Goal: Information Seeking & Learning: Learn about a topic

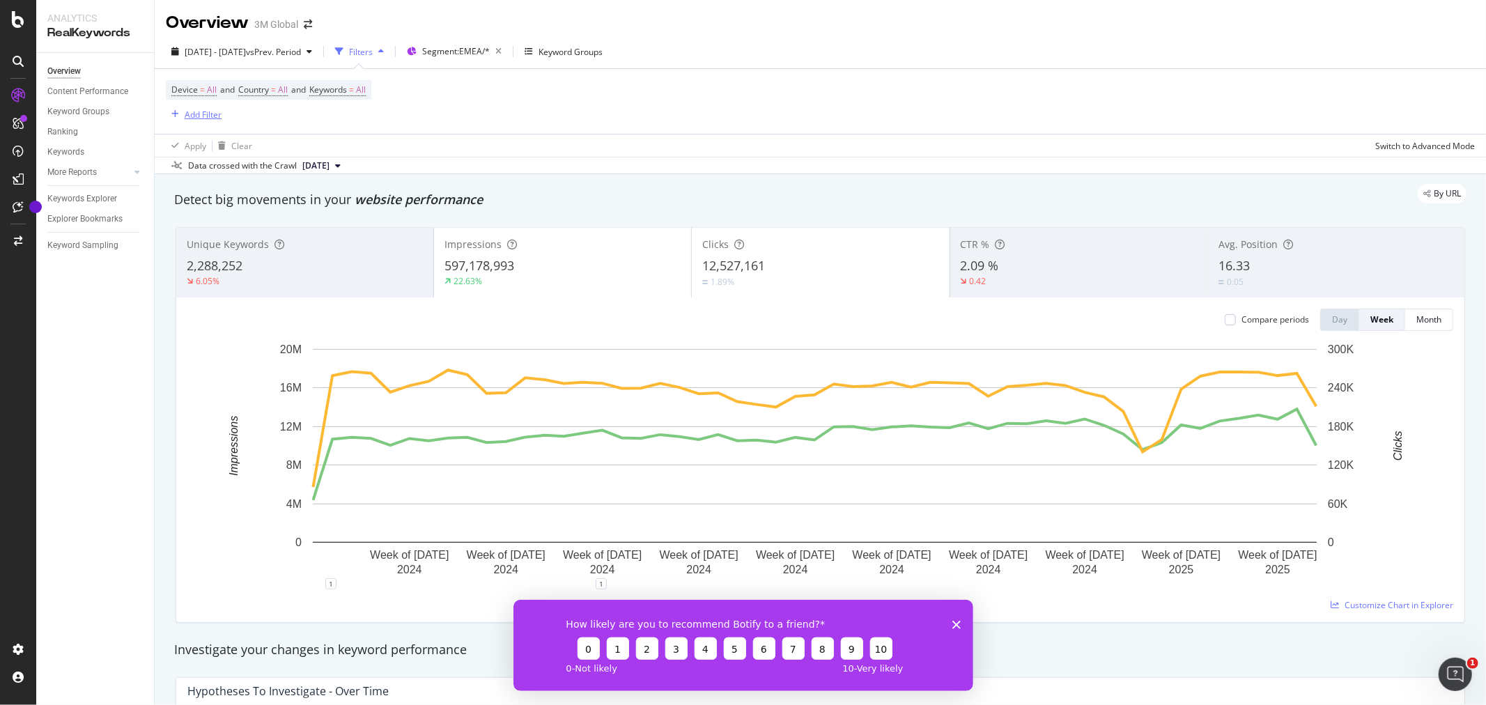
click at [204, 119] on div "Add Filter" at bounding box center [203, 115] width 37 height 12
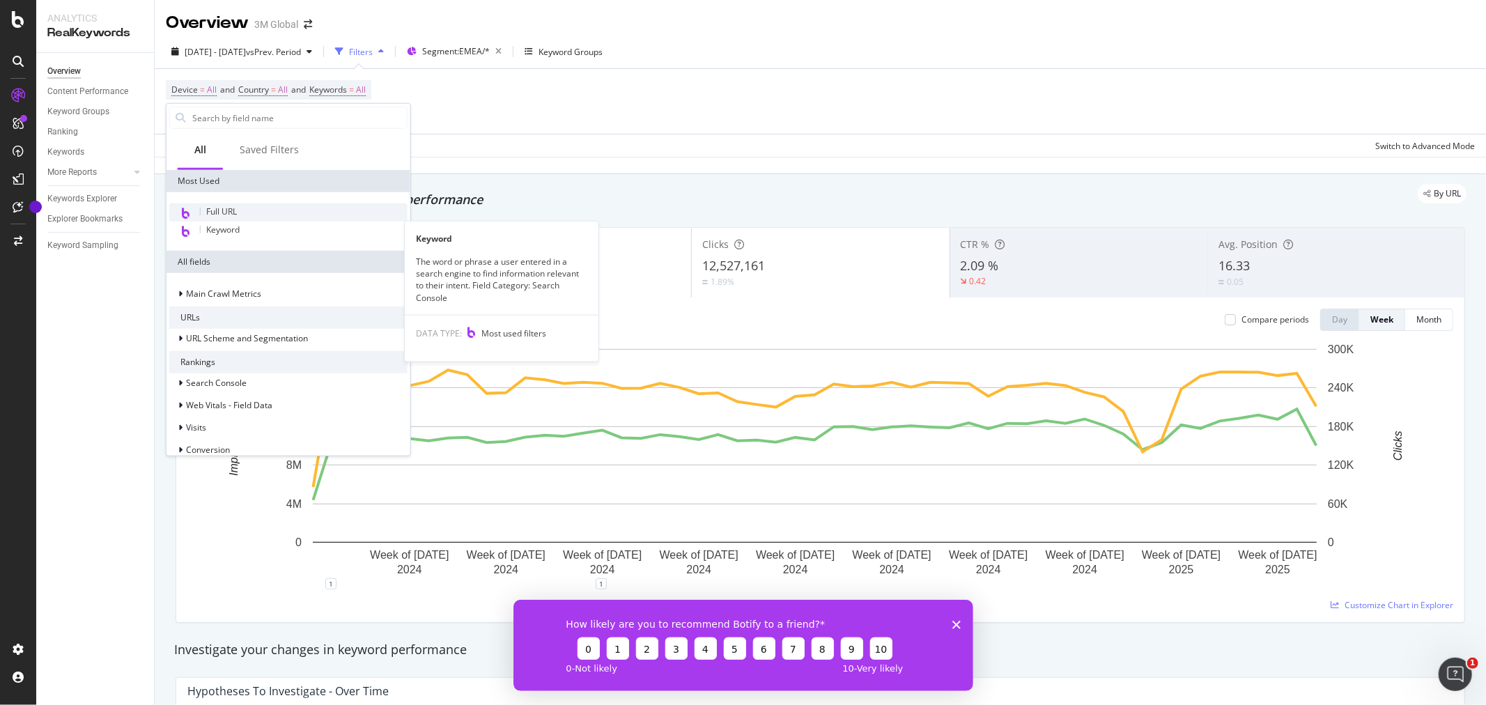
click at [216, 213] on span "Full URL" at bounding box center [221, 212] width 31 height 12
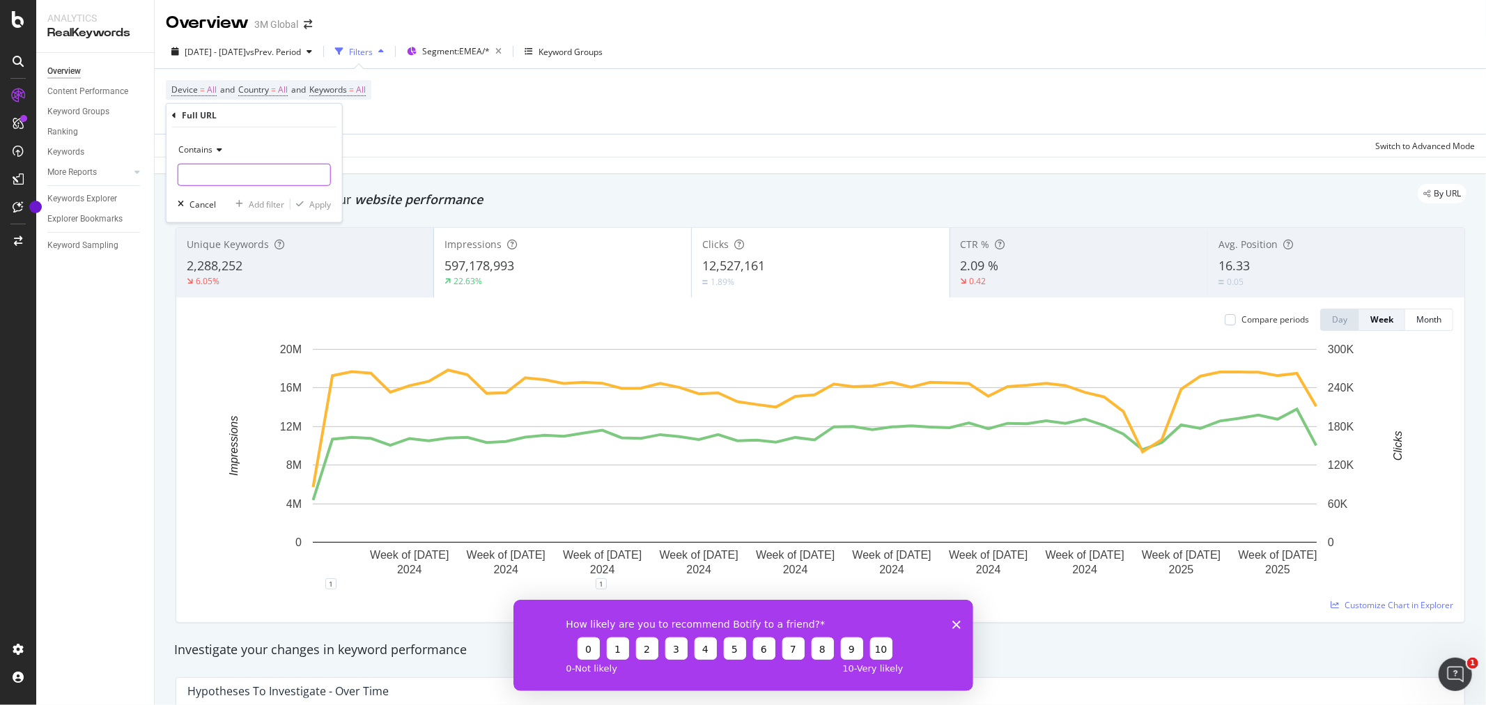
click at [251, 168] on input "text" at bounding box center [254, 175] width 152 height 22
paste input "futuro.3m."
type input "futuro.3m"
click at [235, 175] on input "futuro.3m" at bounding box center [244, 175] width 132 height 22
click at [318, 206] on div "Apply" at bounding box center [320, 204] width 22 height 12
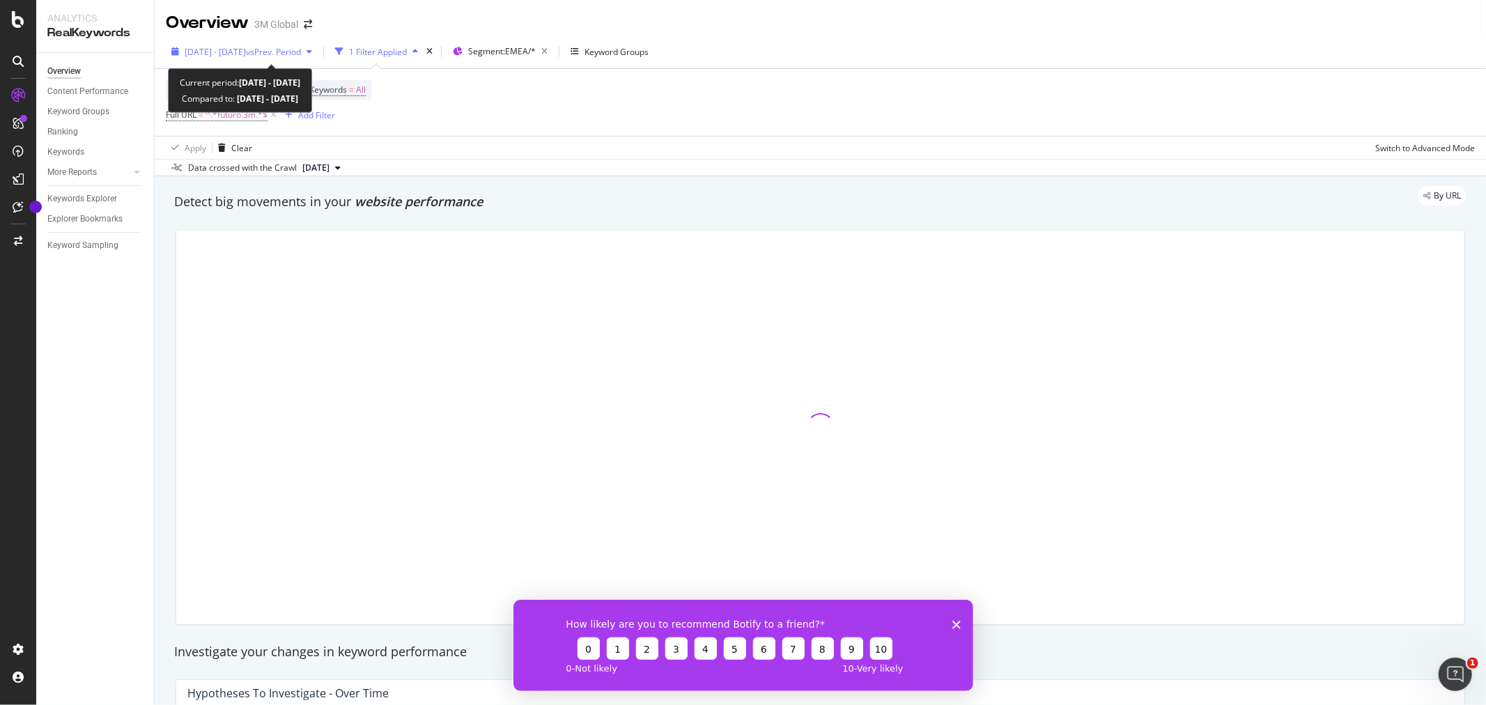
click at [301, 47] on span "vs Prev. Period" at bounding box center [273, 52] width 55 height 12
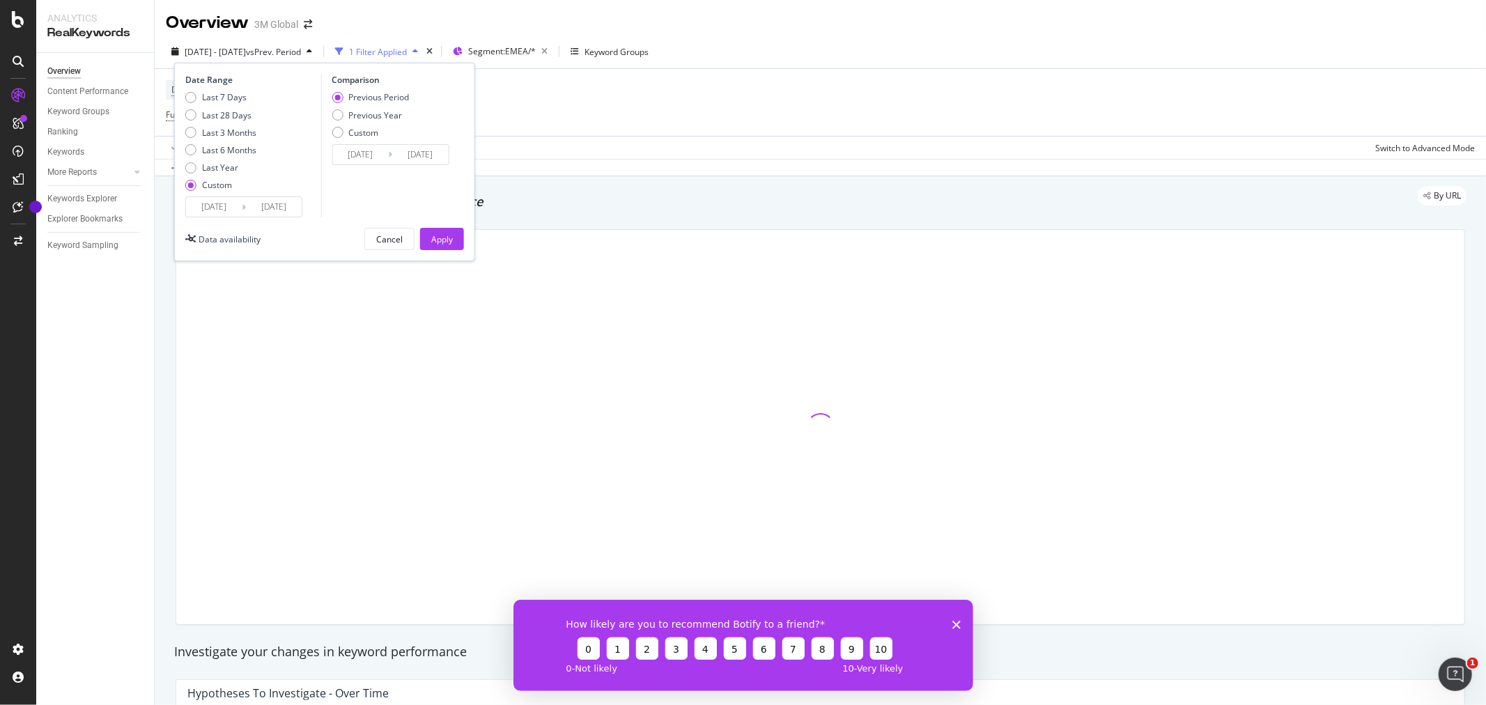
click at [280, 205] on input "2025/02/28" at bounding box center [274, 207] width 56 height 20
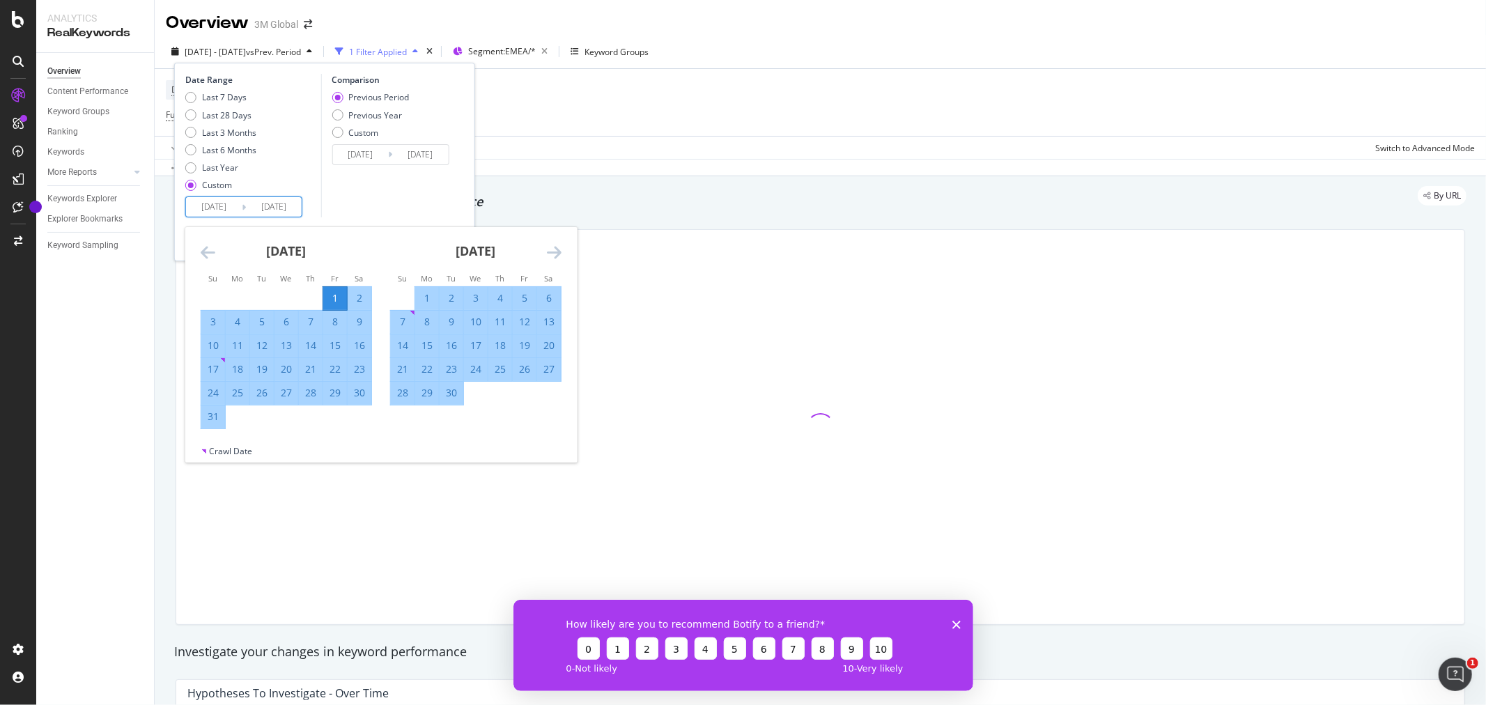
click at [560, 258] on icon "Move forward to switch to the next month." at bounding box center [554, 252] width 15 height 17
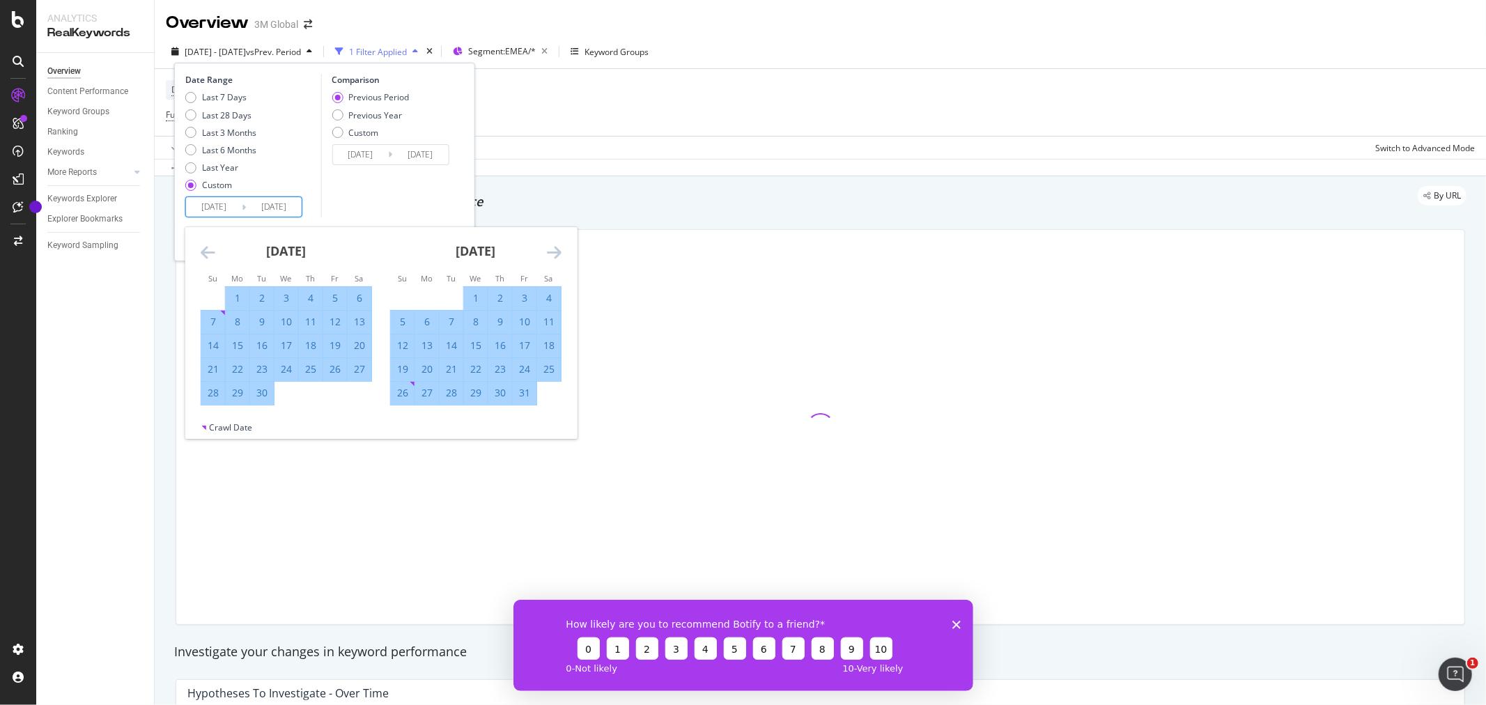
click at [560, 258] on icon "Move forward to switch to the next month." at bounding box center [554, 252] width 15 height 17
click at [560, 256] on icon "Move forward to switch to the next month." at bounding box center [554, 252] width 15 height 17
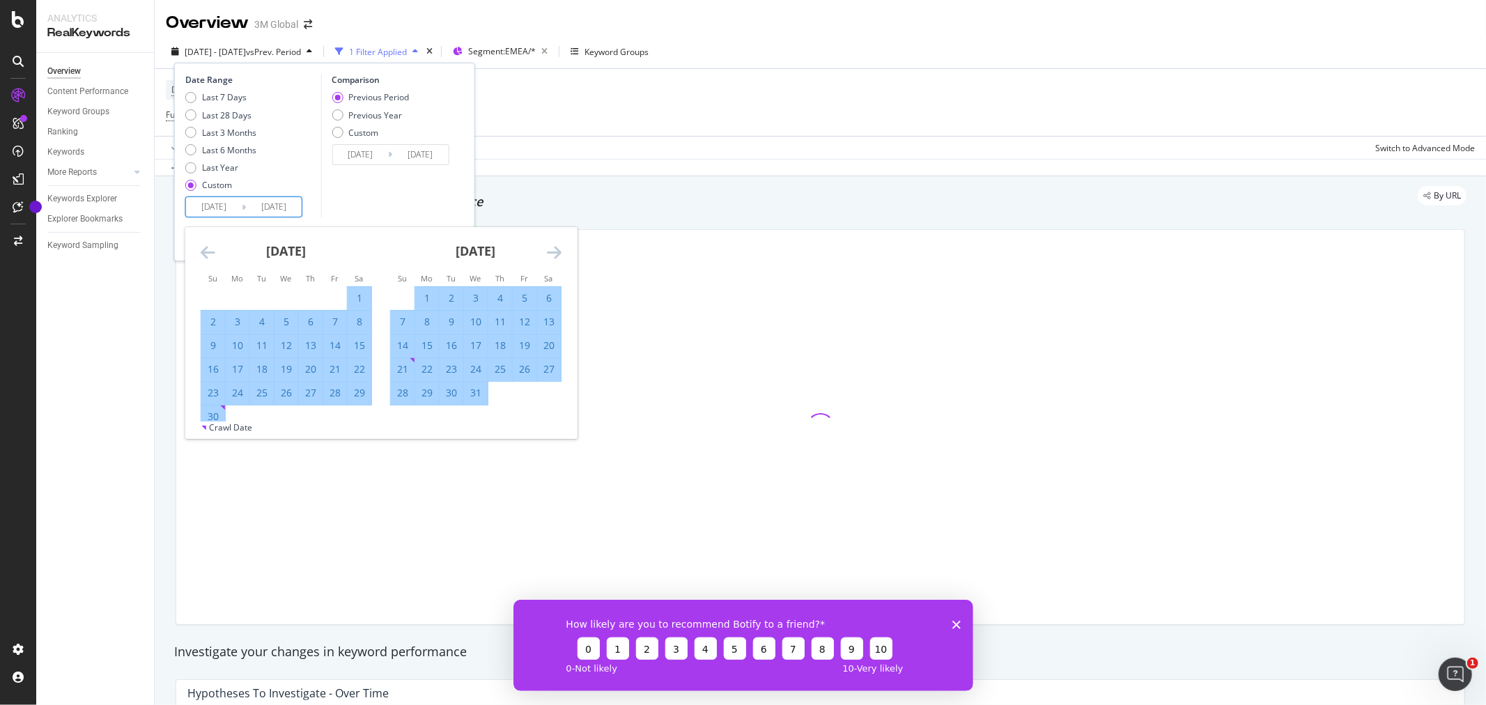
click at [560, 256] on icon "Move forward to switch to the next month." at bounding box center [554, 252] width 15 height 17
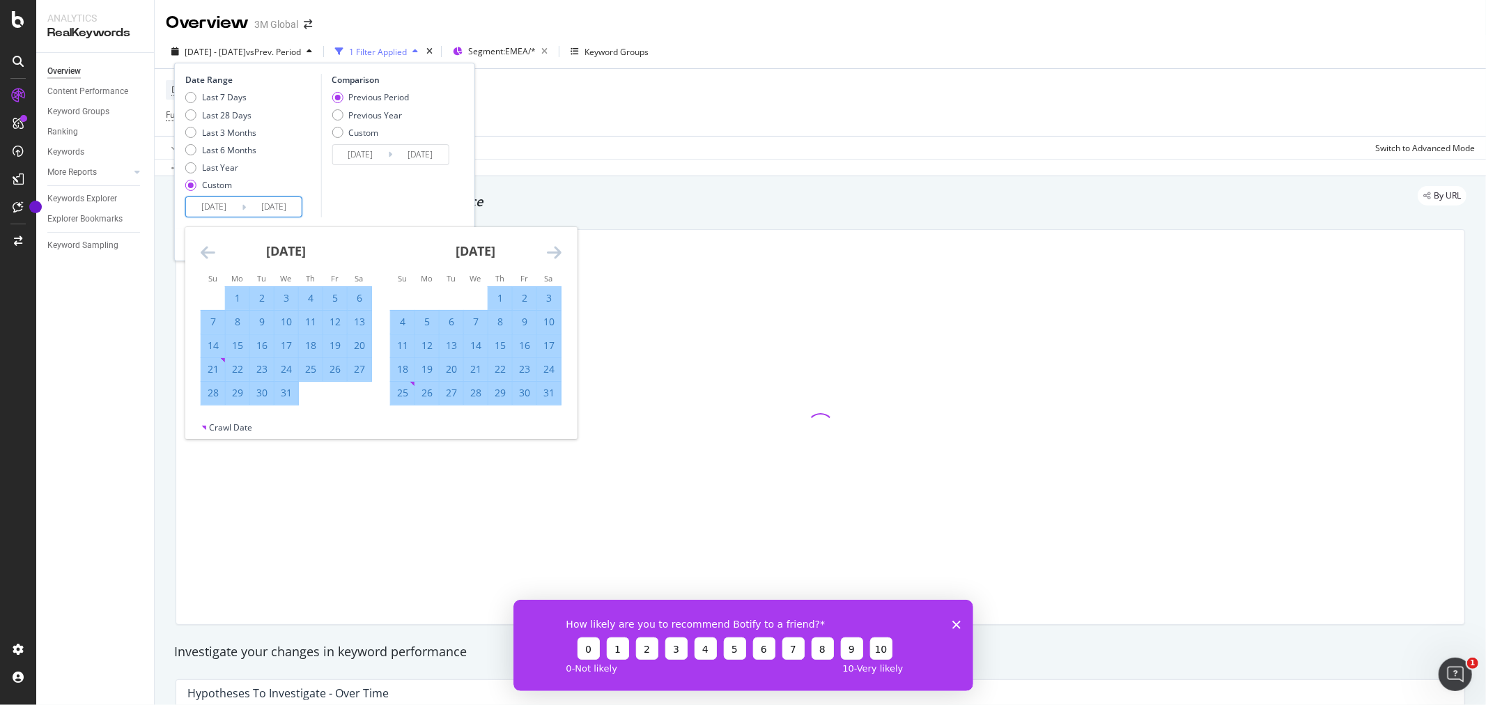
click at [560, 256] on icon "Move forward to switch to the next month." at bounding box center [554, 252] width 15 height 17
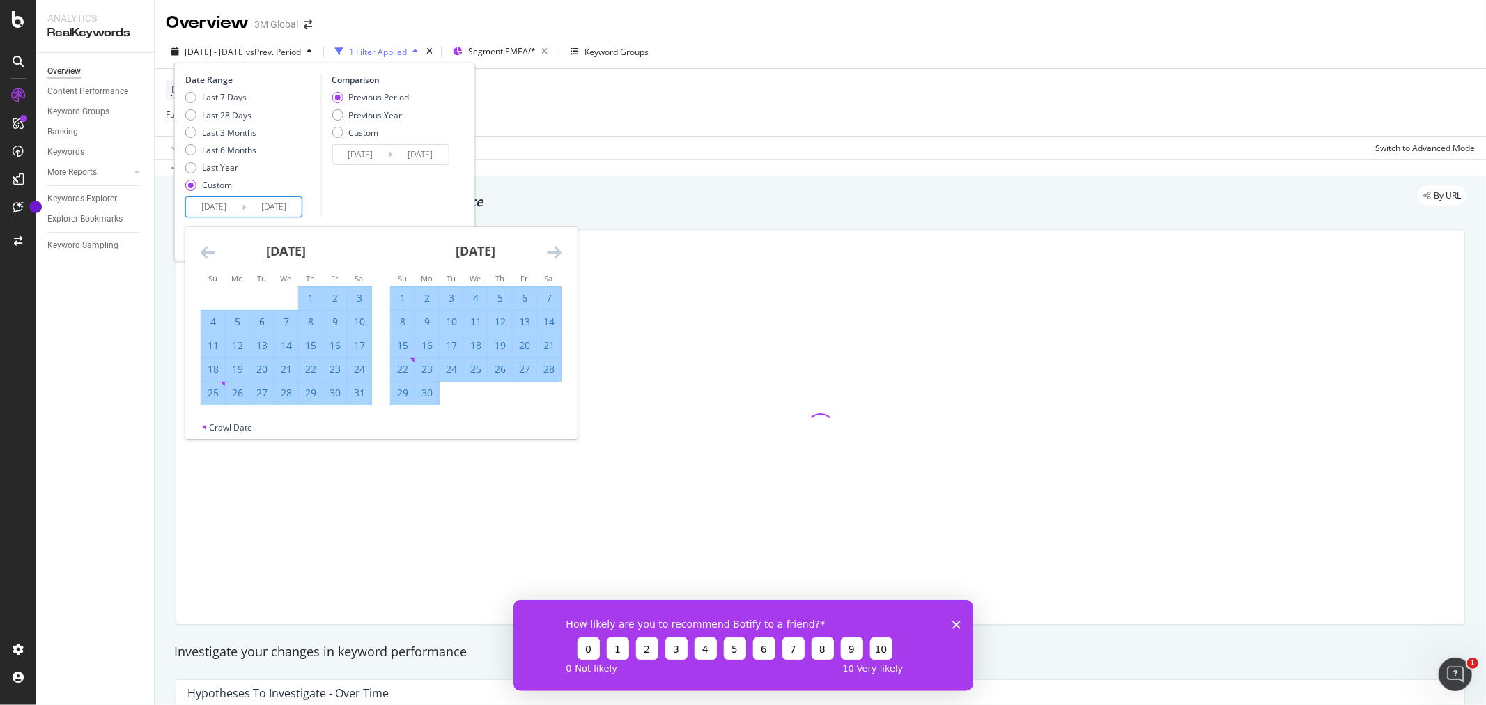
click at [560, 256] on icon "Move forward to switch to the next month." at bounding box center [554, 252] width 15 height 17
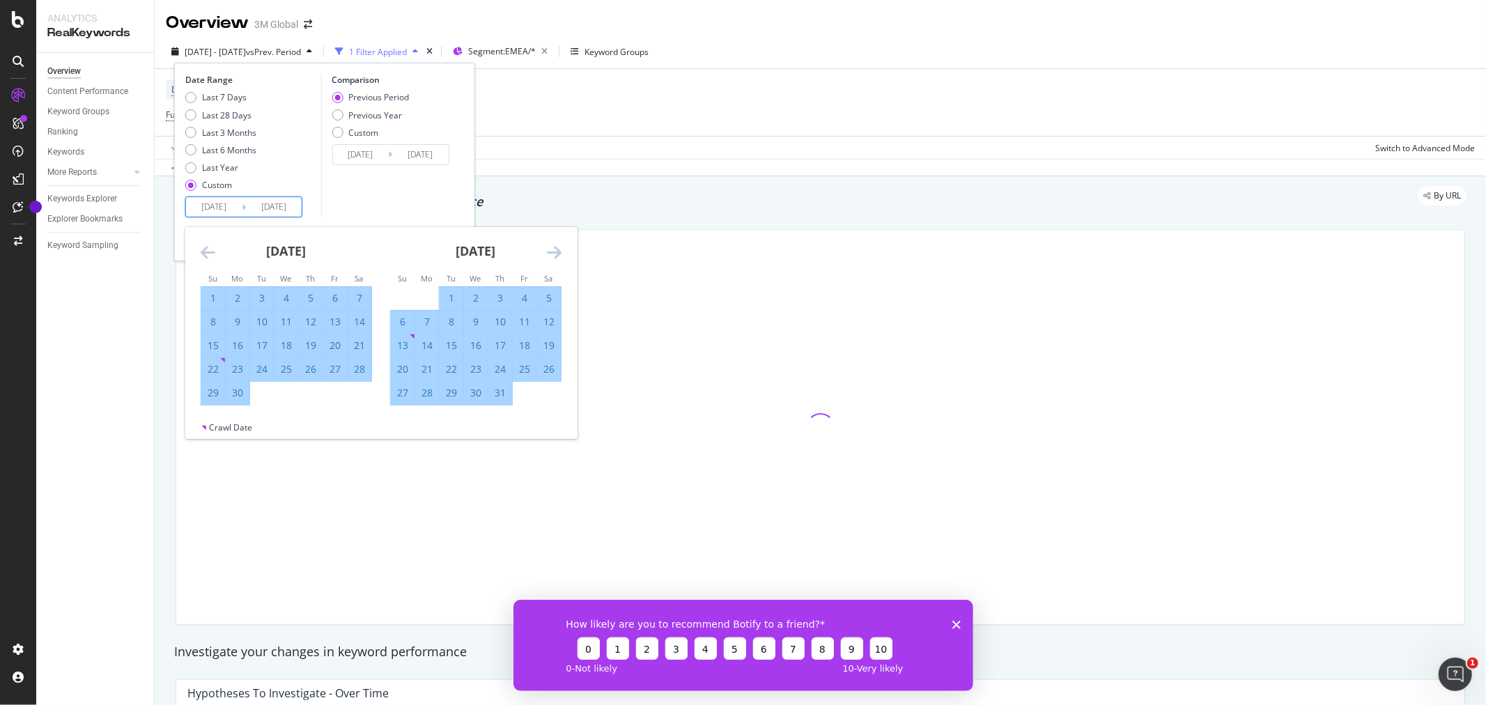
click at [560, 256] on icon "Move forward to switch to the next month." at bounding box center [554, 252] width 15 height 17
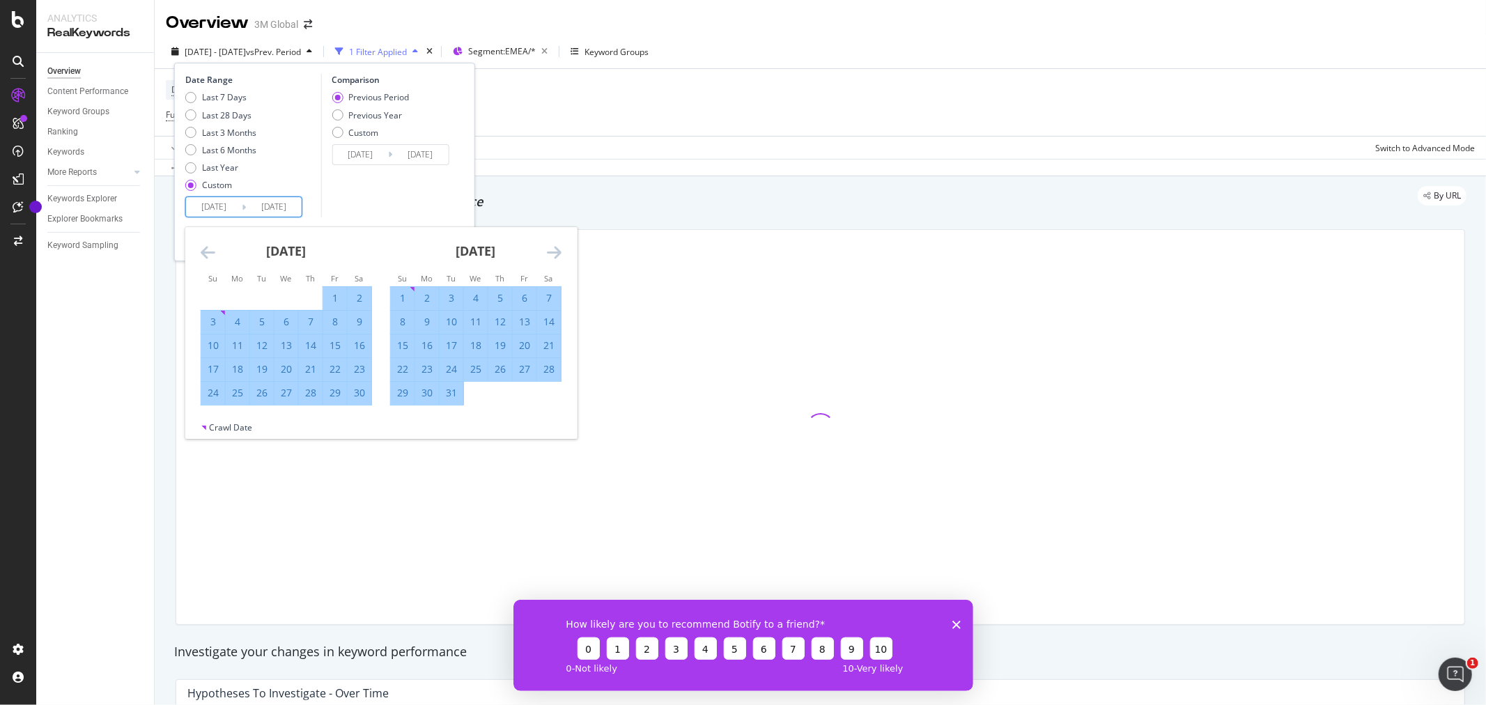
click at [540, 254] on div "December 2024" at bounding box center [475, 256] width 171 height 59
click at [562, 254] on div "December 2024 1 2 3 4 5 6 7 8 9 10 11 12 13 14 15 16 17 18 19 20 21 22 23 24 25…" at bounding box center [475, 316] width 189 height 178
click at [552, 249] on icon "Move forward to switch to the next month." at bounding box center [554, 252] width 15 height 17
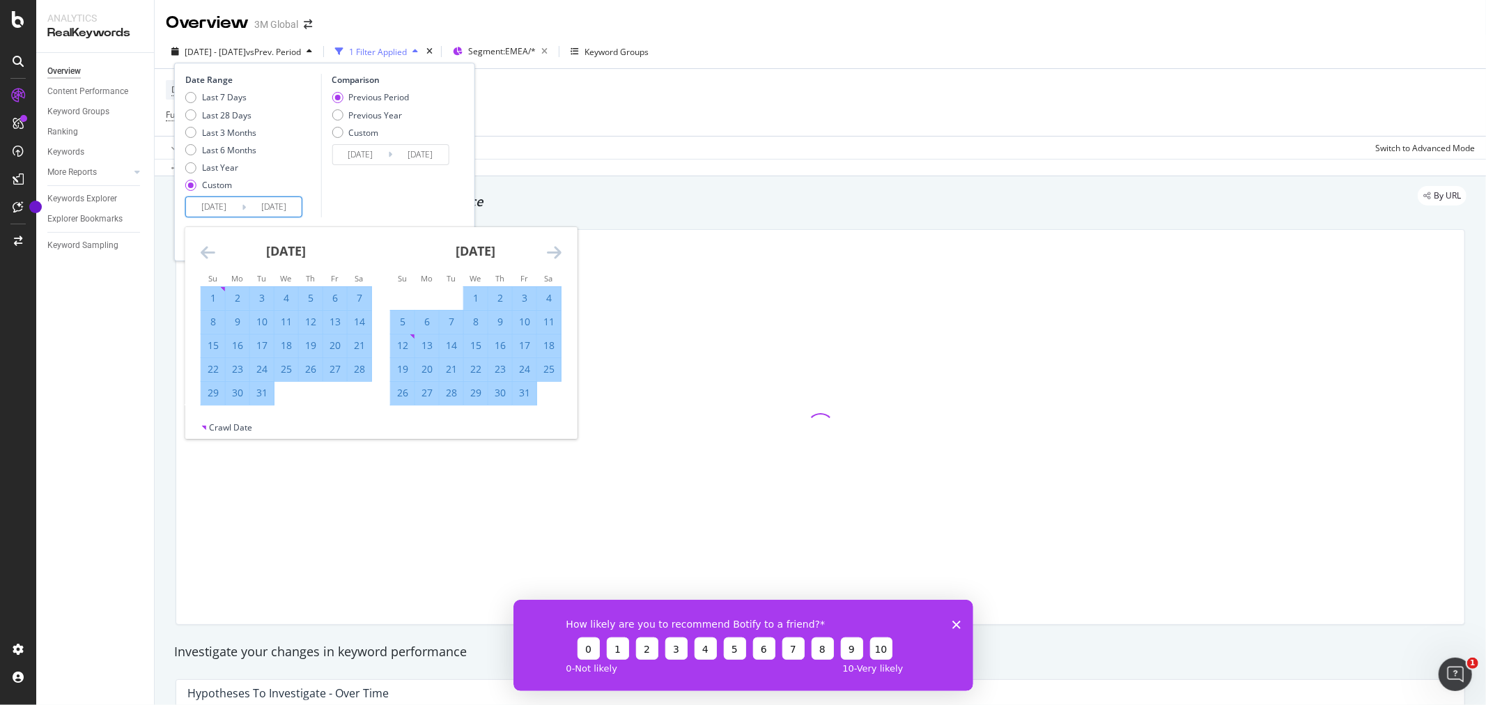
click at [552, 249] on icon "Move forward to switch to the next month." at bounding box center [554, 252] width 15 height 17
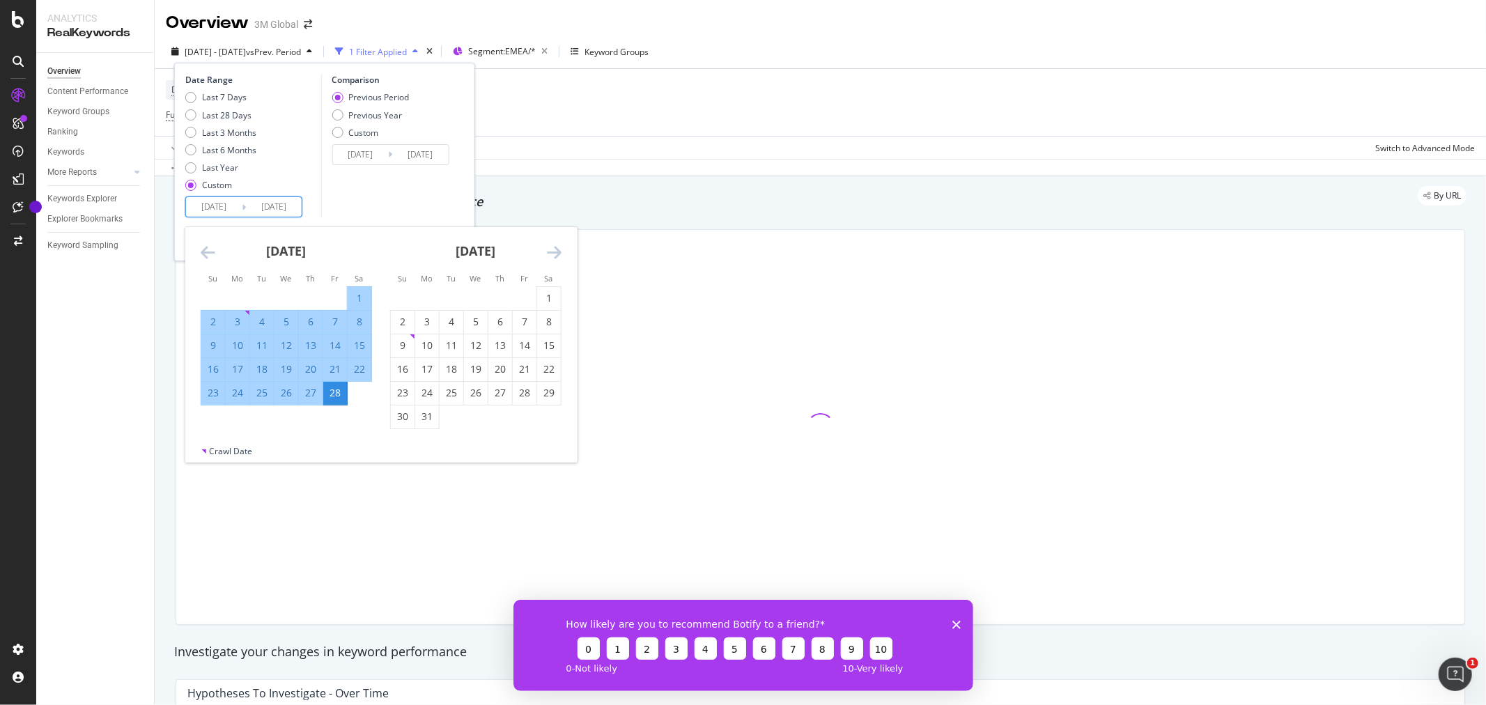
click at [552, 249] on icon "Move forward to switch to the next month." at bounding box center [554, 252] width 15 height 17
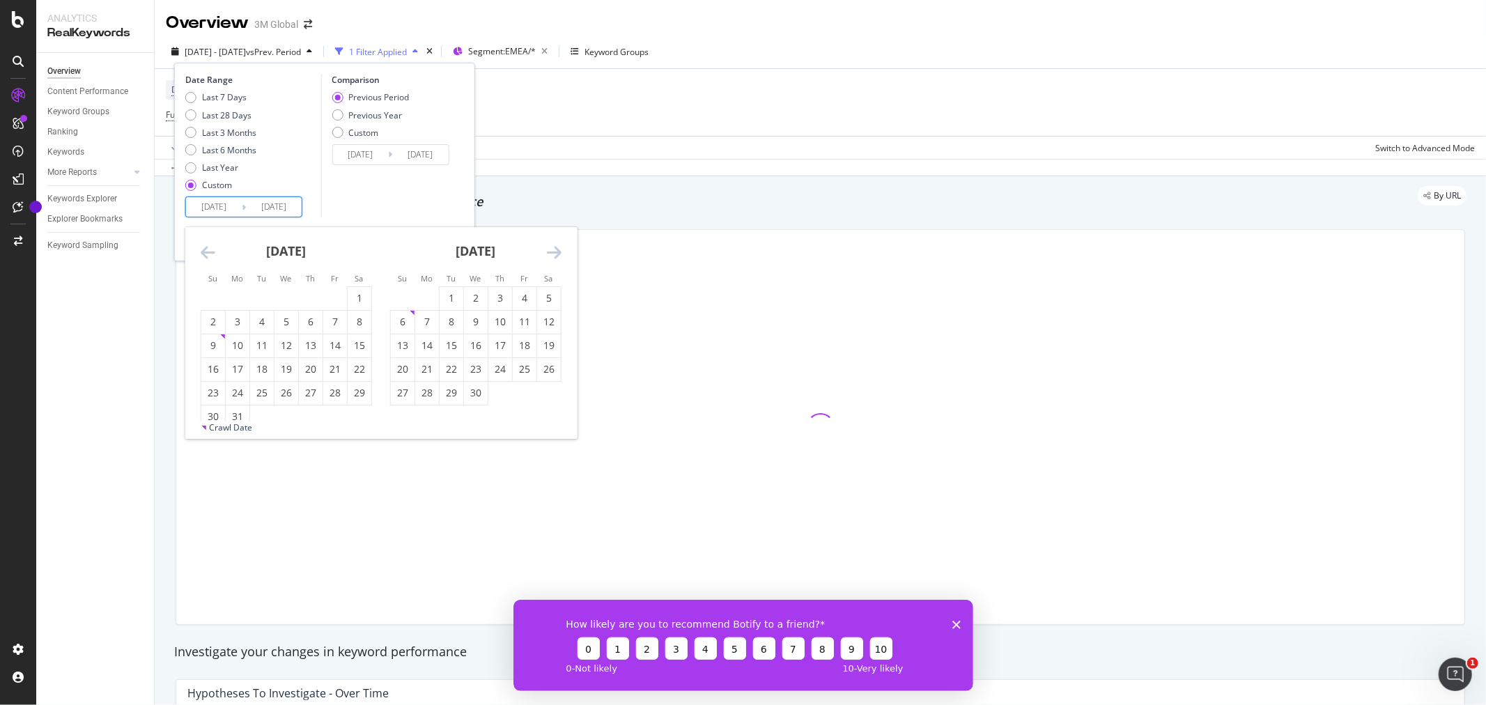
click at [552, 249] on icon "Move forward to switch to the next month." at bounding box center [554, 252] width 15 height 17
click at [215, 251] on div "April 2025" at bounding box center [286, 256] width 171 height 59
click at [210, 249] on icon "Move backward to switch to the previous month." at bounding box center [208, 252] width 15 height 17
click at [206, 249] on icon "Move backward to switch to the previous month." at bounding box center [208, 252] width 15 height 17
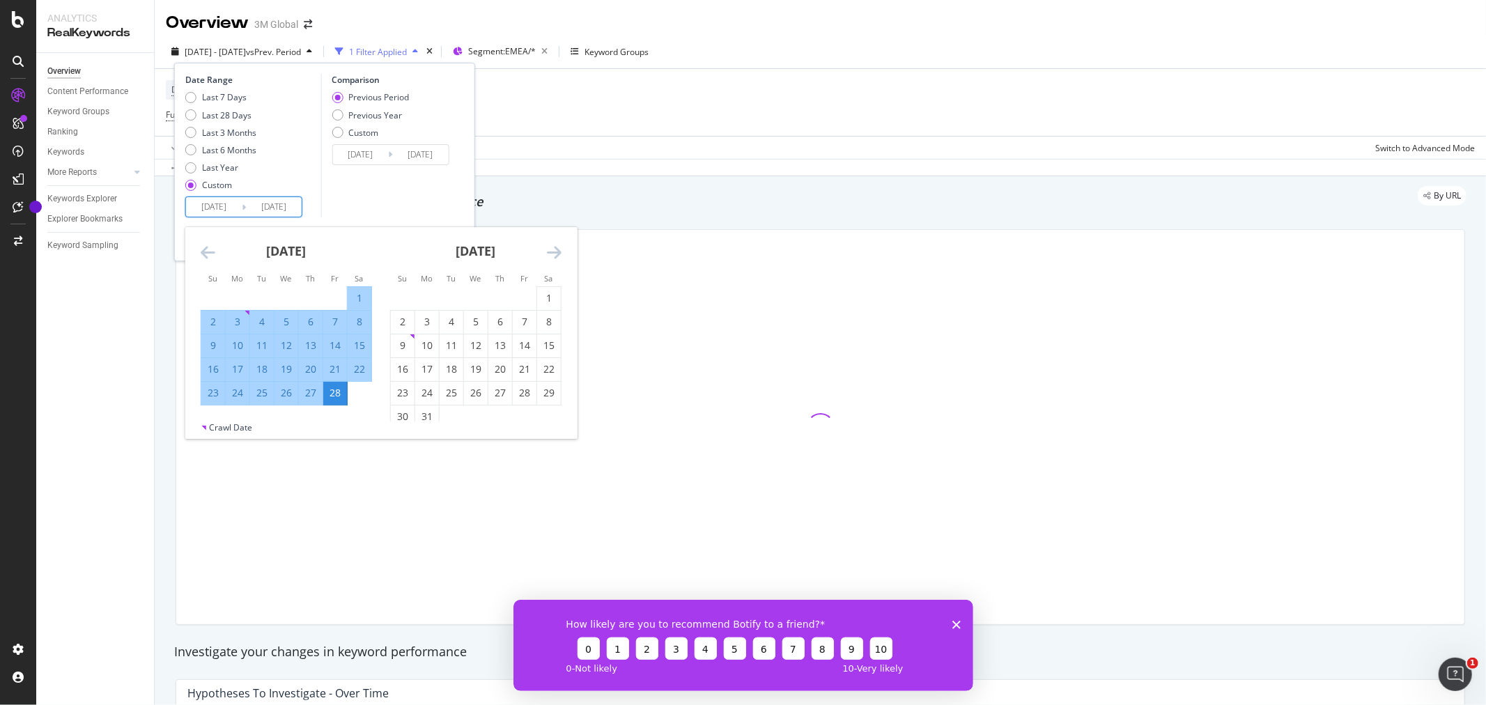
click at [270, 205] on input "2025/02/28" at bounding box center [274, 207] width 56 height 20
click at [286, 208] on input "2025/02/28" at bounding box center [274, 207] width 56 height 20
click at [223, 211] on input "2024/03/01" at bounding box center [214, 207] width 56 height 20
click at [210, 251] on icon "Move backward to switch to the previous month." at bounding box center [208, 252] width 15 height 17
click at [210, 249] on icon "Move backward to switch to the previous month." at bounding box center [208, 252] width 15 height 17
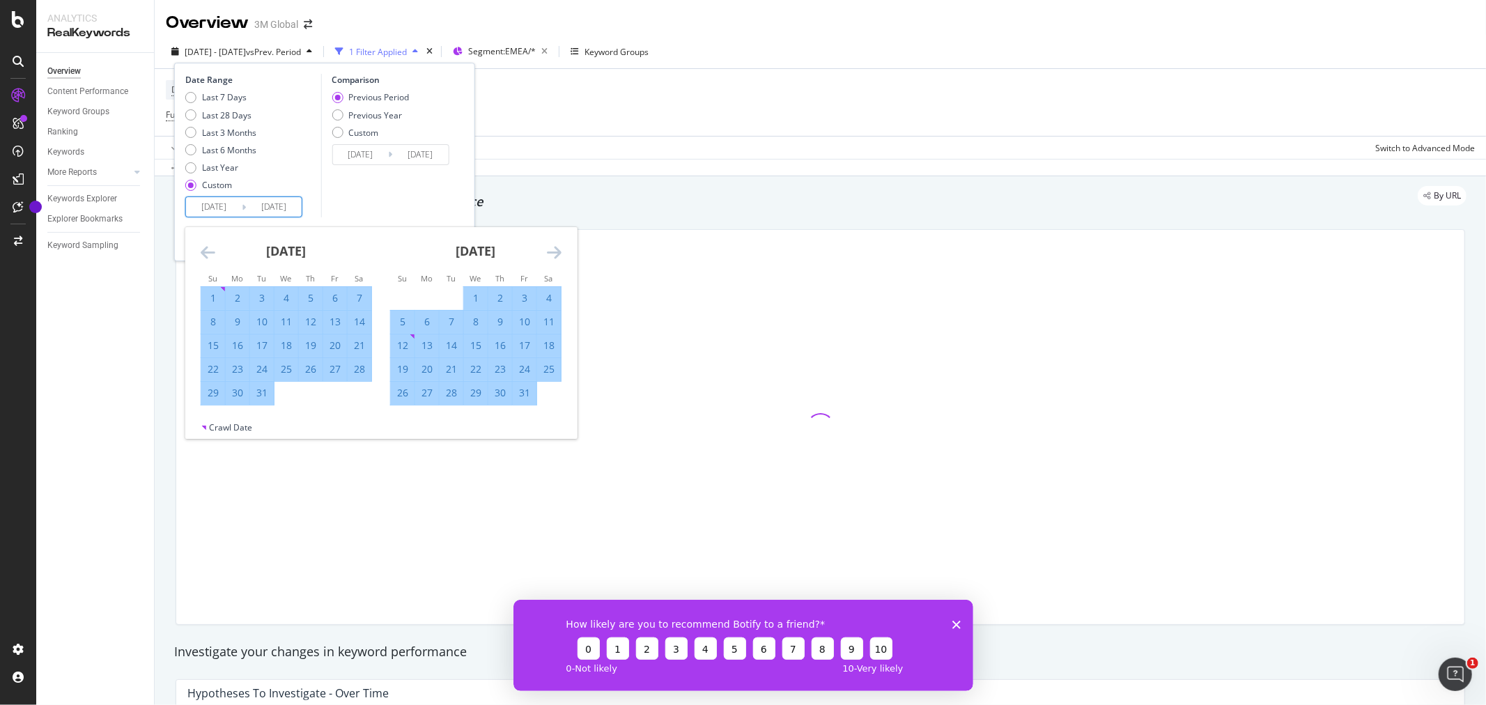
click at [210, 249] on icon "Move backward to switch to the previous month." at bounding box center [208, 252] width 15 height 17
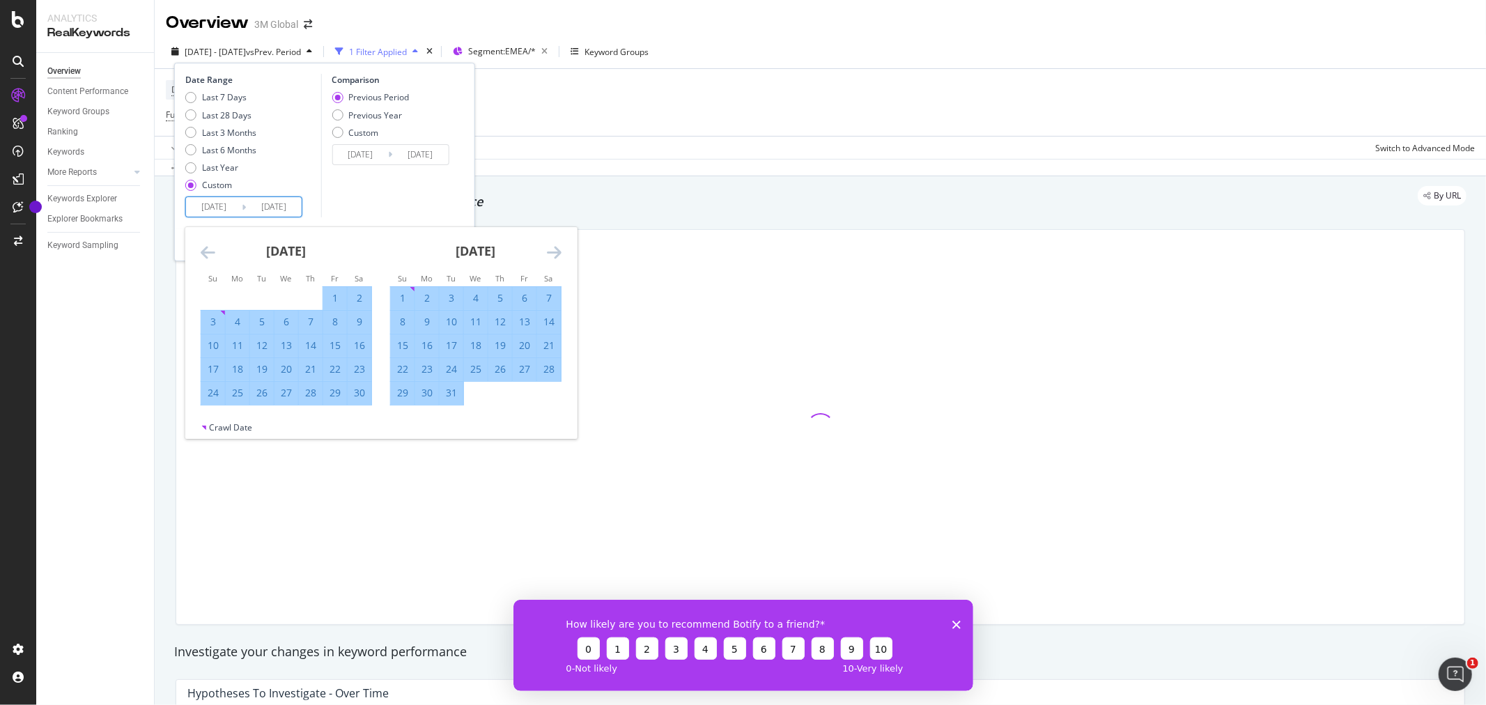
click at [210, 249] on icon "Move backward to switch to the previous month." at bounding box center [208, 252] width 15 height 17
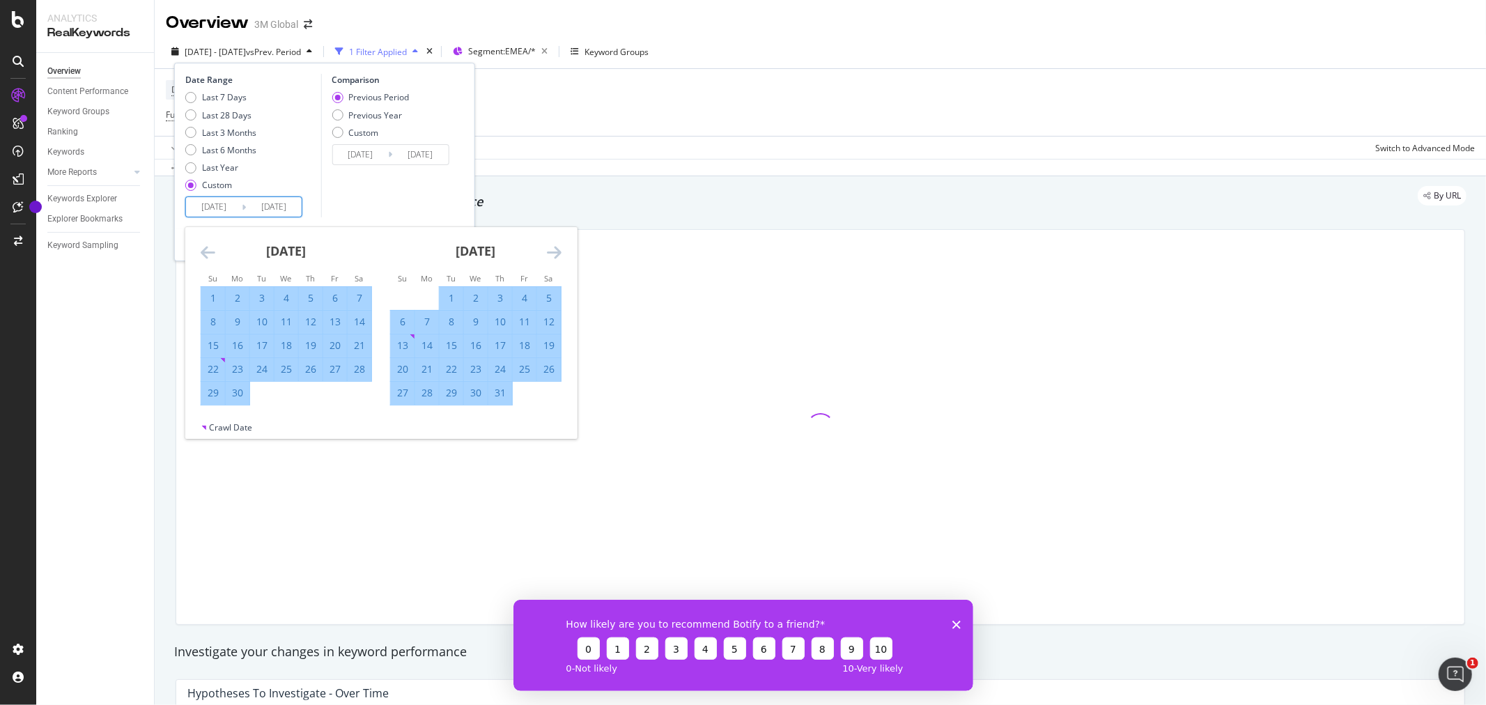
click at [210, 295] on div "1" at bounding box center [213, 298] width 24 height 14
type input "2024/09/01"
type input "2024/03/04"
type input "2024/08/31"
click at [289, 209] on input "2025/02/28" at bounding box center [274, 207] width 56 height 20
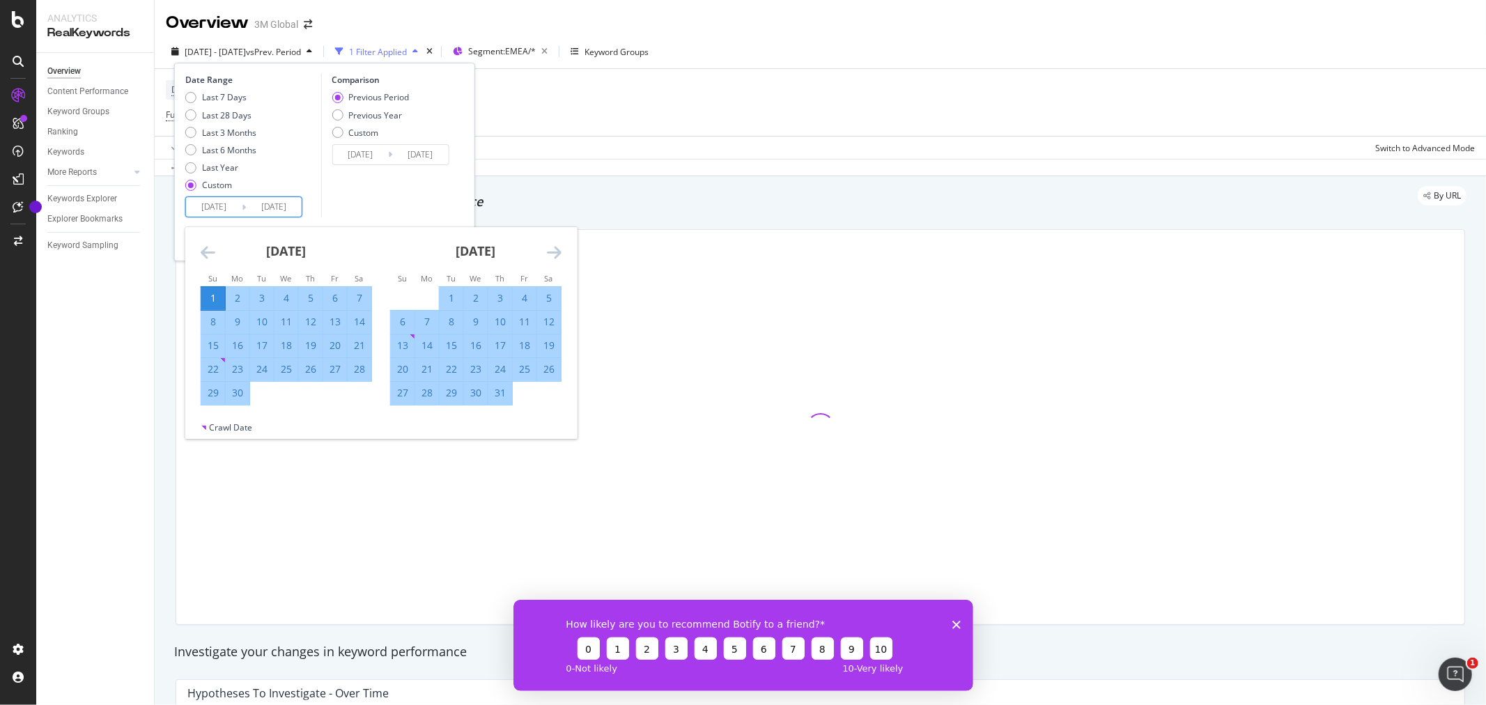
click at [555, 256] on icon "Move forward to switch to the next month." at bounding box center [554, 252] width 15 height 17
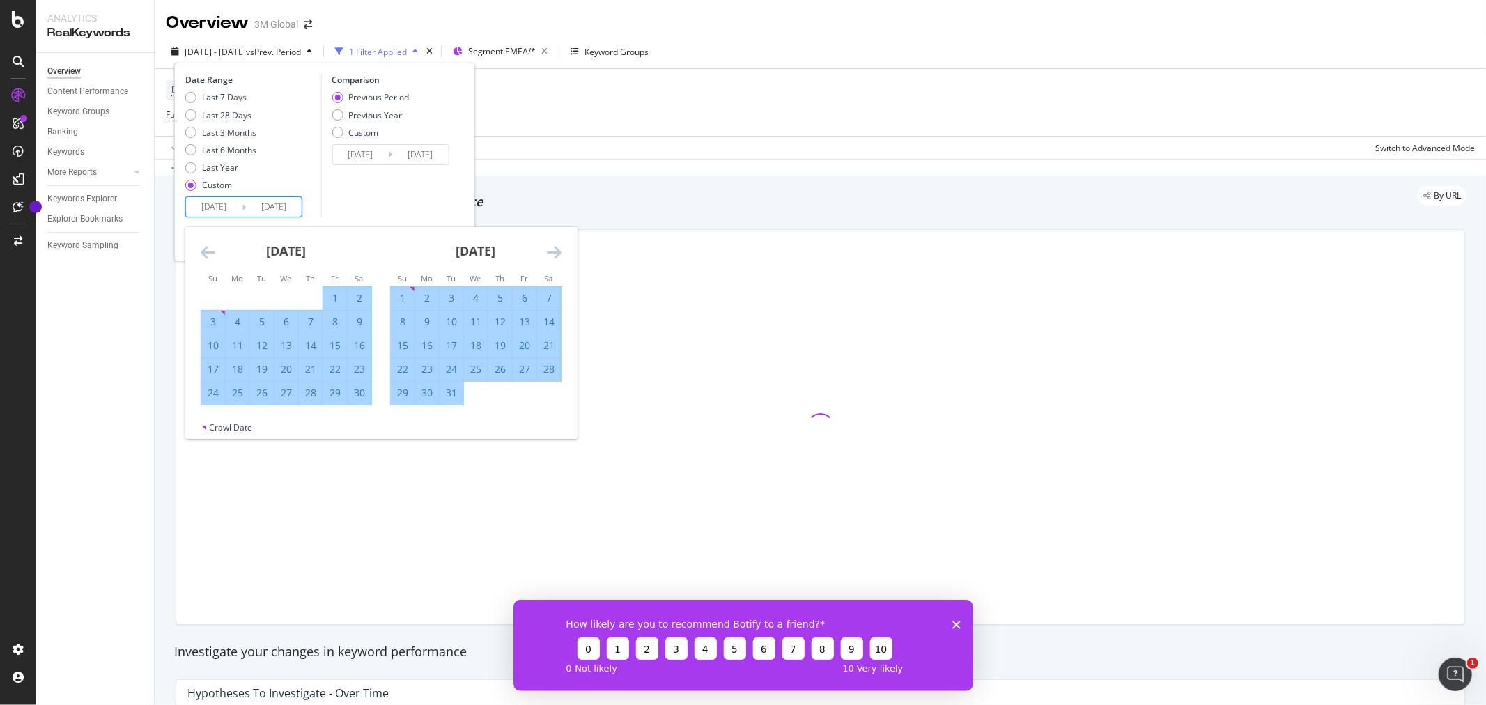
click at [555, 256] on icon "Move forward to switch to the next month." at bounding box center [554, 252] width 15 height 17
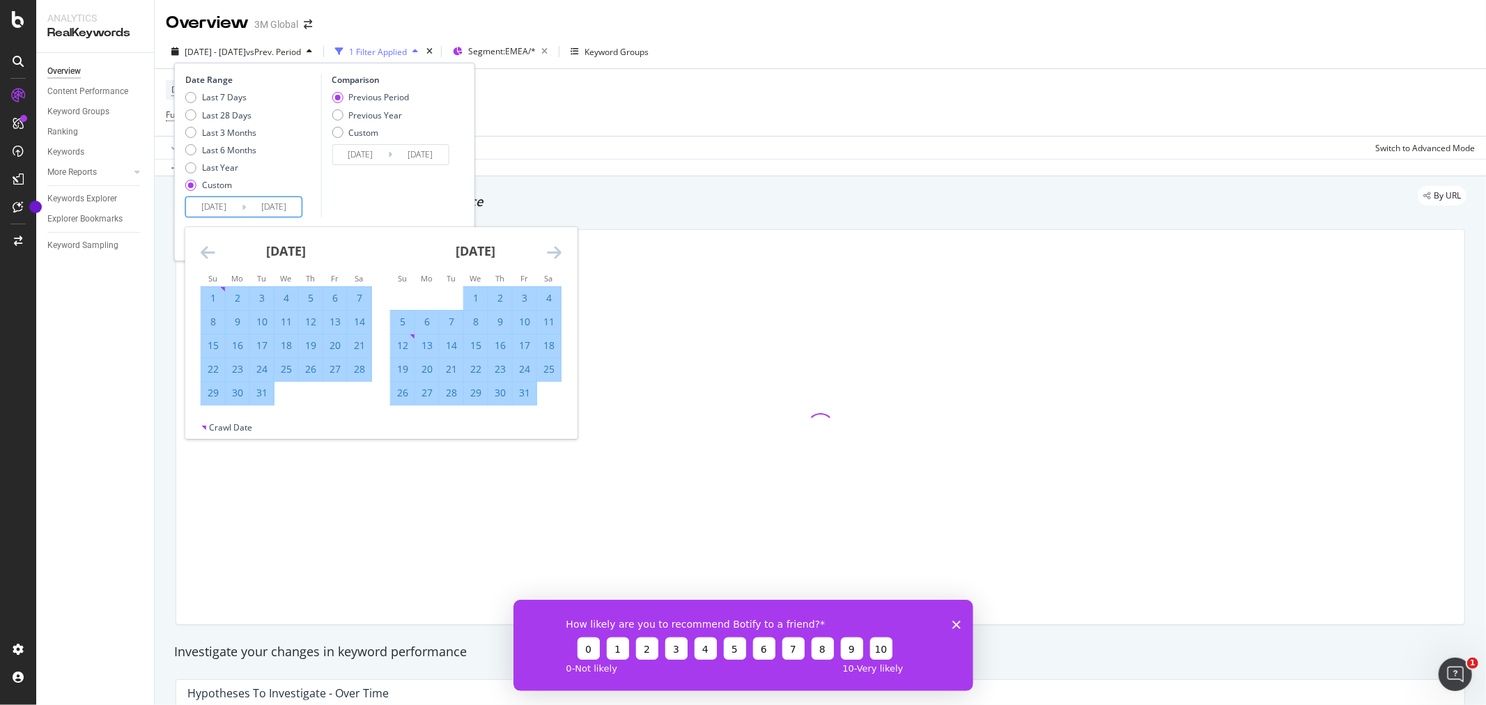
click at [555, 256] on icon "Move forward to switch to the next month." at bounding box center [554, 252] width 15 height 17
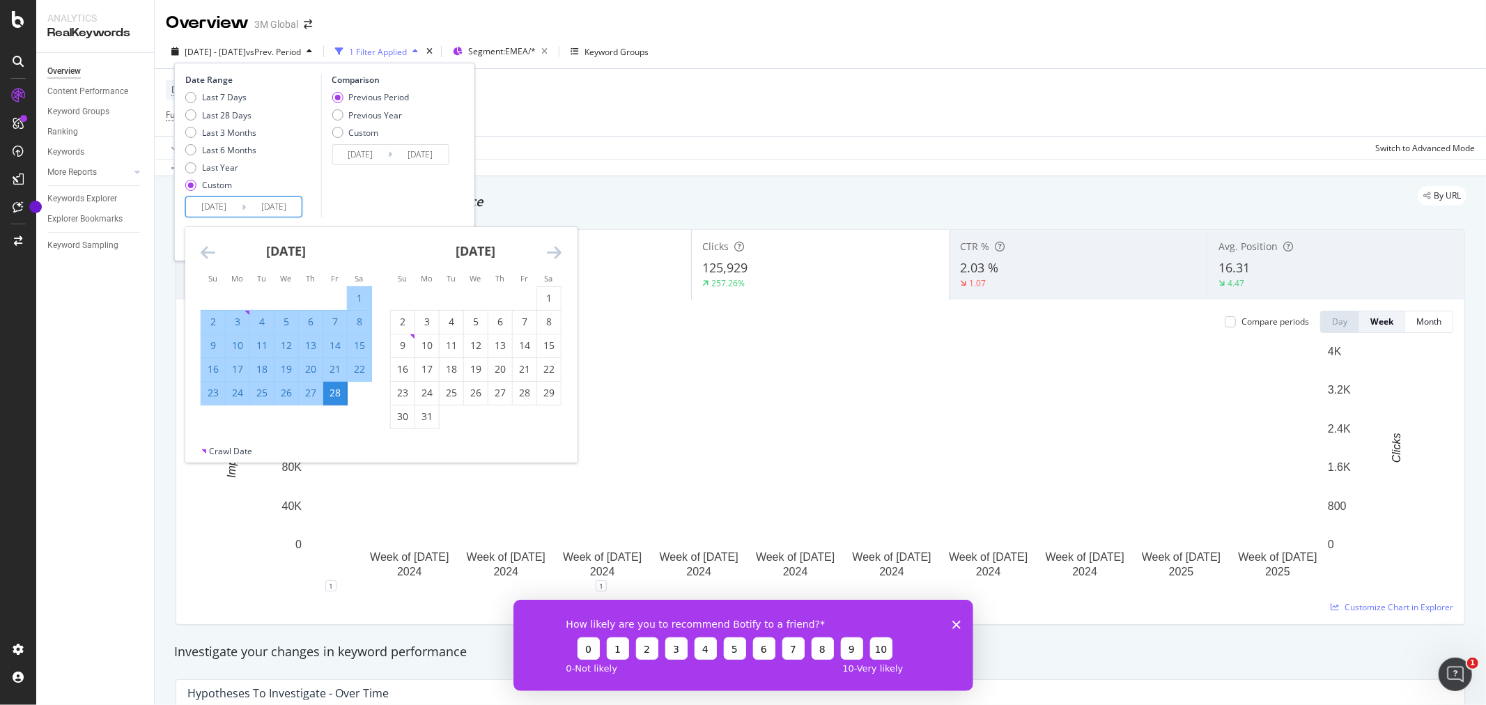
click at [555, 256] on icon "Move forward to switch to the next month." at bounding box center [554, 252] width 15 height 17
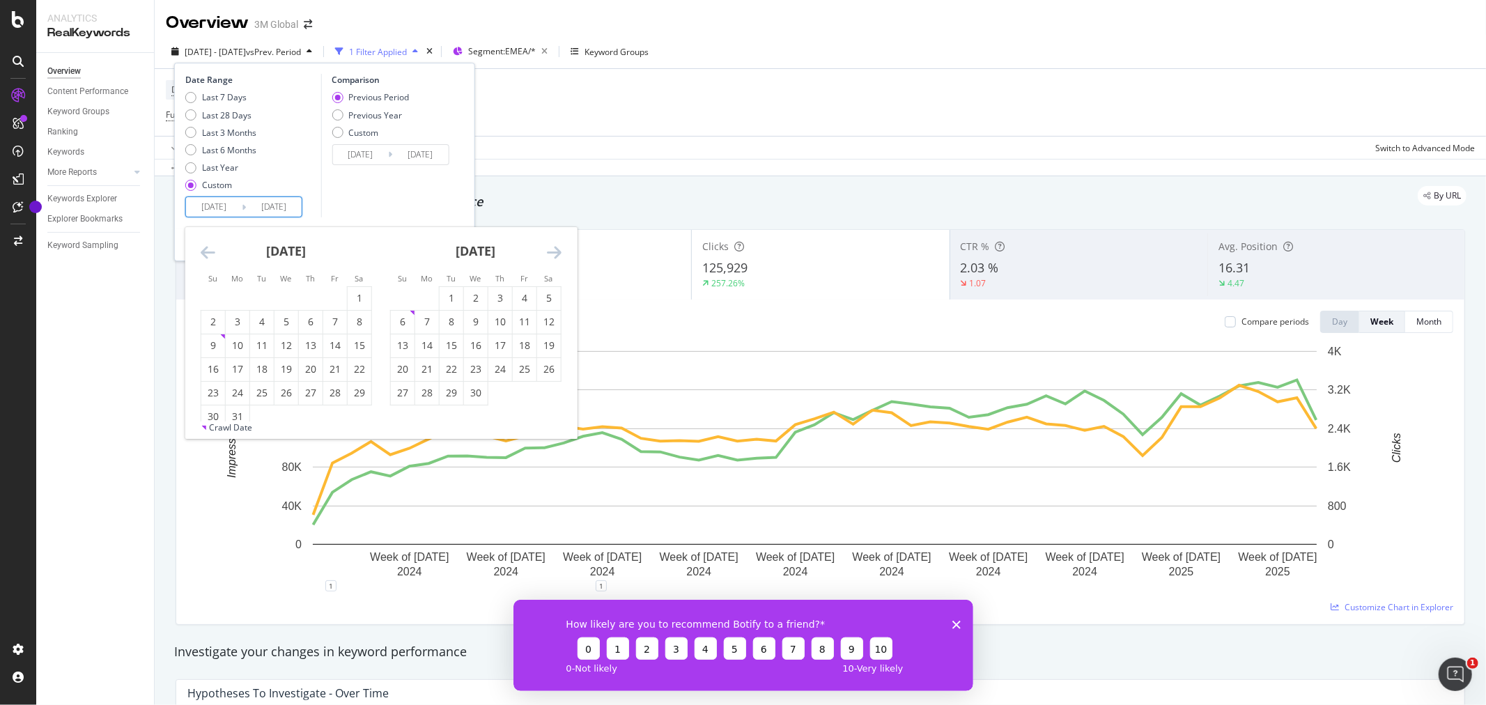
click at [554, 256] on icon "Move forward to switch to the next month." at bounding box center [554, 252] width 15 height 17
click at [553, 255] on icon "Move forward to switch to the next month." at bounding box center [554, 252] width 15 height 17
click at [401, 419] on div "31" at bounding box center [403, 417] width 24 height 14
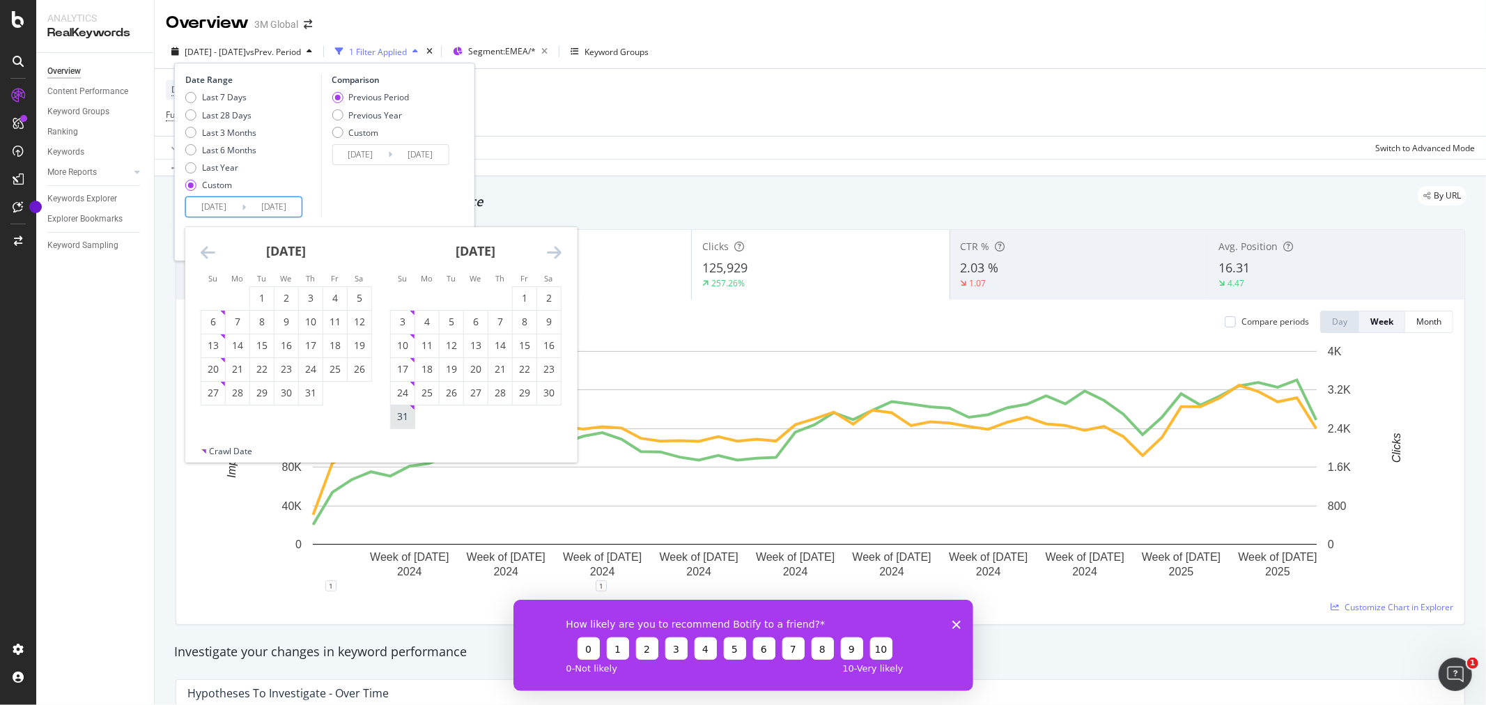
type input "2025/08/31"
type input "2023/09/02"
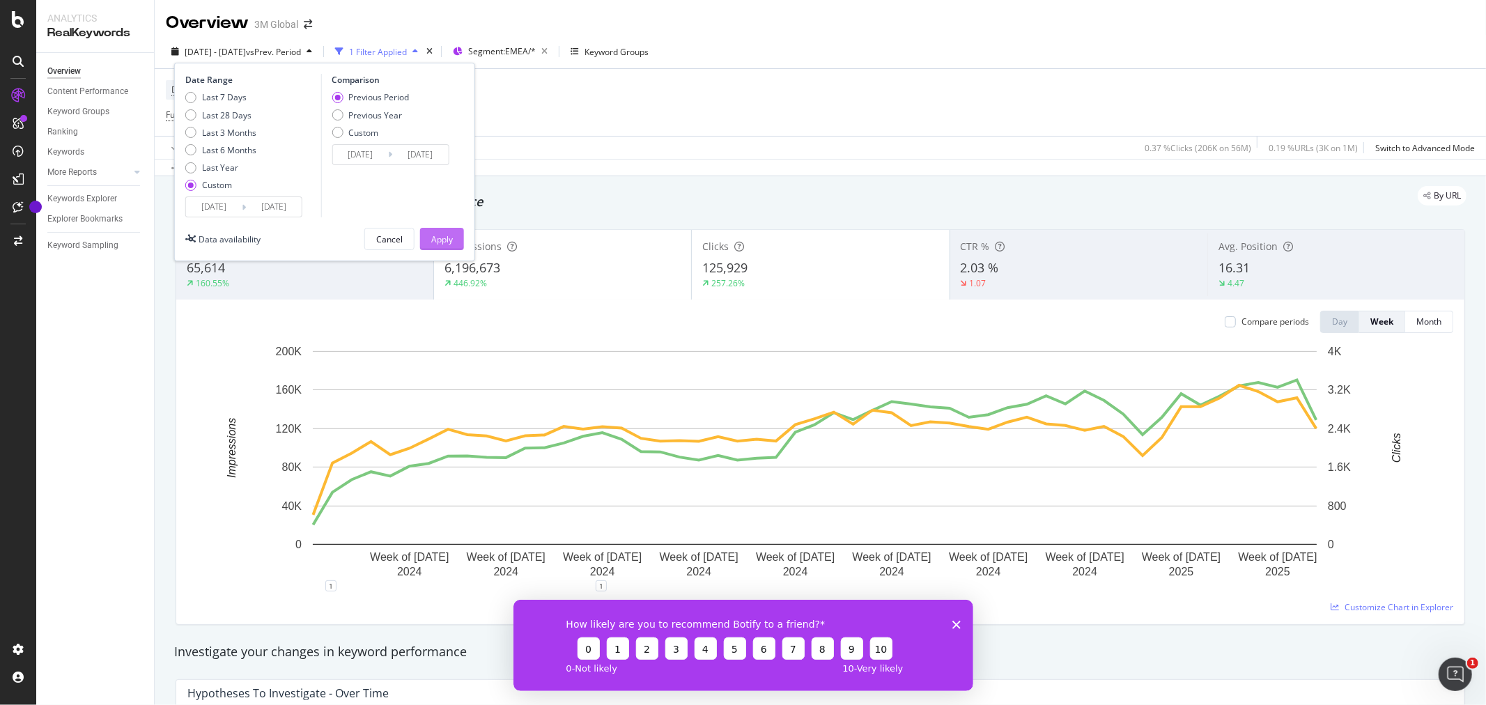
click at [455, 240] on button "Apply" at bounding box center [442, 239] width 44 height 22
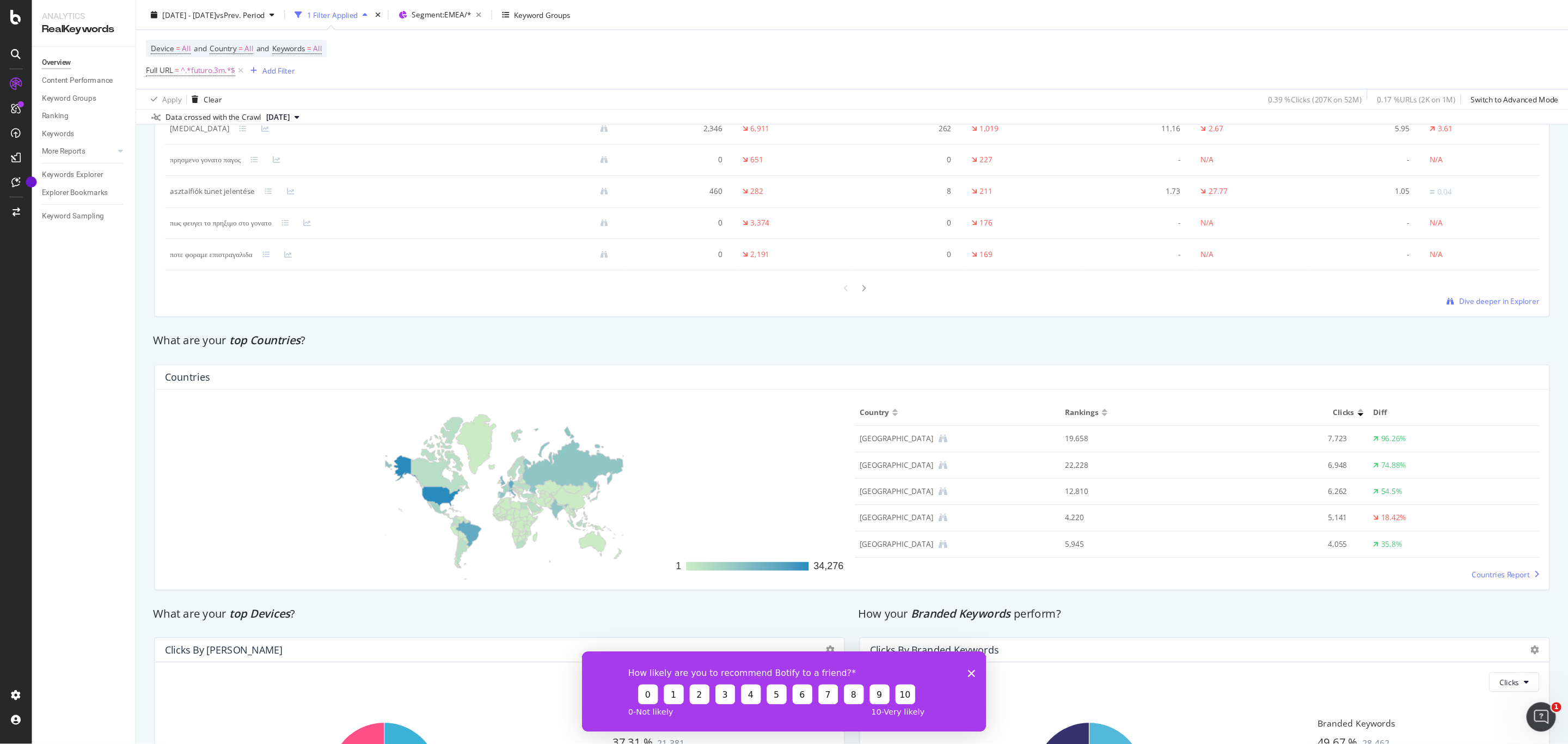
scroll to position [1554, 0]
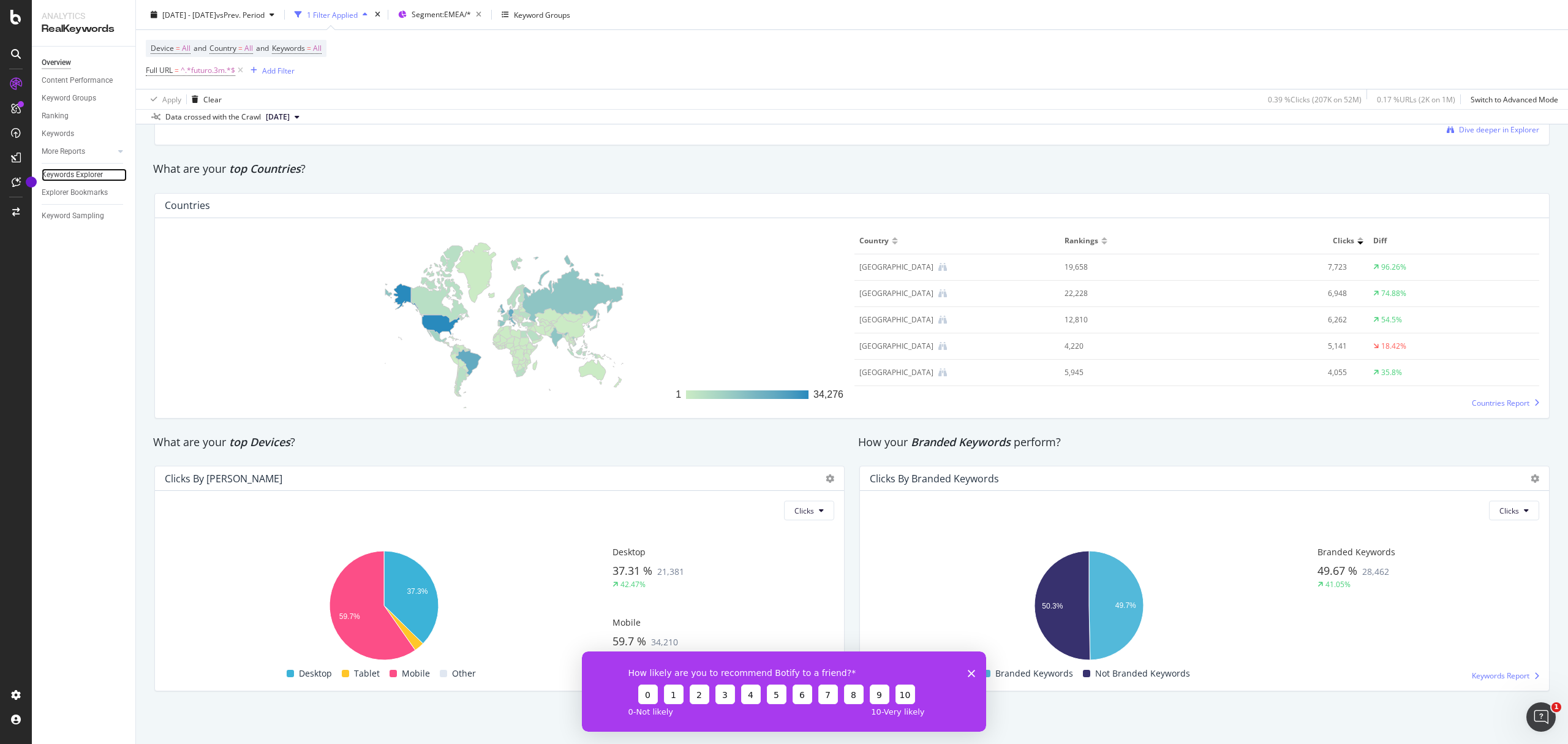
drag, startPoint x: 91, startPoint y: 175, endPoint x: 121, endPoint y: 179, distance: 30.3
click at [91, 175] on div "Keywords Explorer" at bounding box center [72, 175] width 62 height 13
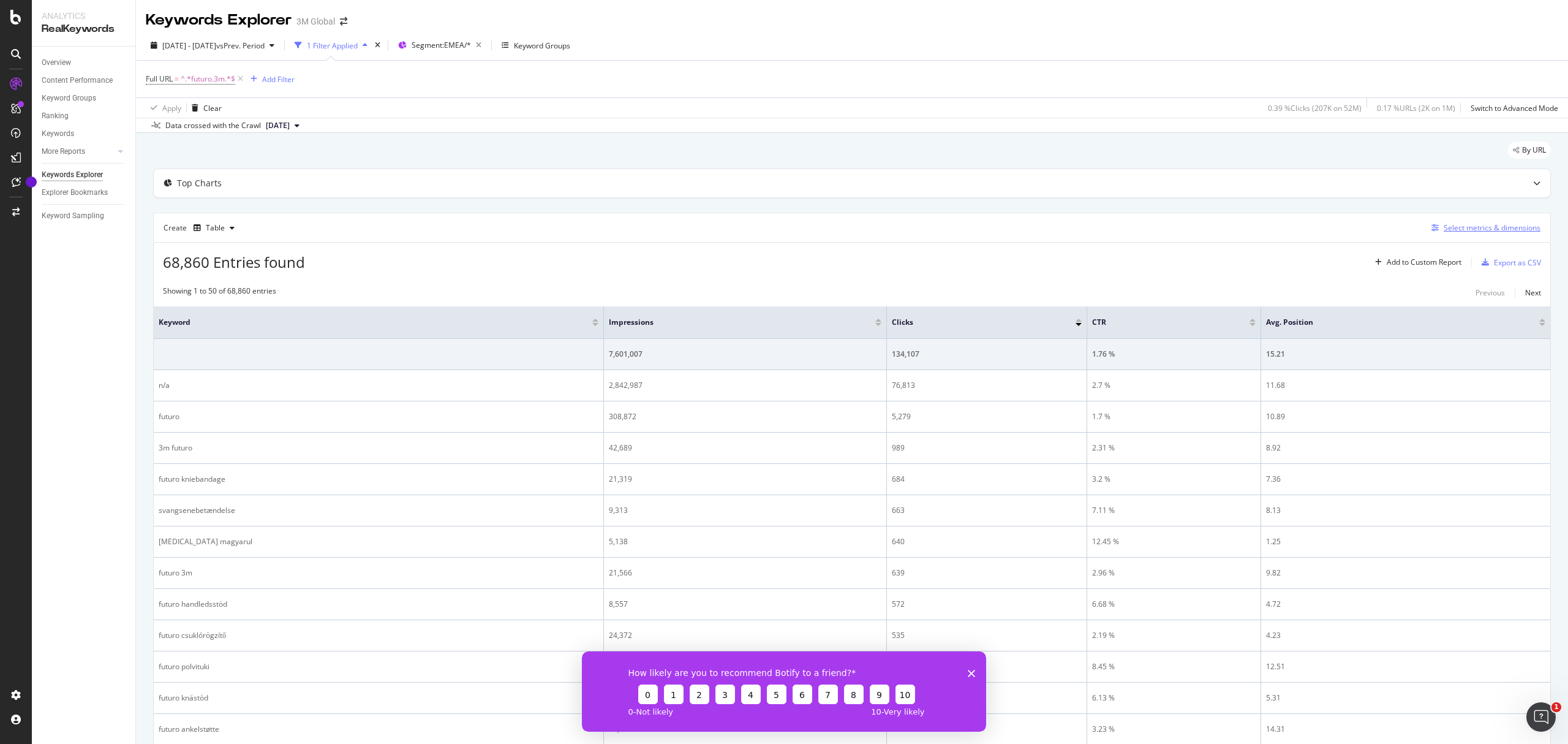
click at [1461, 233] on div "Select metrics & dimensions" at bounding box center [1492, 228] width 97 height 11
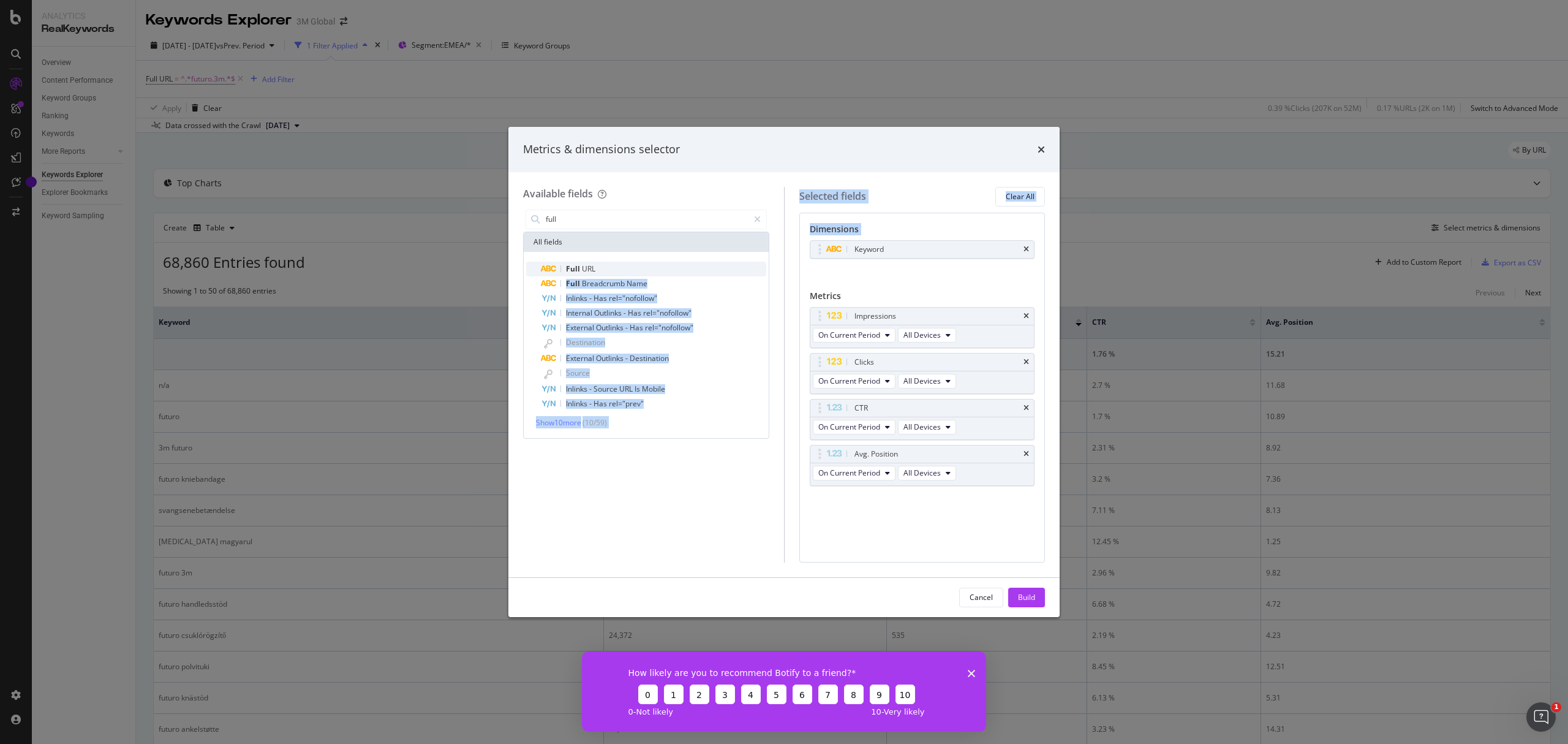
drag, startPoint x: 607, startPoint y: 265, endPoint x: 669, endPoint y: 266, distance: 62.0
click at [838, 265] on div "Available fields full All fields Full URL Full Breadcrumb Name Inlinks - Has re…" at bounding box center [784, 374] width 522 height 376
click at [598, 274] on div "Full URL" at bounding box center [653, 268] width 225 height 15
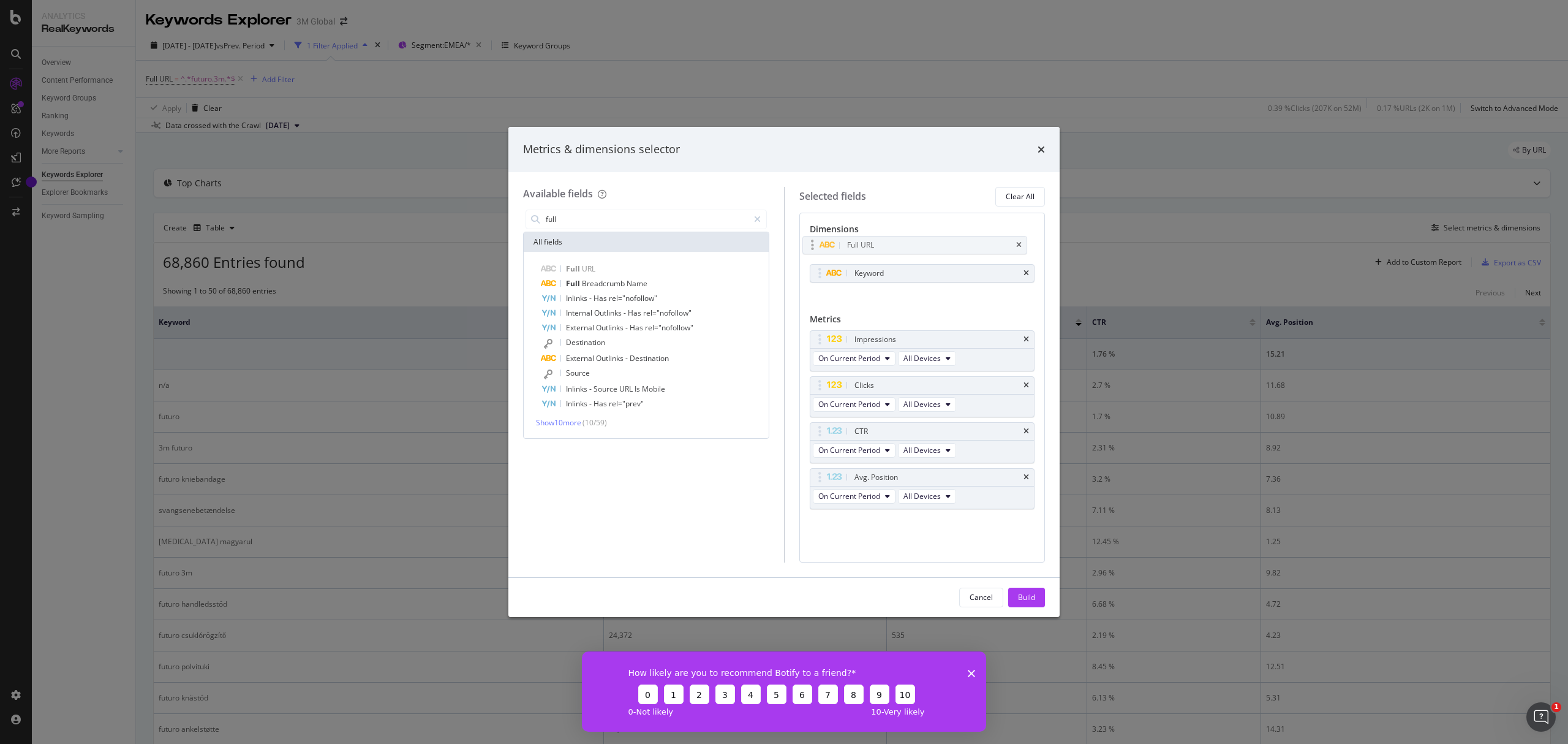
drag, startPoint x: 883, startPoint y: 275, endPoint x: 876, endPoint y: 247, distance: 28.9
click at [876, 247] on body "Analytics RealKeywords Overview Content Performance Keyword Groups Ranking Keyw…" at bounding box center [784, 372] width 1568 height 744
click at [1022, 274] on div "Keyword" at bounding box center [923, 273] width 224 height 18
click at [1029, 273] on div "Keyword" at bounding box center [923, 273] width 224 height 18
click at [1025, 272] on icon "times" at bounding box center [1026, 273] width 5 height 7
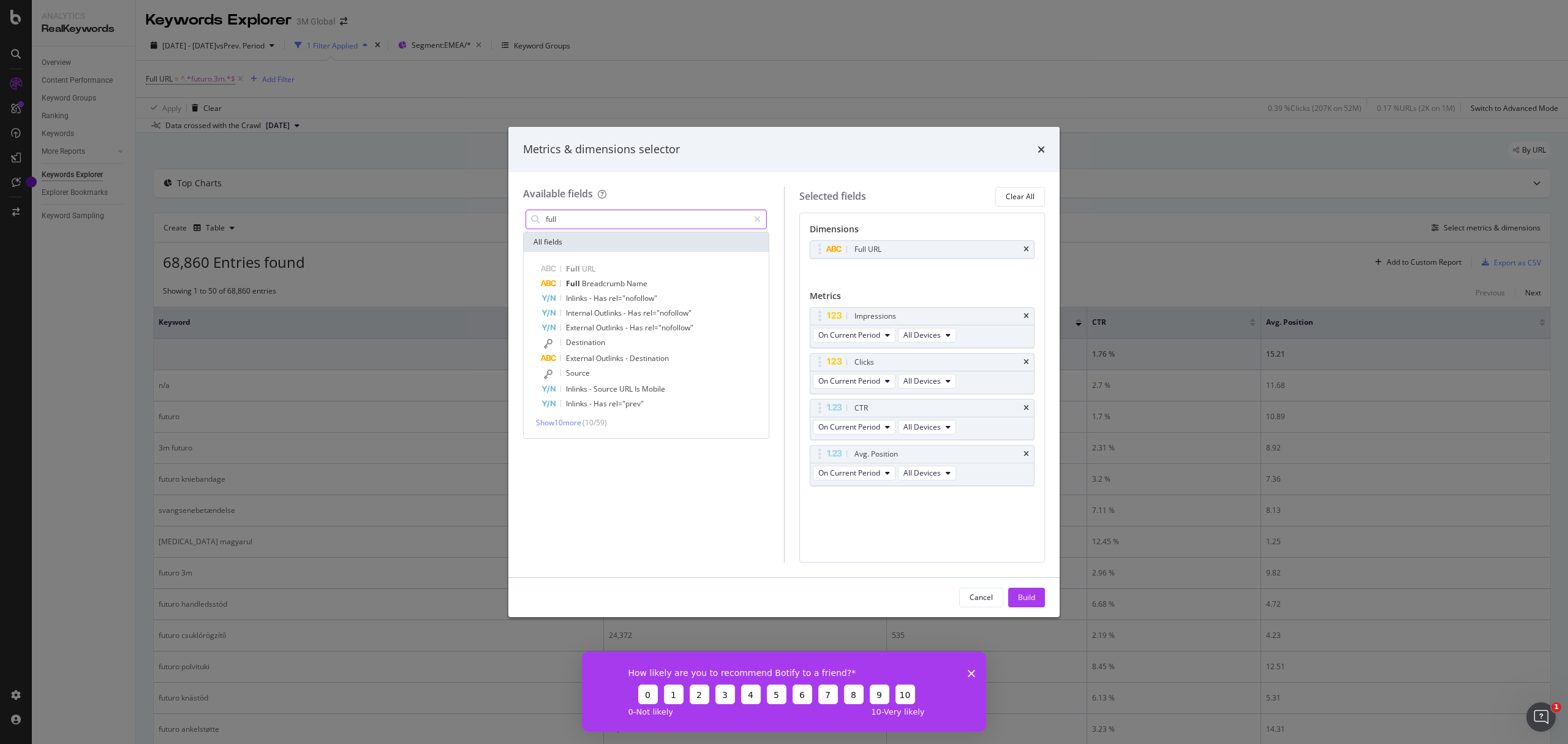
click at [684, 224] on input "full" at bounding box center [646, 219] width 204 height 18
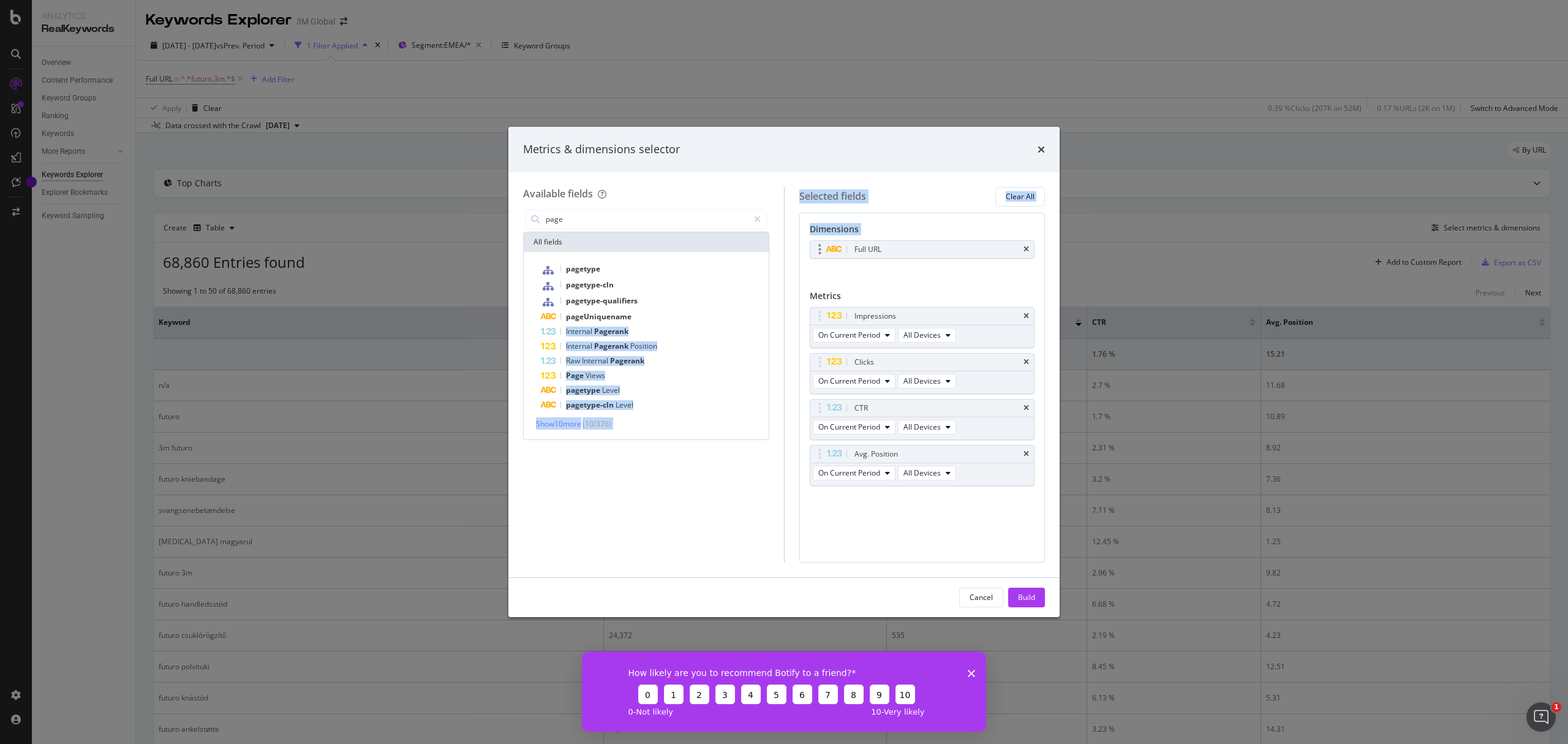
drag, startPoint x: 633, startPoint y: 319, endPoint x: 809, endPoint y: 287, distance: 178.9
click at [925, 256] on div "Available fields page All fields pagetype pagetype-cln pagetype-qualifiers page…" at bounding box center [784, 374] width 522 height 376
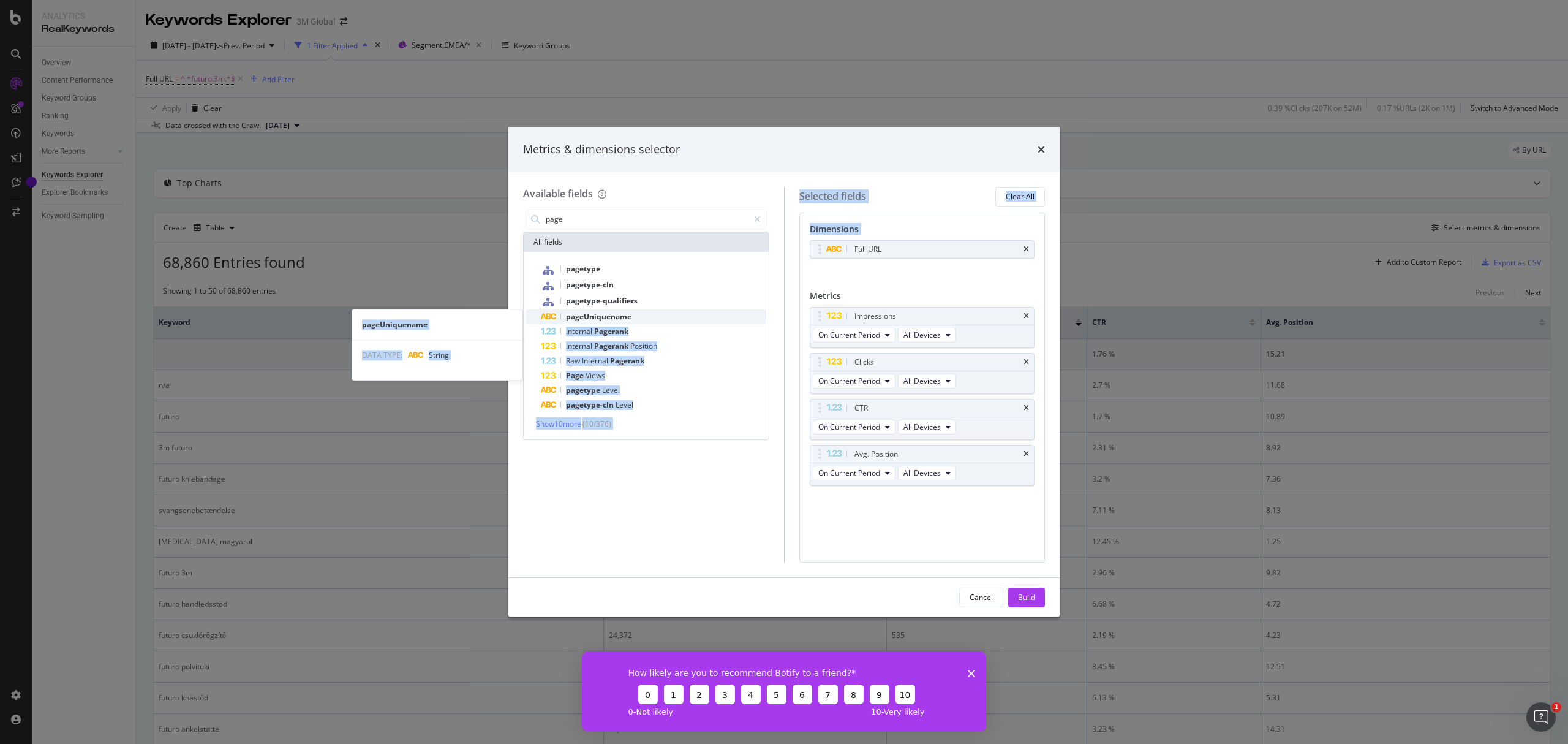
click at [635, 317] on div "pageUniquename" at bounding box center [653, 317] width 225 height 15
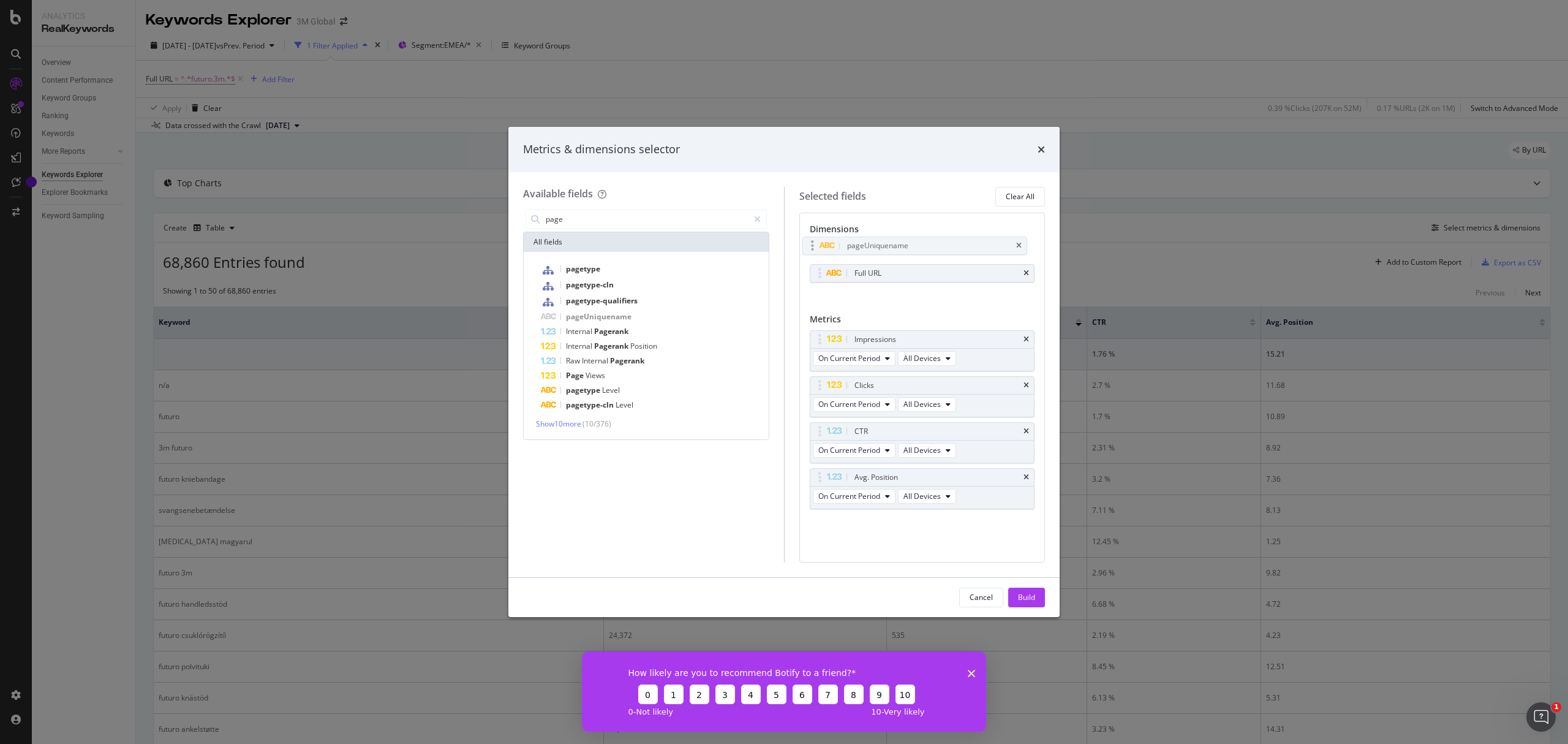
drag, startPoint x: 876, startPoint y: 275, endPoint x: 866, endPoint y: 255, distance: 22.4
click at [866, 255] on body "Analytics RealKeywords Overview Content Performance Keyword Groups Ranking Keyw…" at bounding box center [784, 372] width 1568 height 744
click at [559, 215] on input "page" at bounding box center [646, 219] width 204 height 18
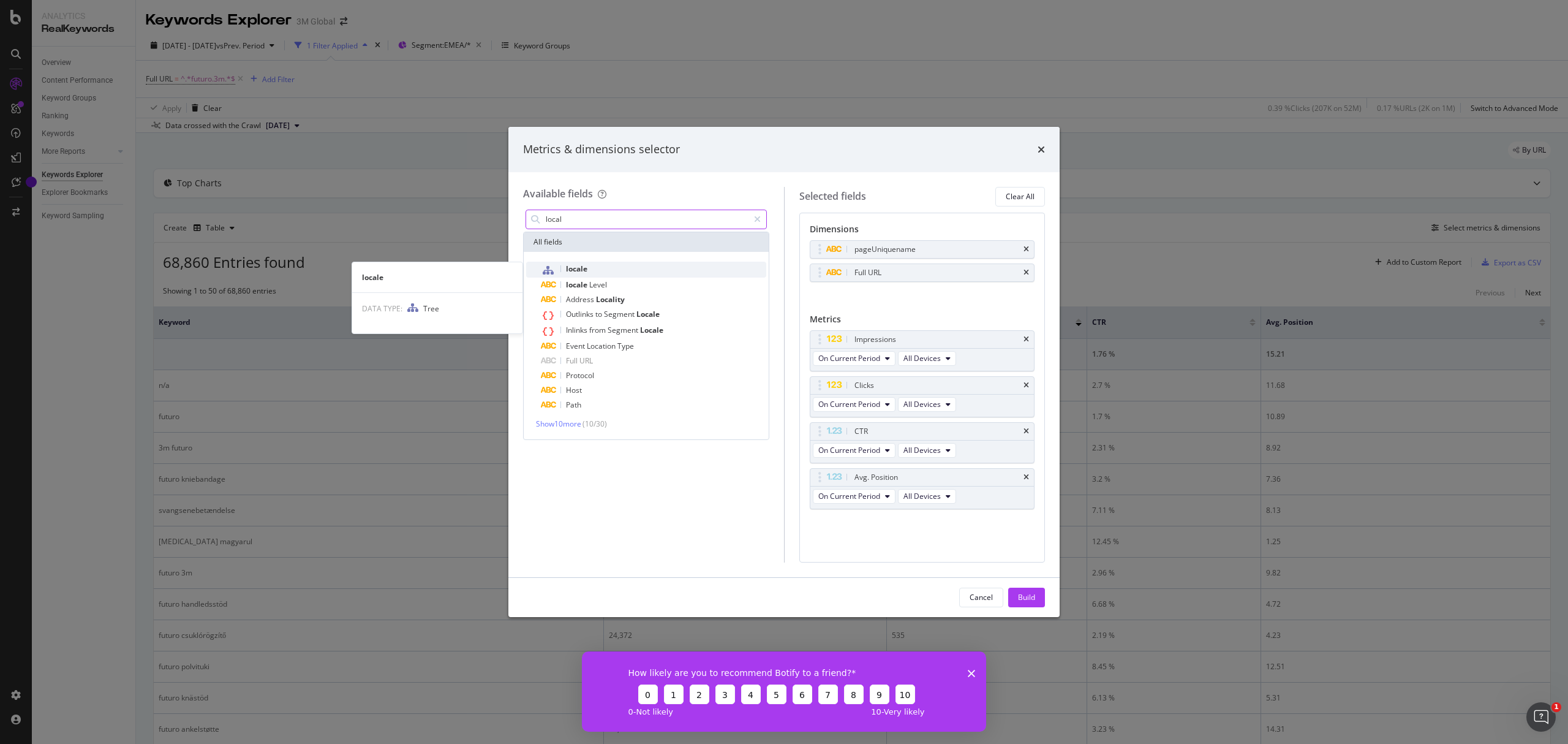
type input "local"
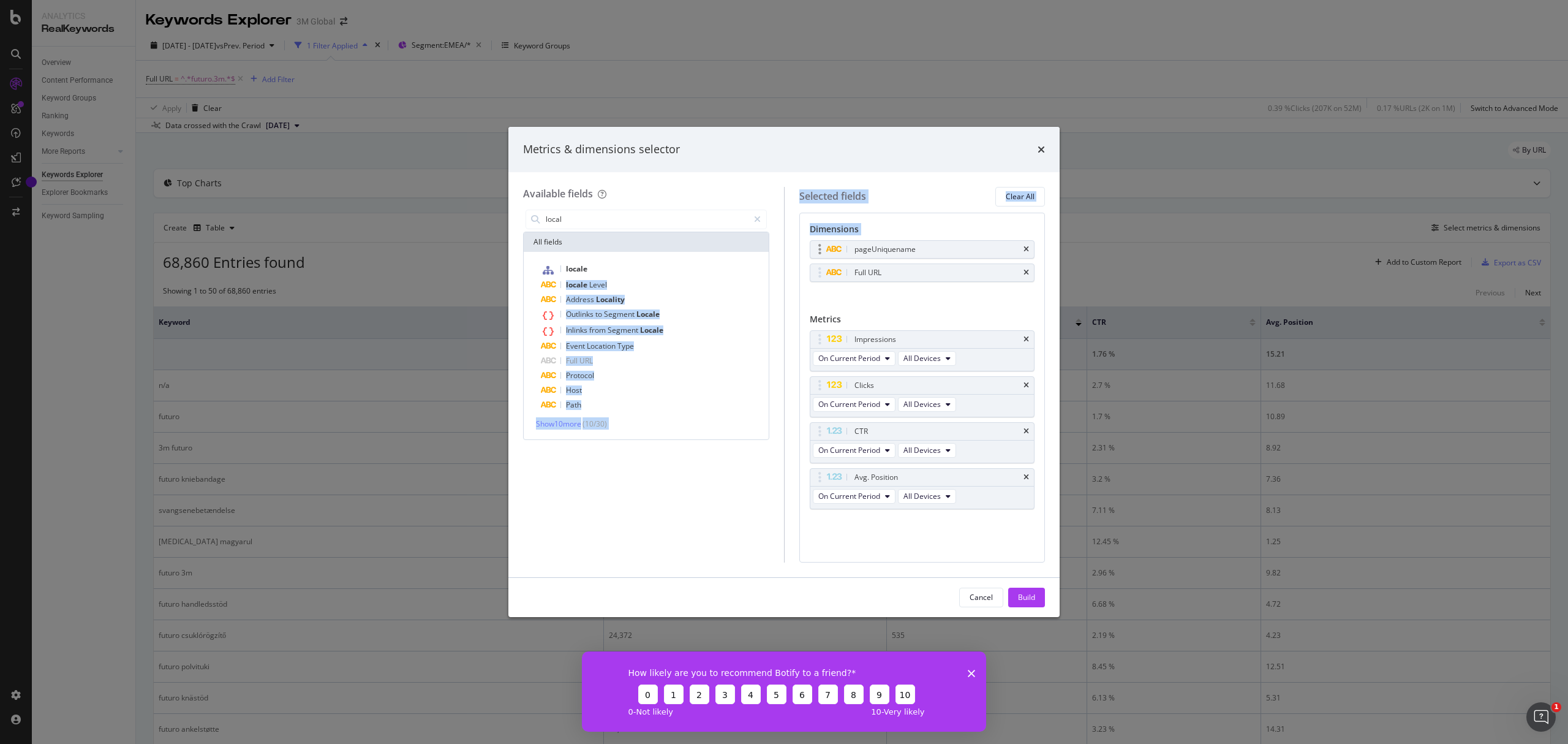
drag, startPoint x: 593, startPoint y: 270, endPoint x: 962, endPoint y: 243, distance: 370.0
click at [962, 243] on div "Available fields local All fields locale locale Level Address Locality Outlinks…" at bounding box center [784, 374] width 522 height 376
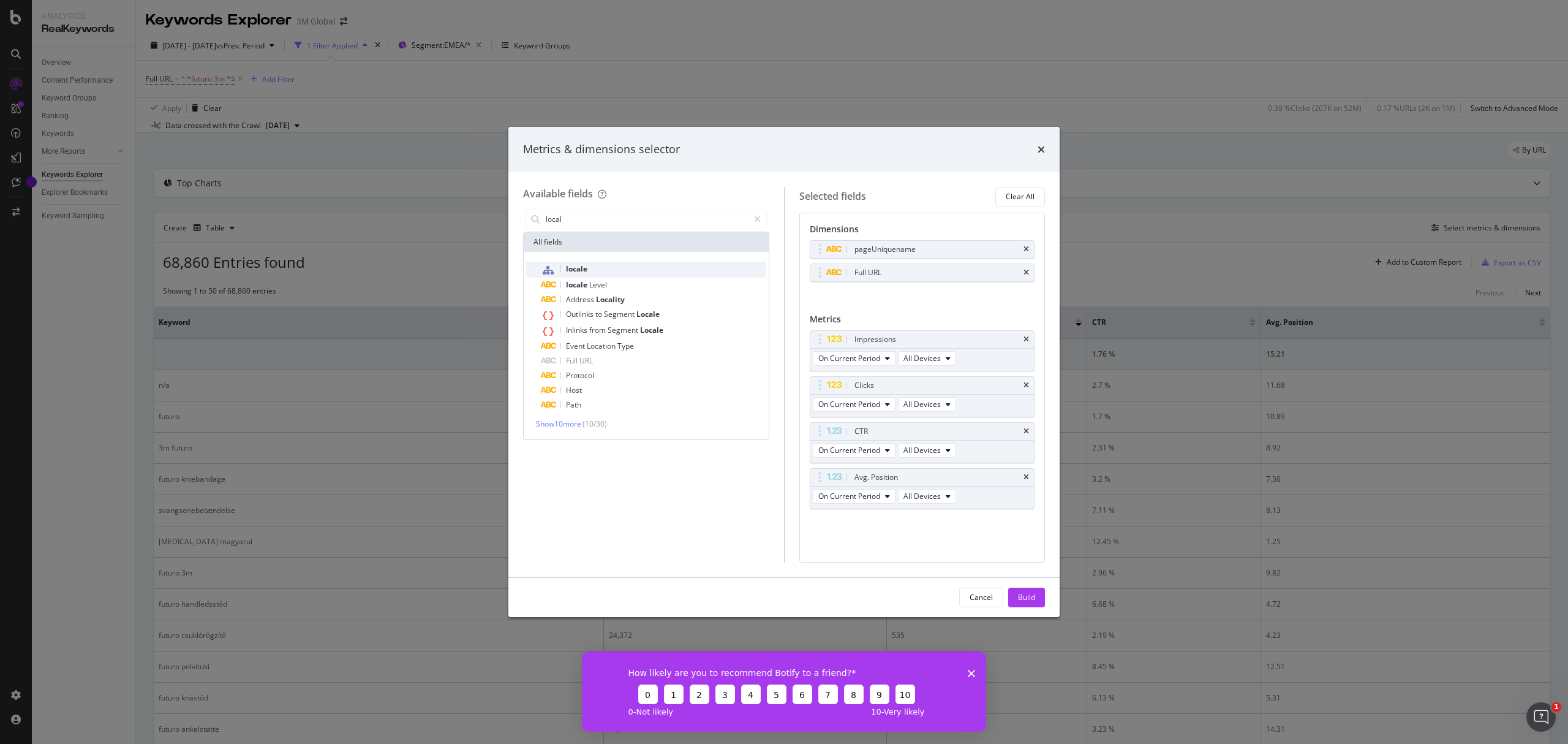
click at [579, 265] on span "locale" at bounding box center [577, 269] width 21 height 11
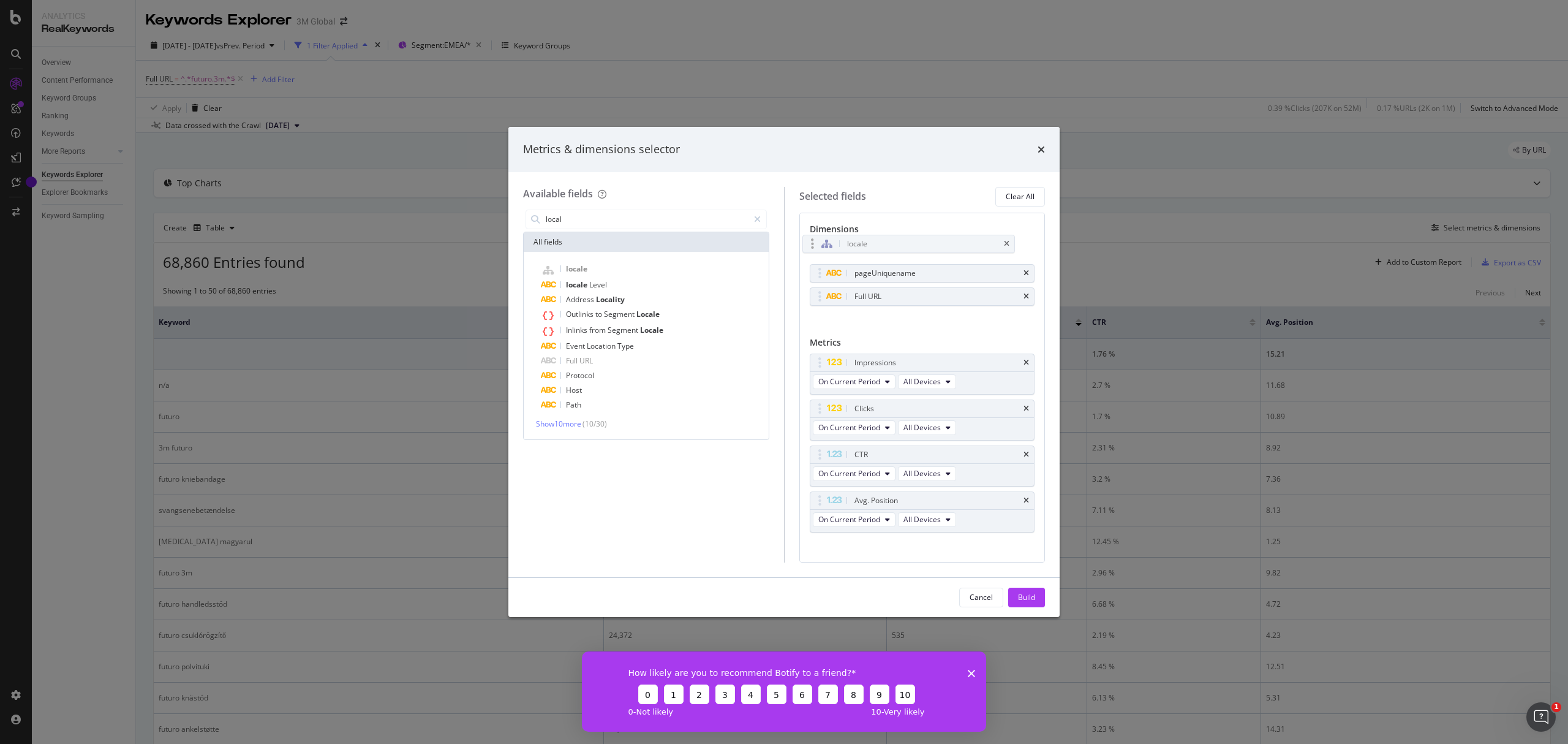
drag, startPoint x: 872, startPoint y: 298, endPoint x: 864, endPoint y: 244, distance: 54.6
click at [864, 244] on body "Analytics RealKeywords Overview Content Performance Keyword Groups Ranking Keyw…" at bounding box center [784, 372] width 1568 height 744
click at [1025, 594] on div "Build" at bounding box center [1027, 597] width 18 height 11
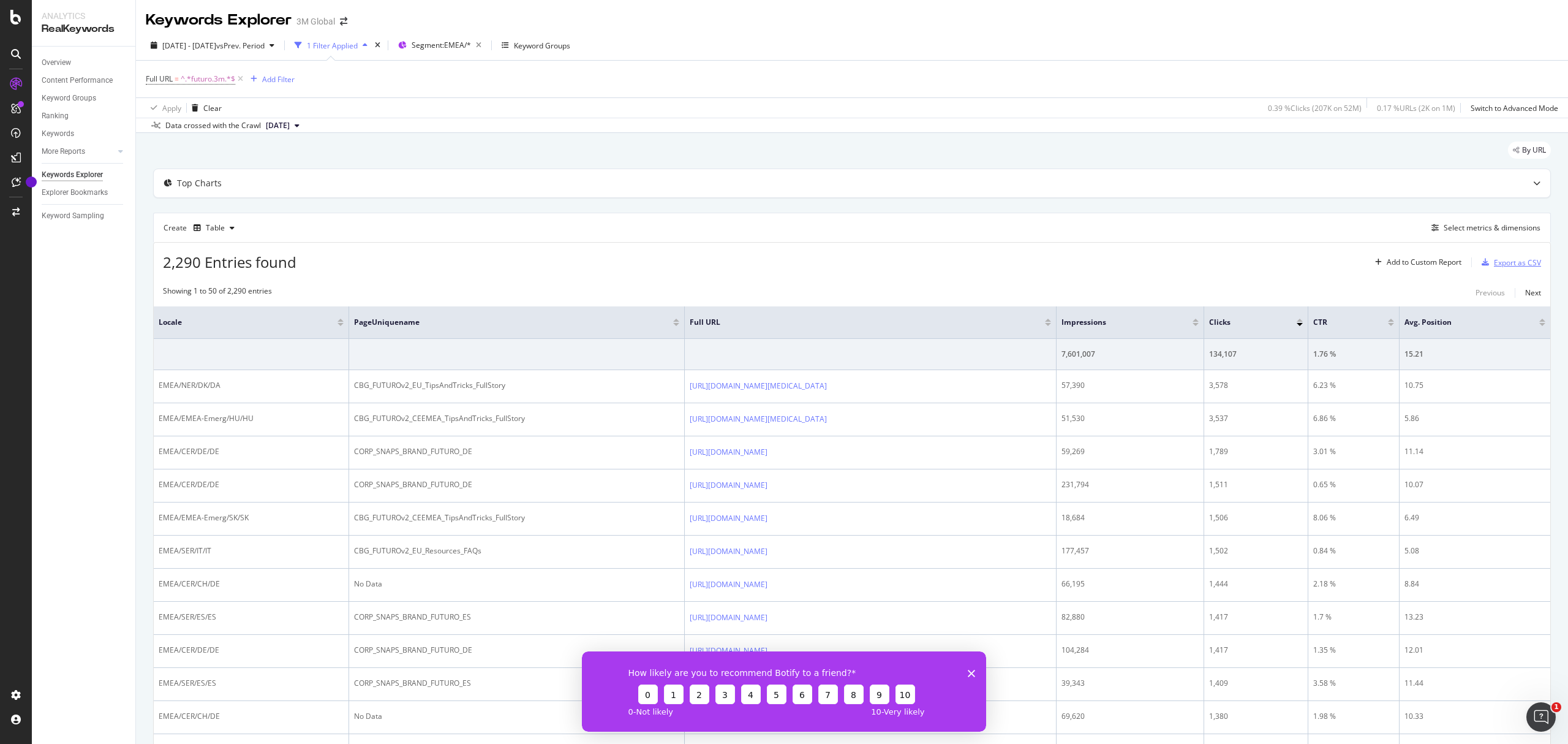
click at [1470, 260] on div "Export as CSV" at bounding box center [1518, 263] width 47 height 11
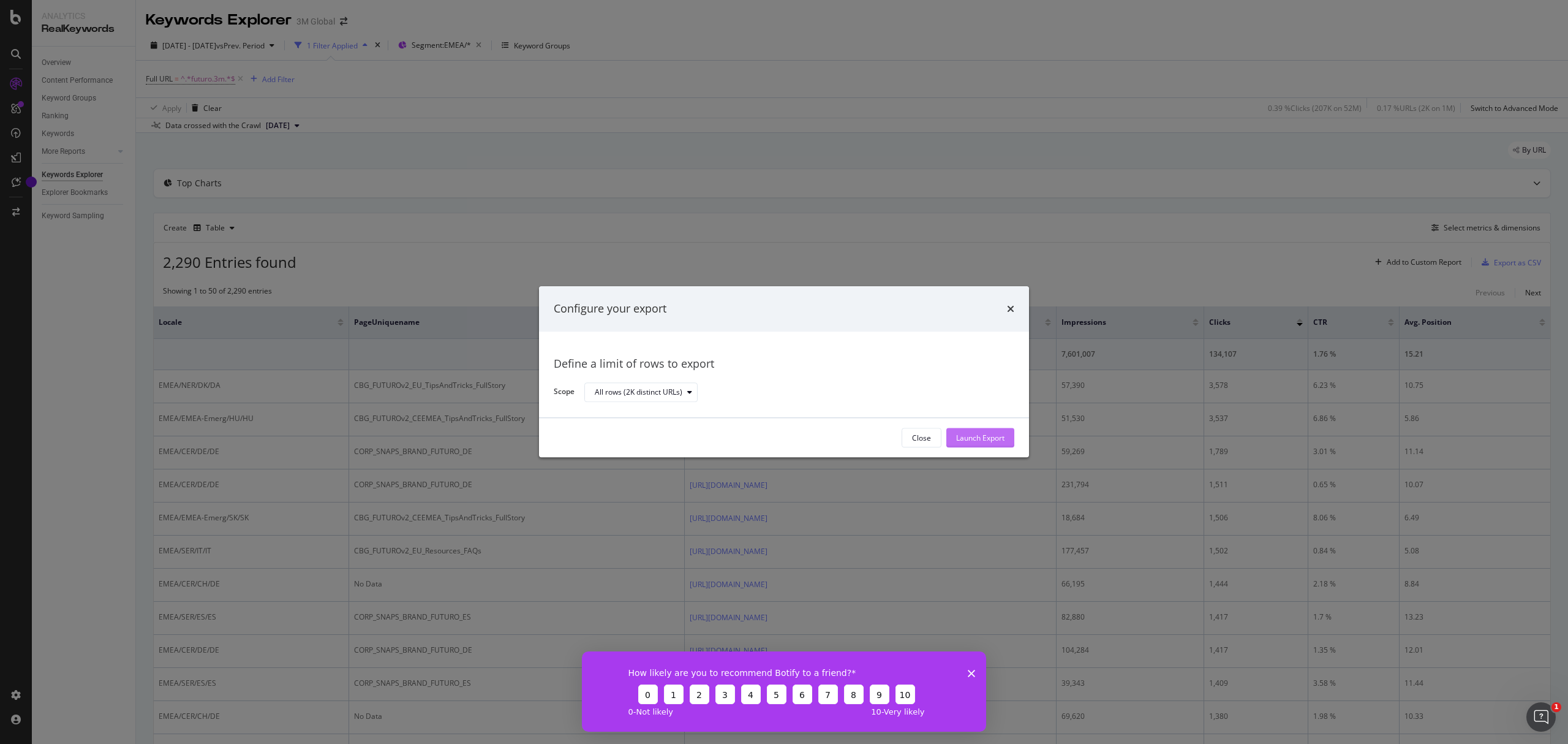
click at [983, 445] on div "Launch Export" at bounding box center [980, 438] width 48 height 18
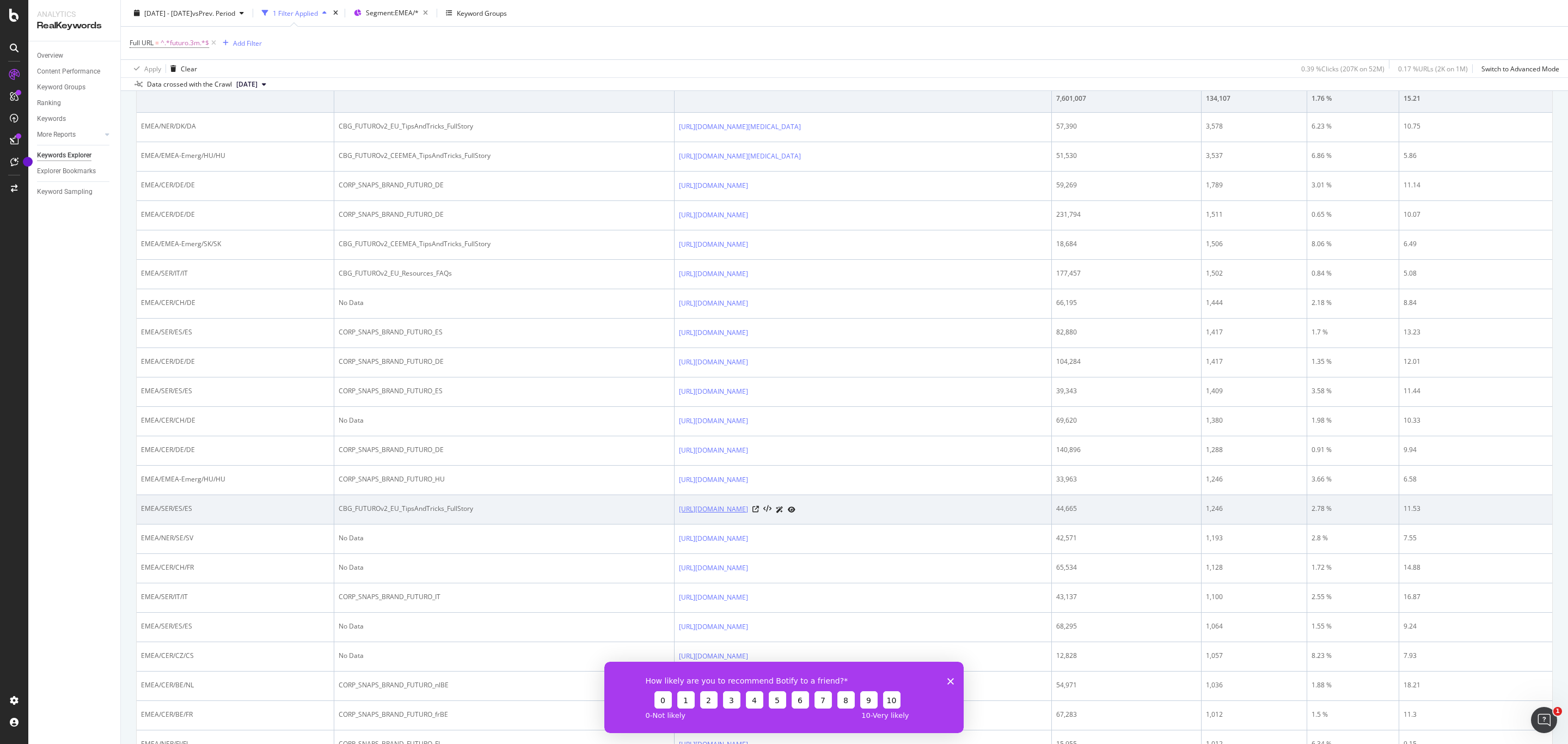
scroll to position [245, 0]
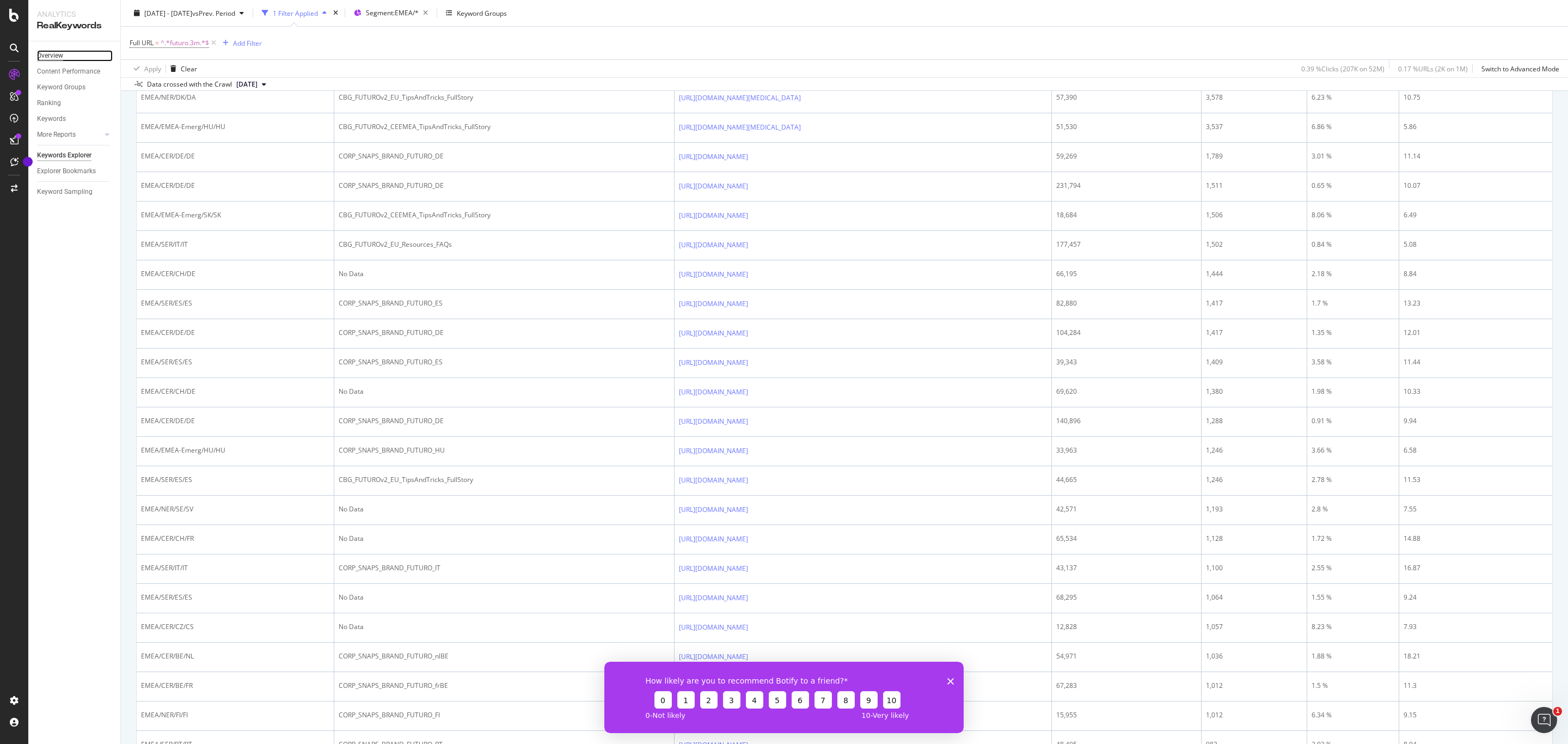
click at [58, 59] on div "Overview" at bounding box center [49, 55] width 26 height 12
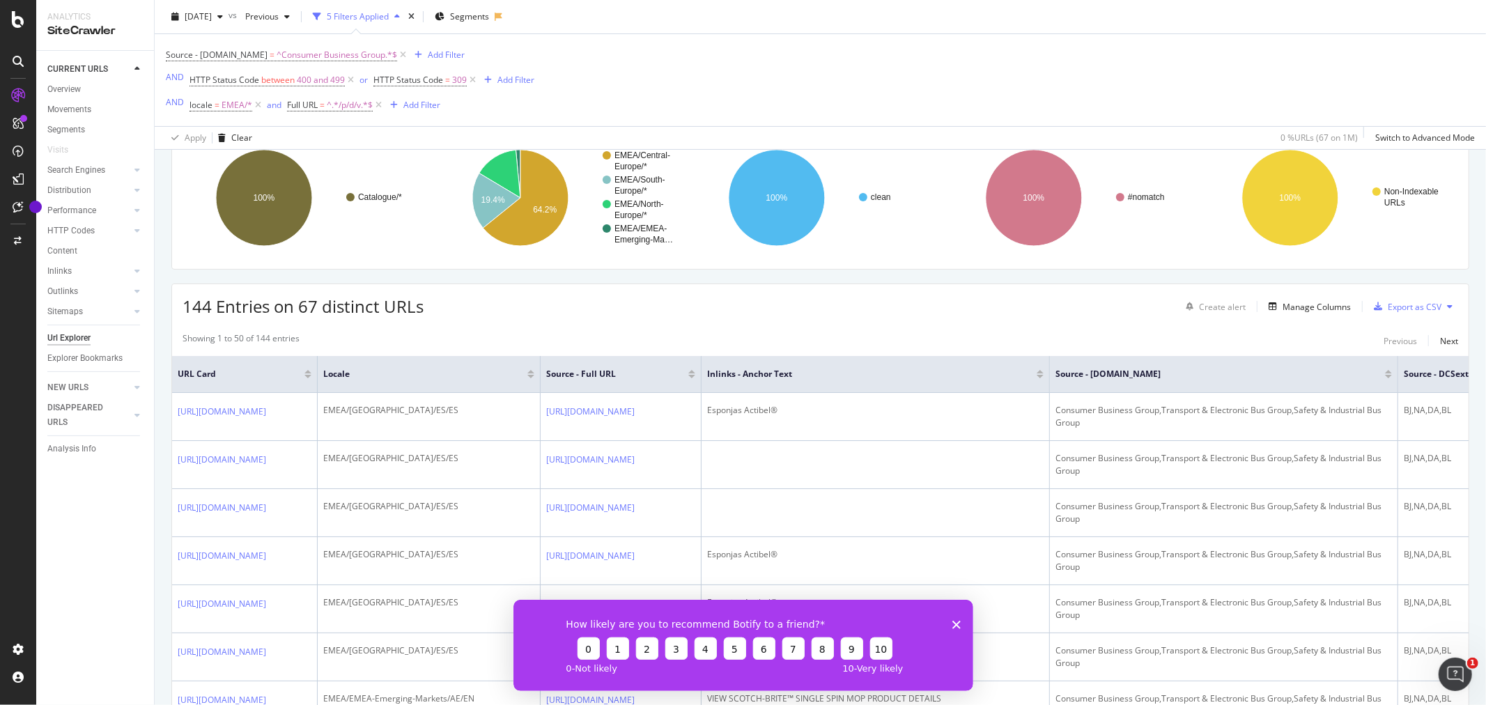
scroll to position [38, 0]
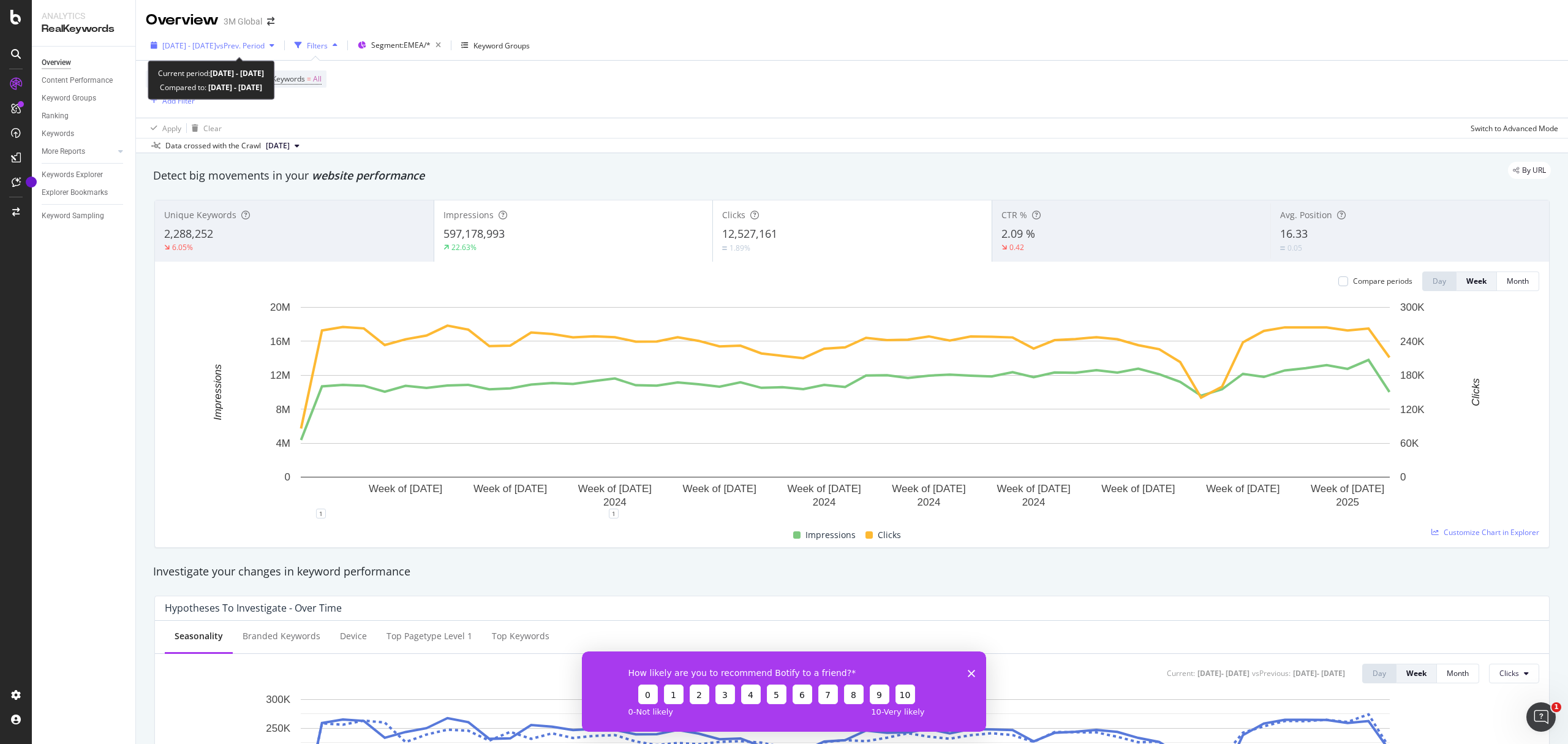
click at [216, 49] on span "2024 Mar. 1st - 2025 Feb. 28th" at bounding box center [189, 46] width 54 height 11
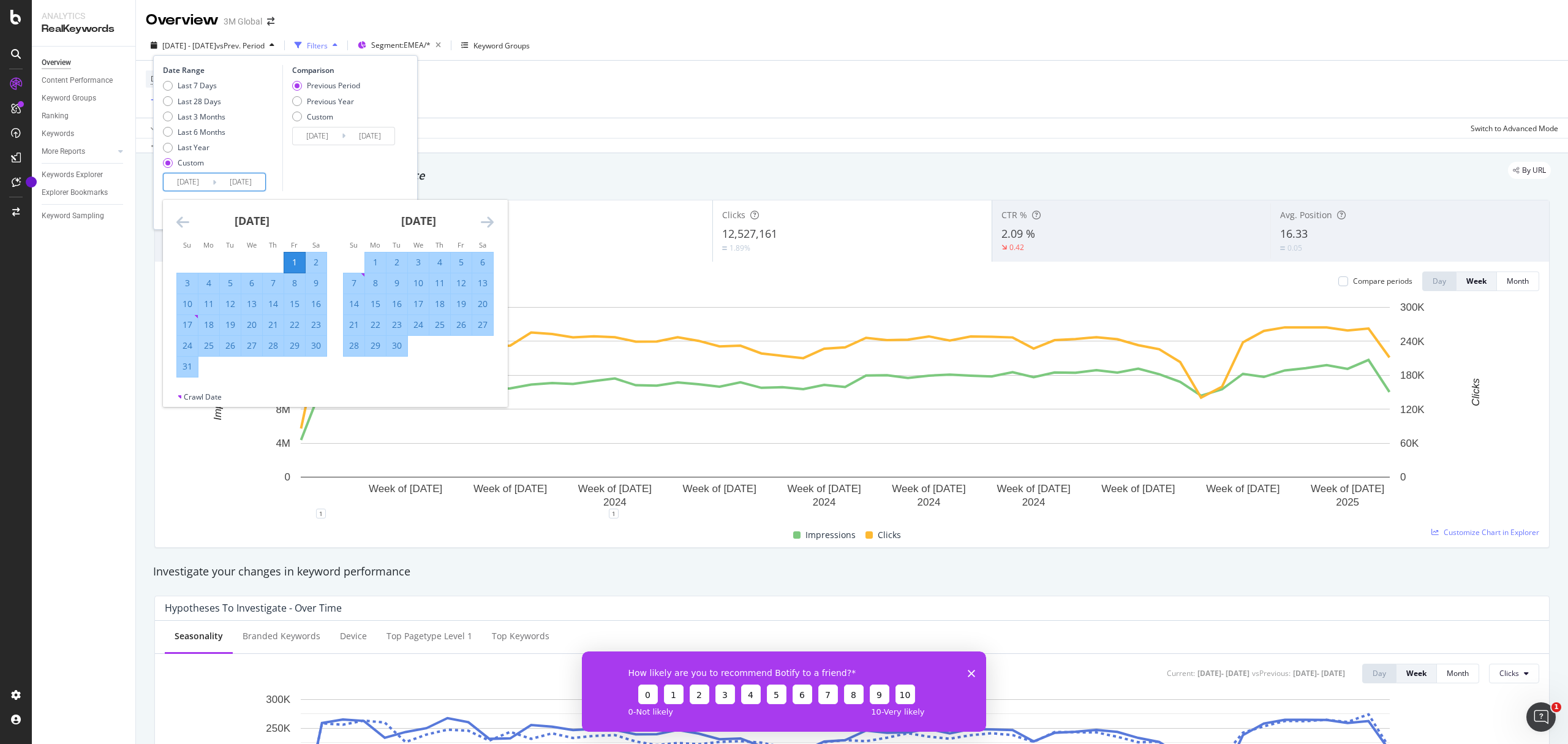
click at [197, 178] on input "2024/03/01" at bounding box center [188, 182] width 49 height 18
click at [488, 219] on icon "Move forward to switch to the next month." at bounding box center [487, 222] width 13 height 15
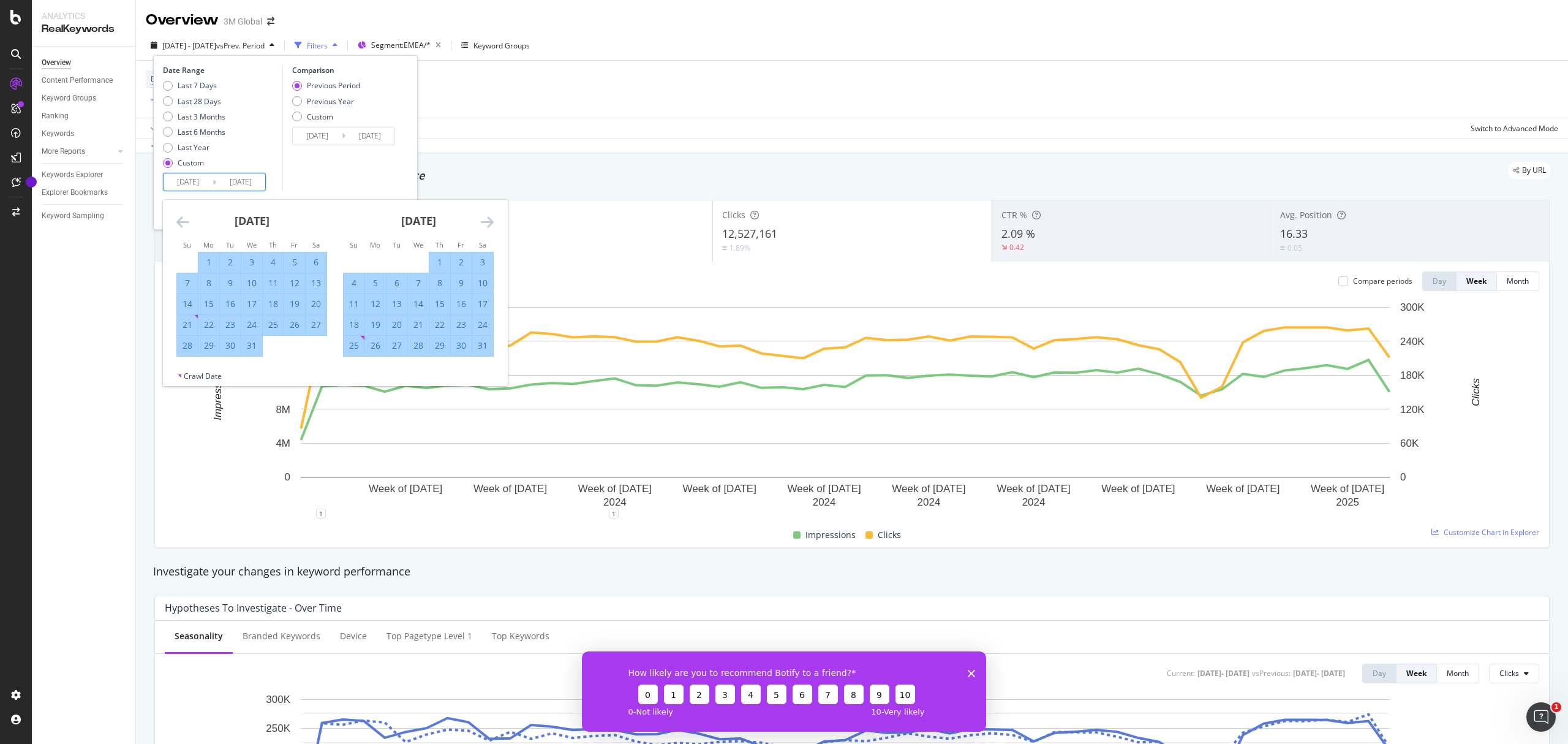
click at [494, 218] on div "August 2024" at bounding box center [418, 225] width 150 height 52
click at [490, 221] on icon "Move forward to switch to the next month." at bounding box center [487, 222] width 13 height 15
click at [359, 261] on div "1" at bounding box center [354, 262] width 21 height 12
type input "2024/09/01"
type input "2024/03/04"
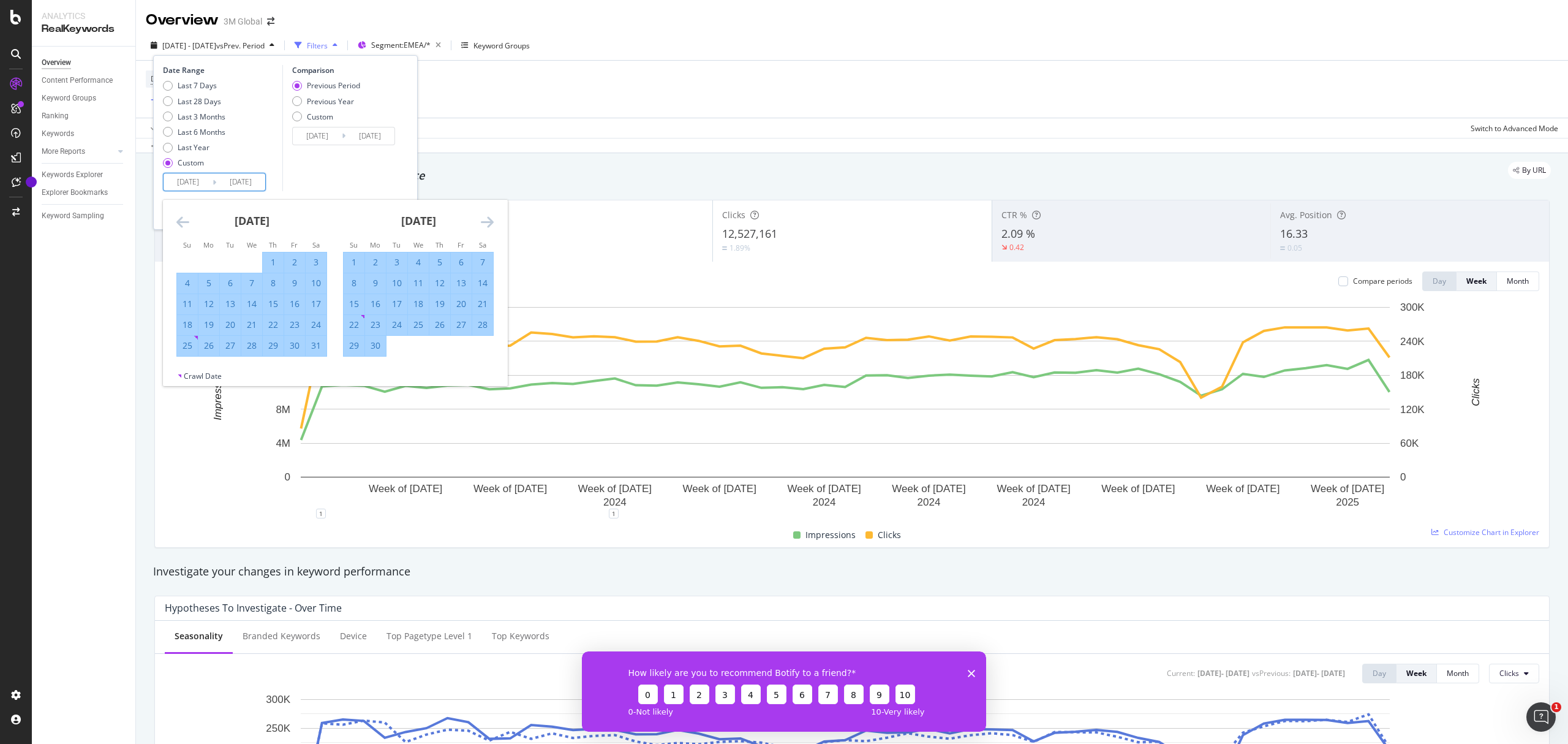
type input "2024/08/31"
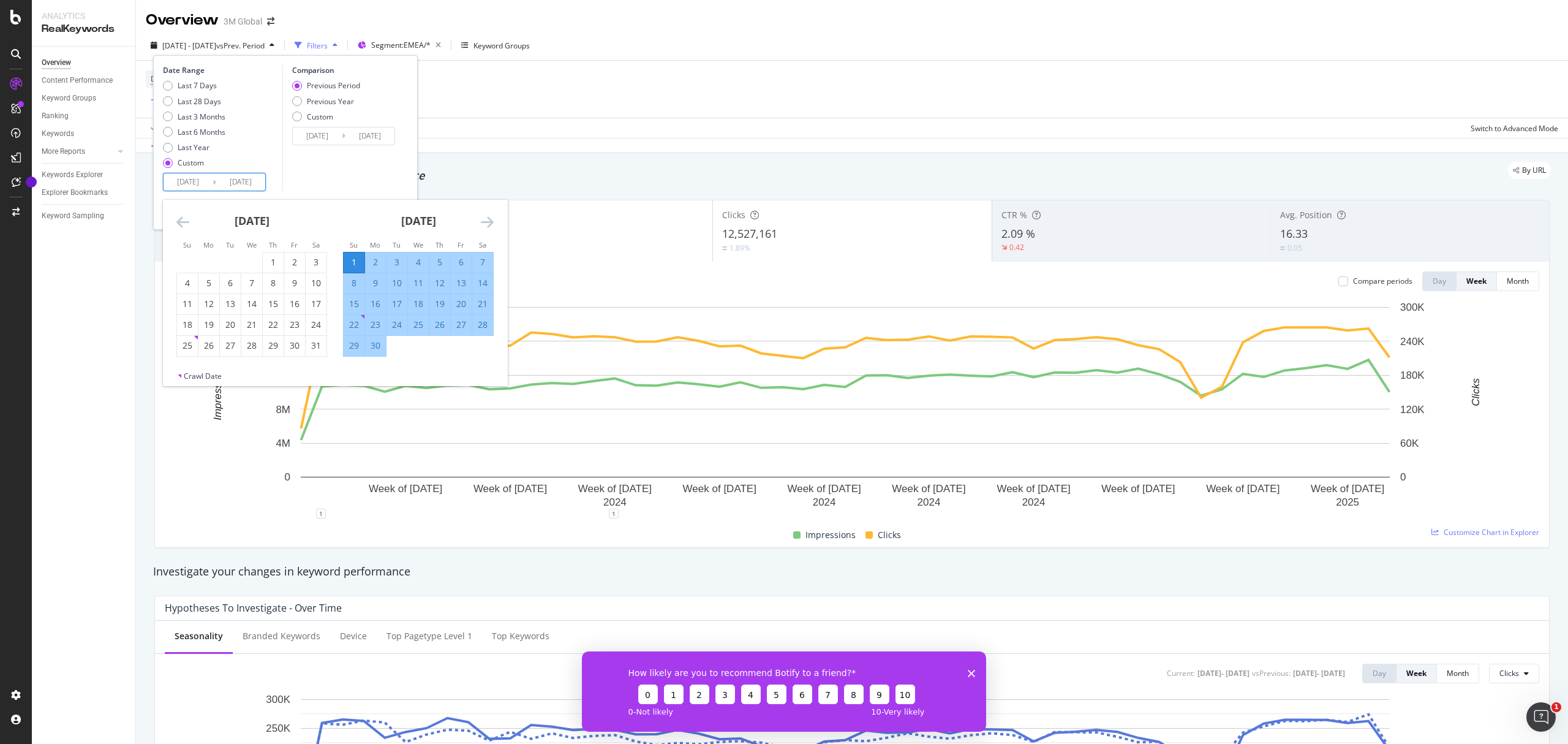
click at [249, 186] on input "2025/02/28" at bounding box center [241, 182] width 49 height 18
click at [484, 224] on icon "Move forward to switch to the next month." at bounding box center [487, 222] width 13 height 15
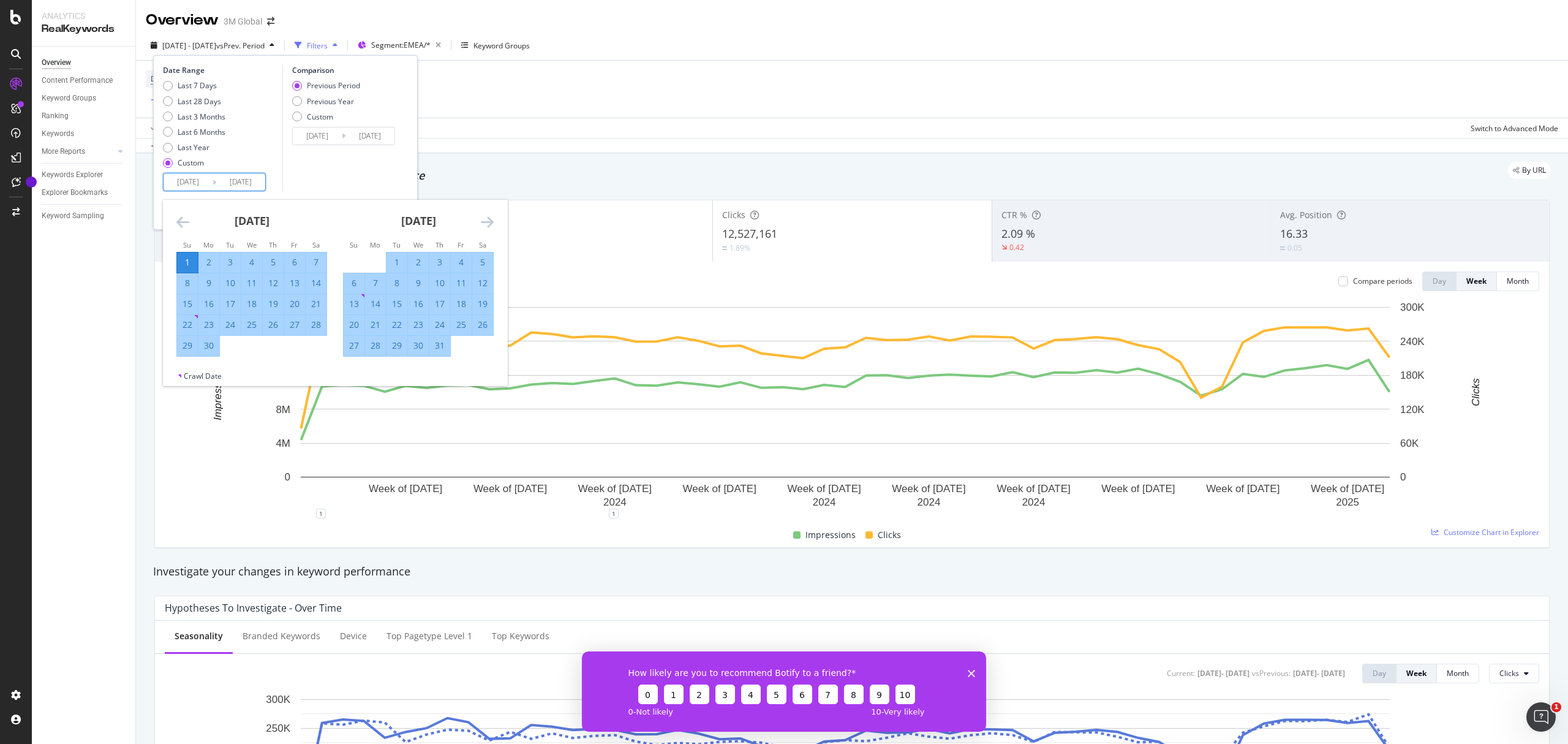
click at [484, 224] on icon "Move forward to switch to the next month." at bounding box center [487, 222] width 13 height 15
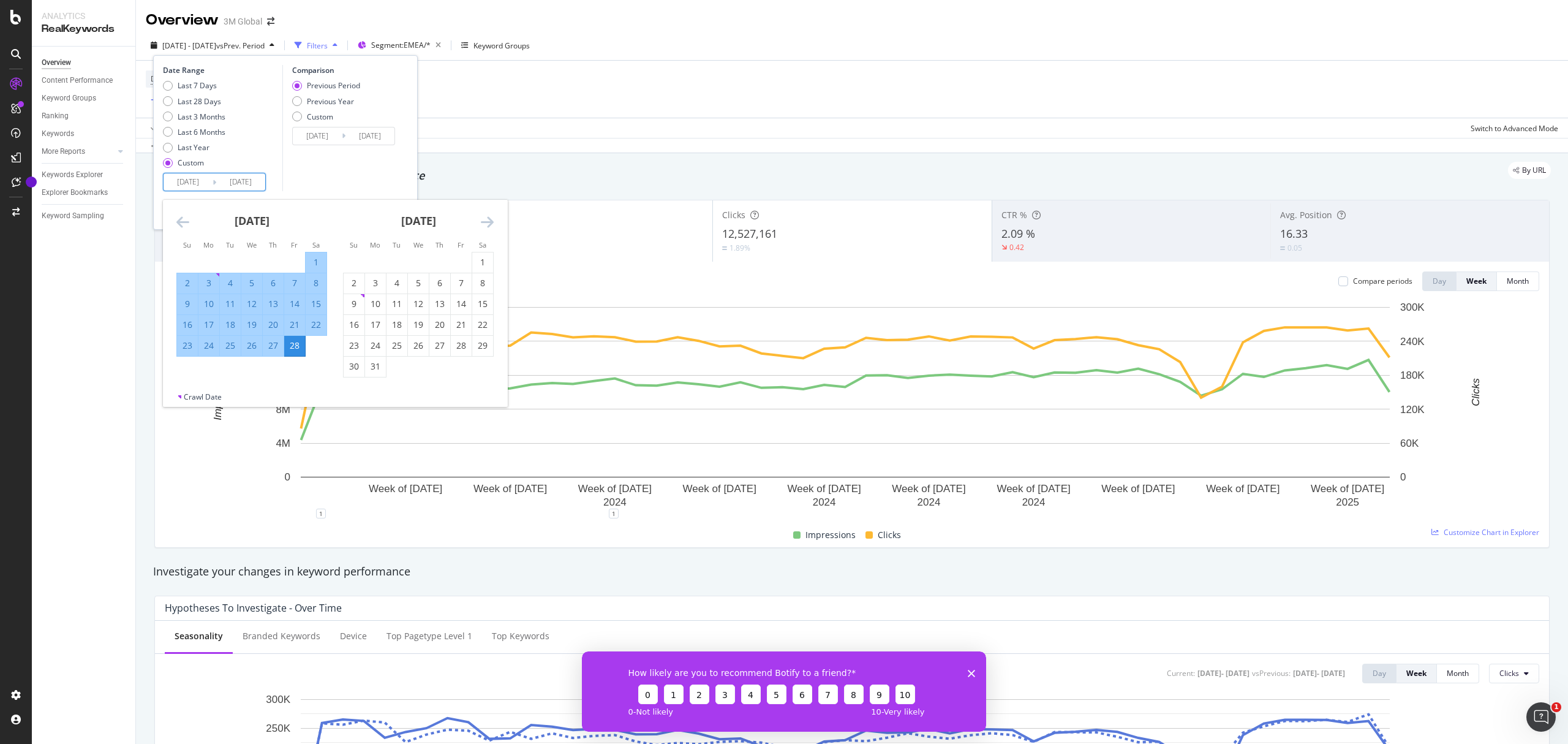
click at [484, 224] on icon "Move forward to switch to the next month." at bounding box center [487, 222] width 13 height 15
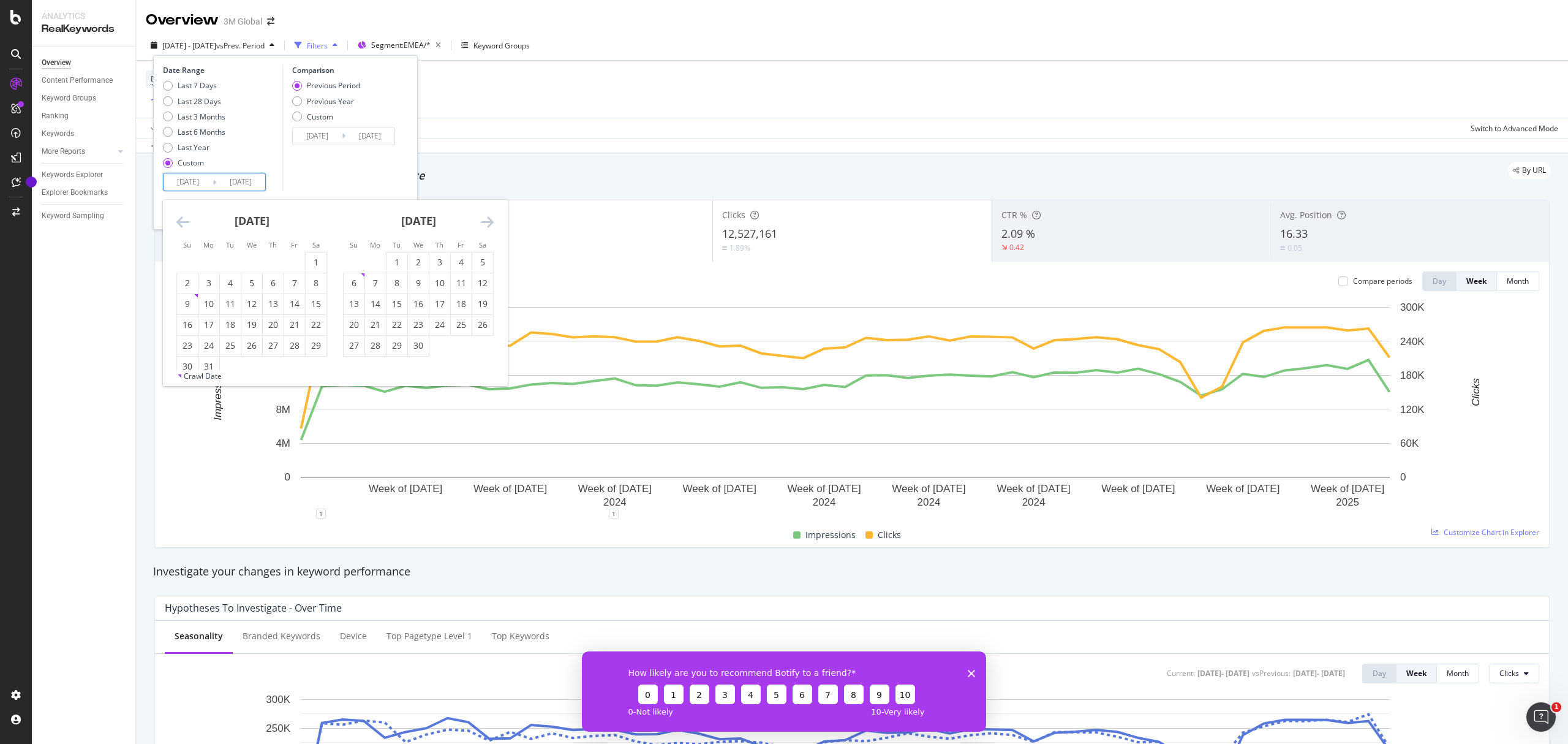
click at [484, 224] on icon "Move forward to switch to the next month." at bounding box center [487, 222] width 13 height 15
click at [273, 346] on div "31" at bounding box center [273, 346] width 21 height 12
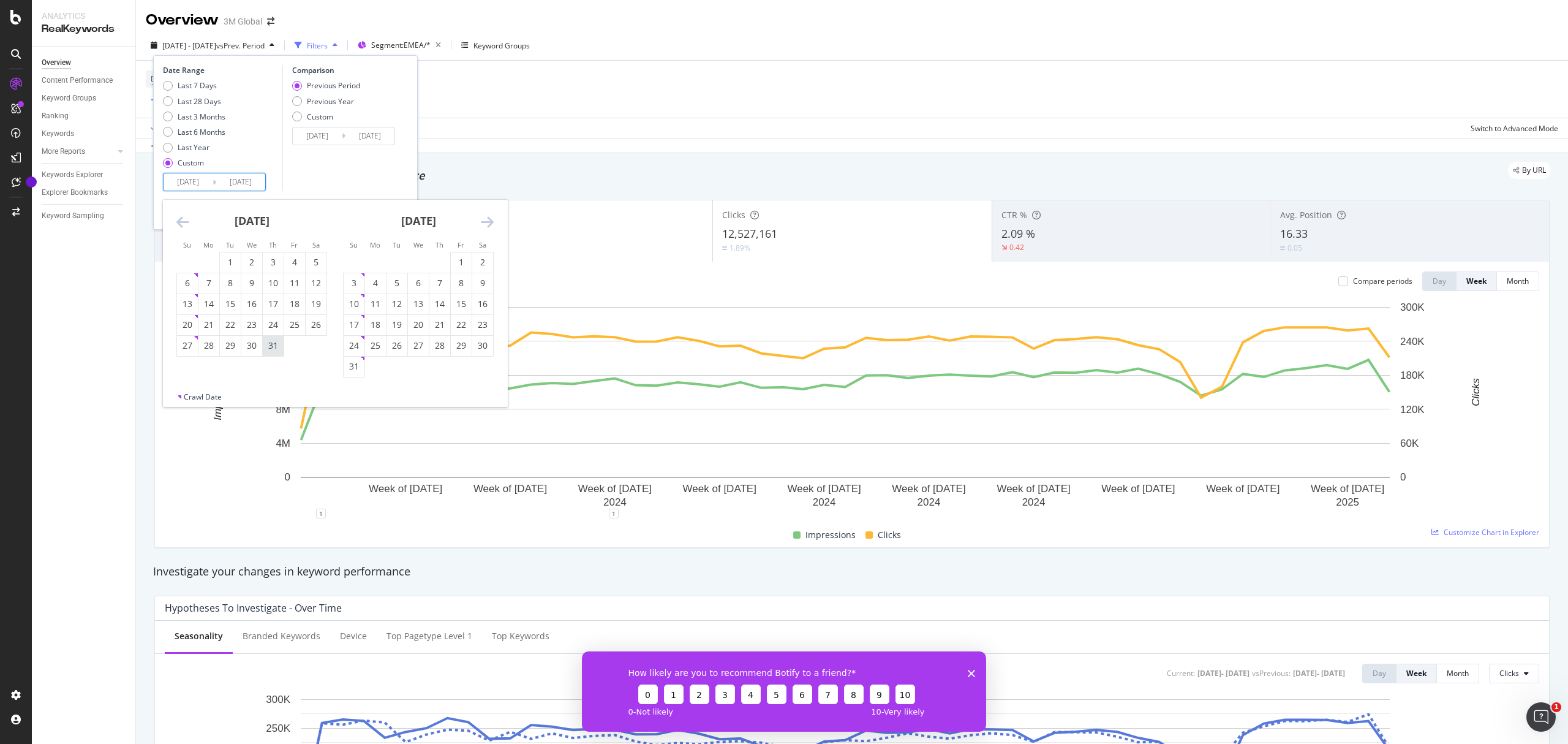
type input "2025/07/31"
type input "2023/10/03"
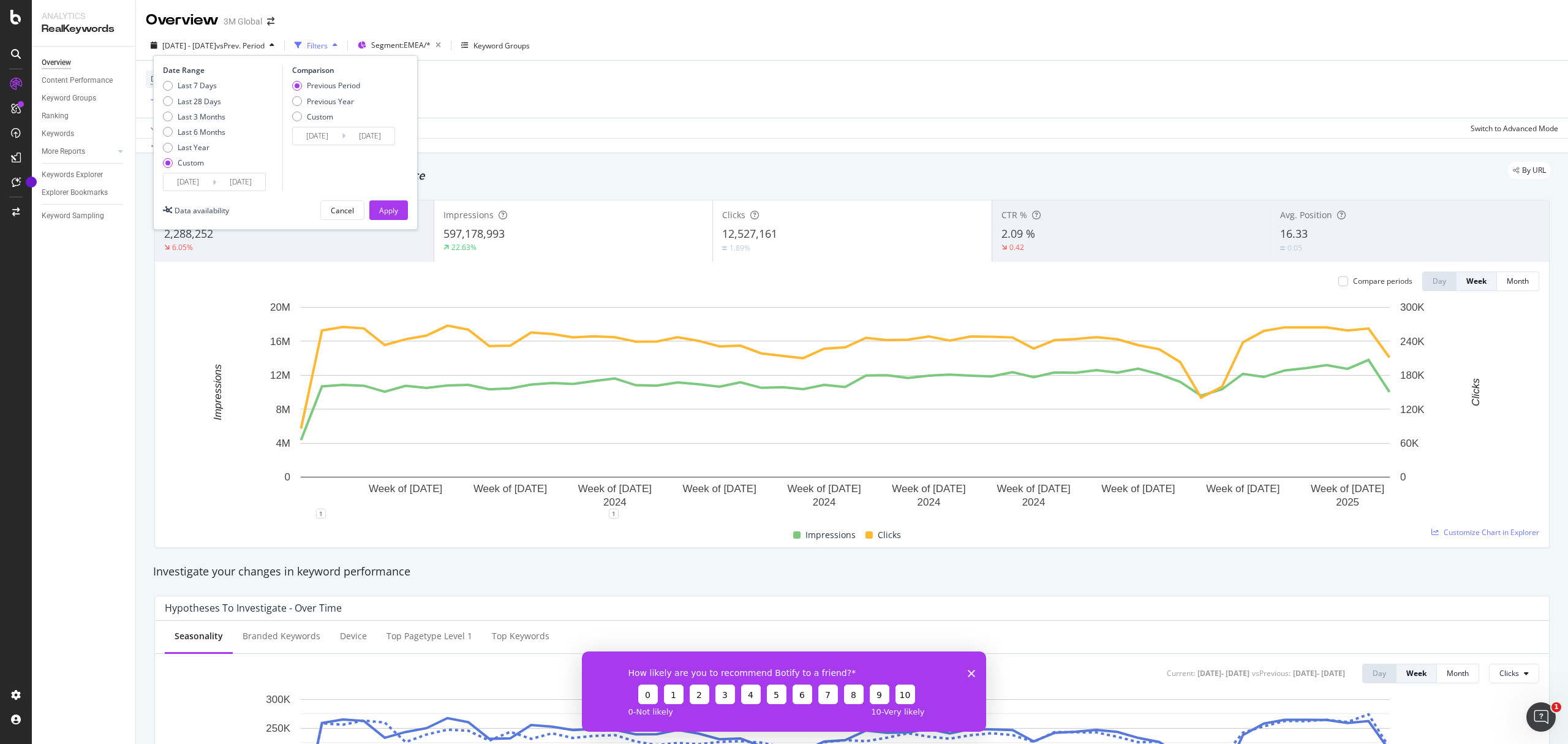
click at [256, 185] on input "2025/07/31" at bounding box center [241, 182] width 49 height 18
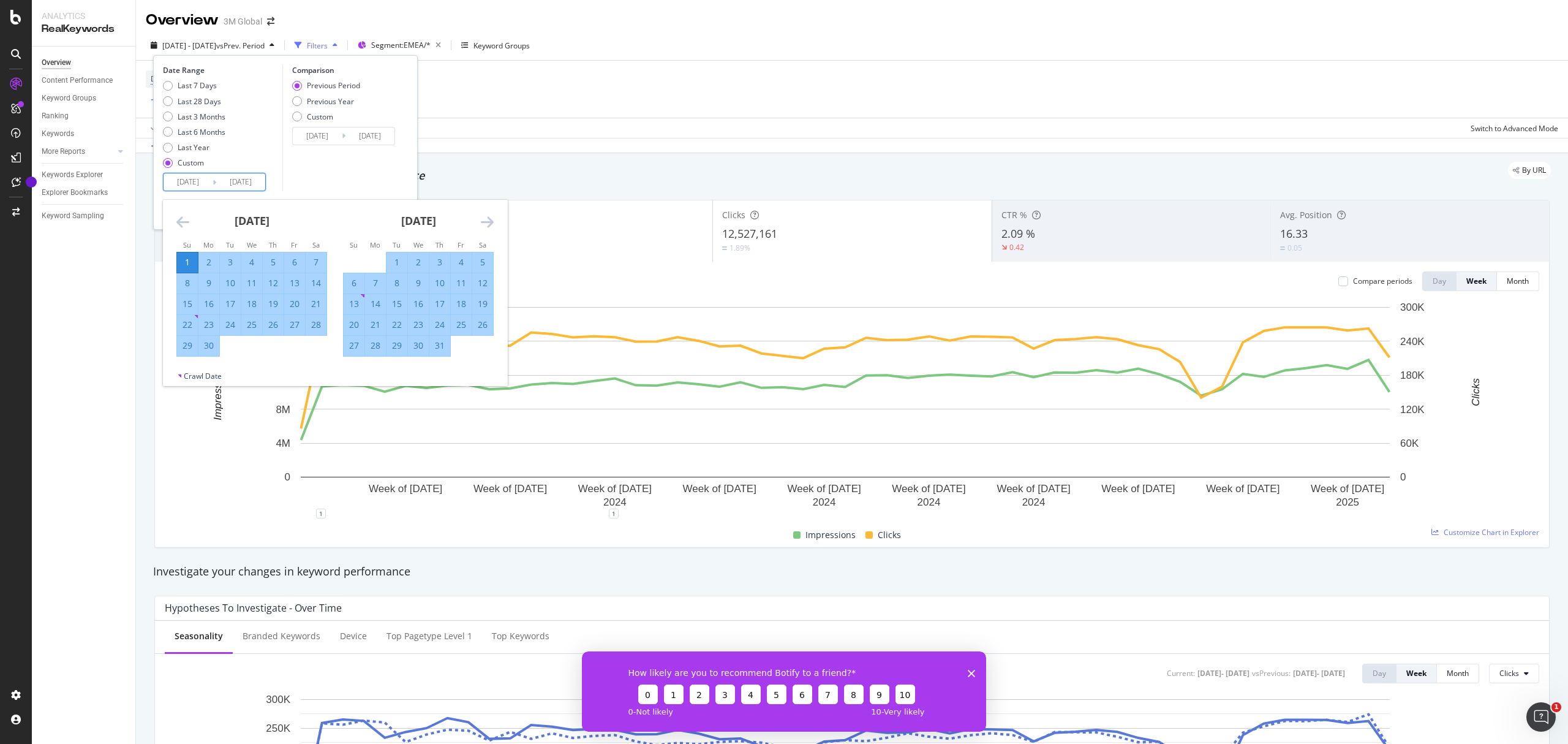
click at [491, 223] on icon "Move forward to switch to the next month." at bounding box center [487, 222] width 13 height 15
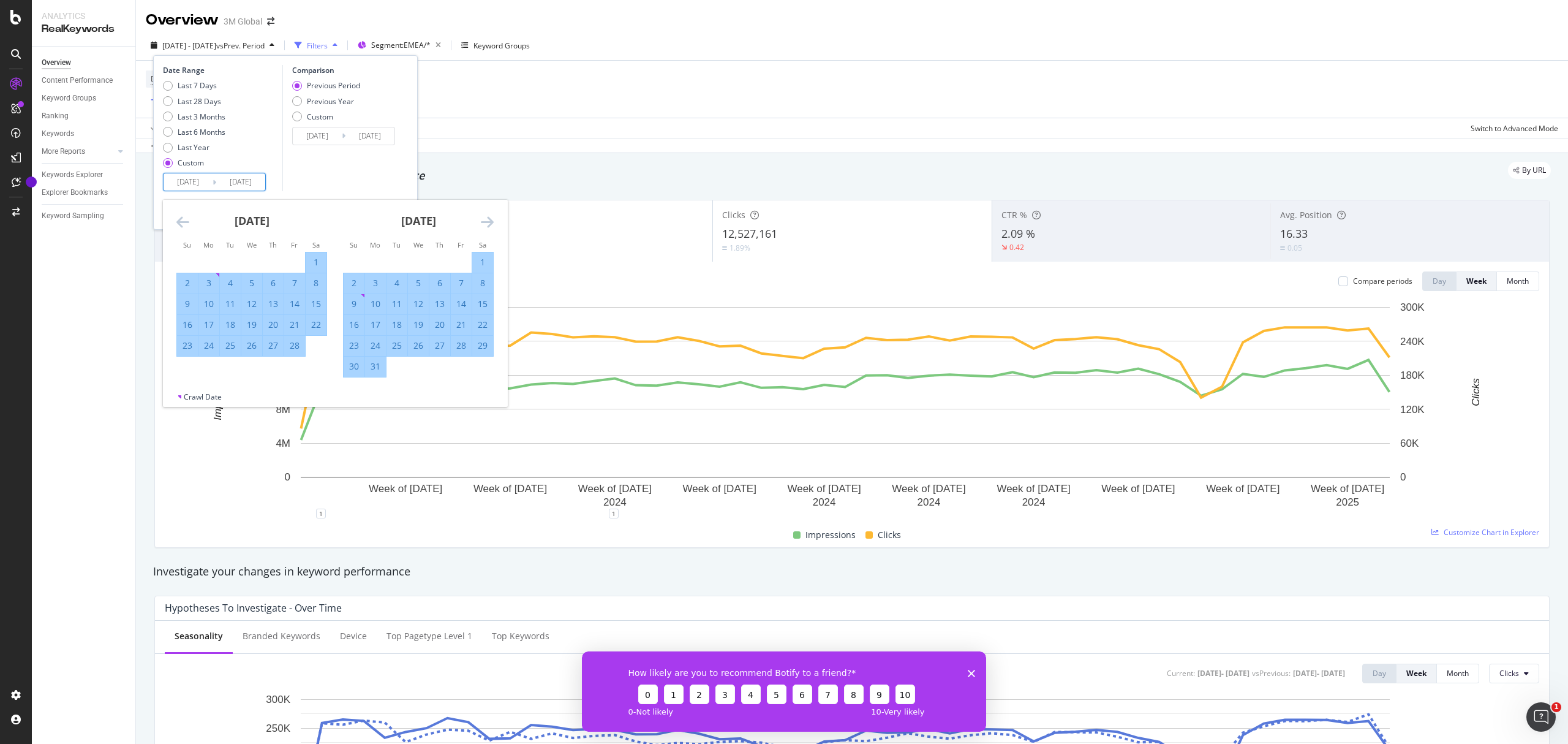
click at [491, 223] on icon "Move forward to switch to the next month." at bounding box center [487, 222] width 13 height 15
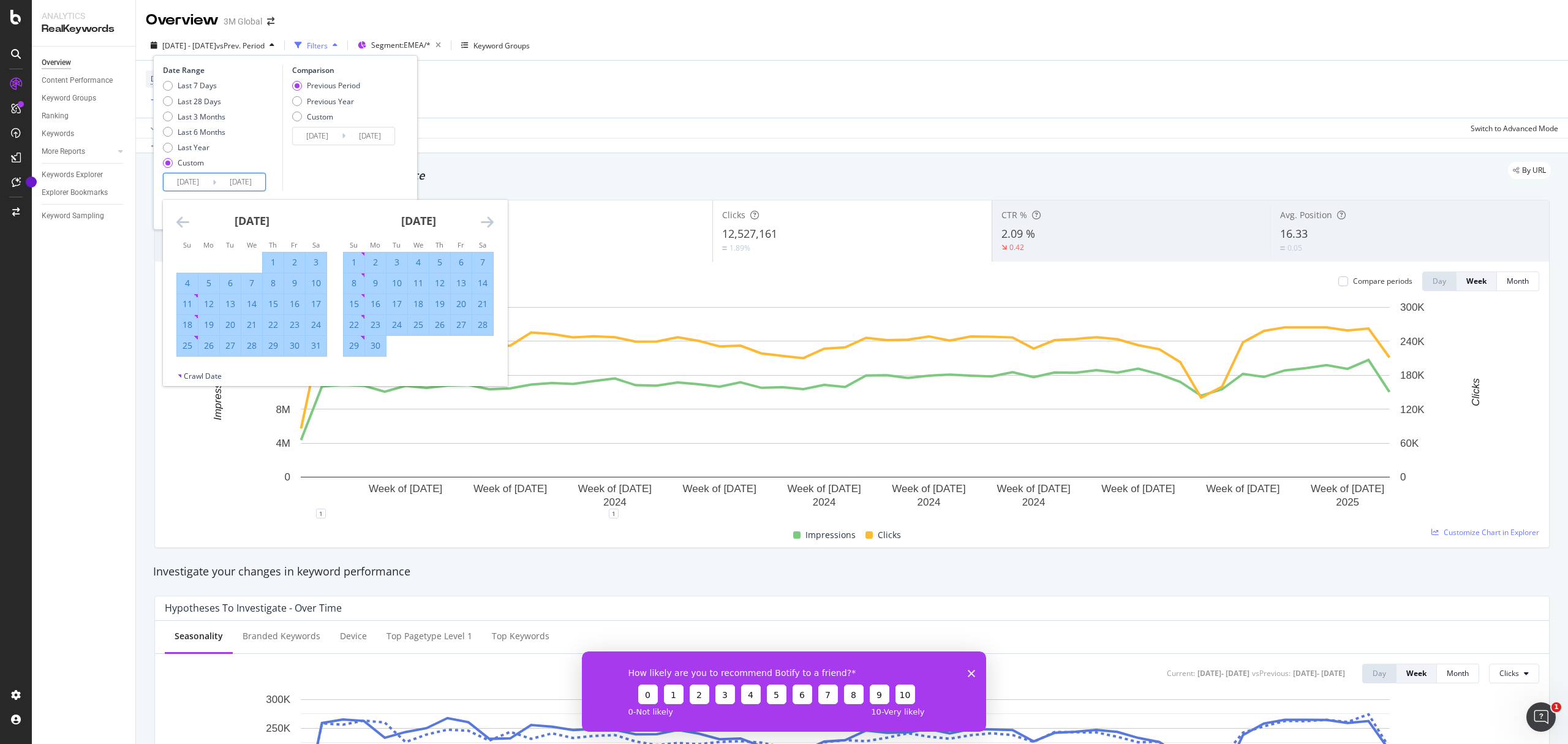
click at [490, 223] on icon "Move forward to switch to the next month." at bounding box center [487, 222] width 13 height 15
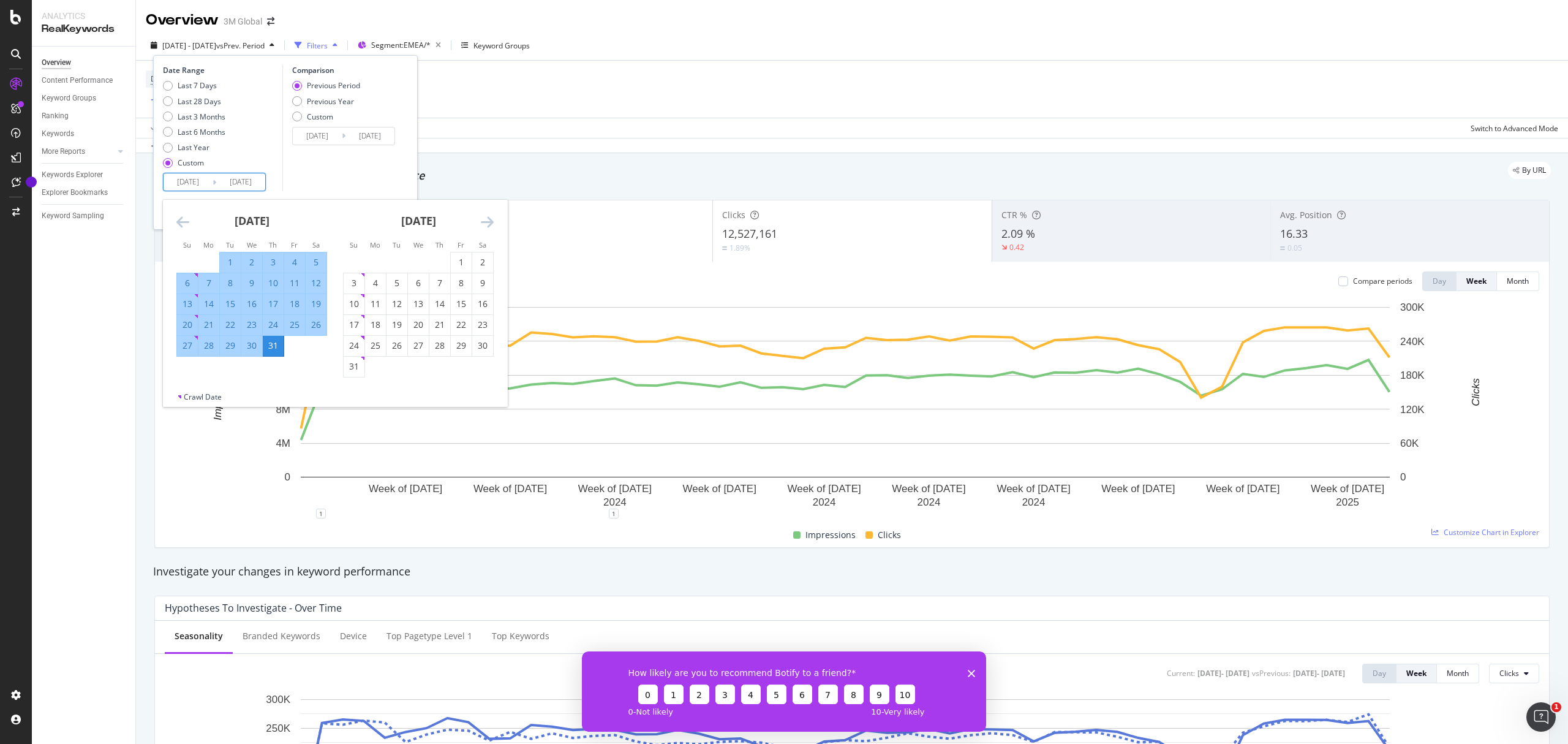
click at [490, 223] on icon "Move forward to switch to the next month." at bounding box center [487, 222] width 13 height 15
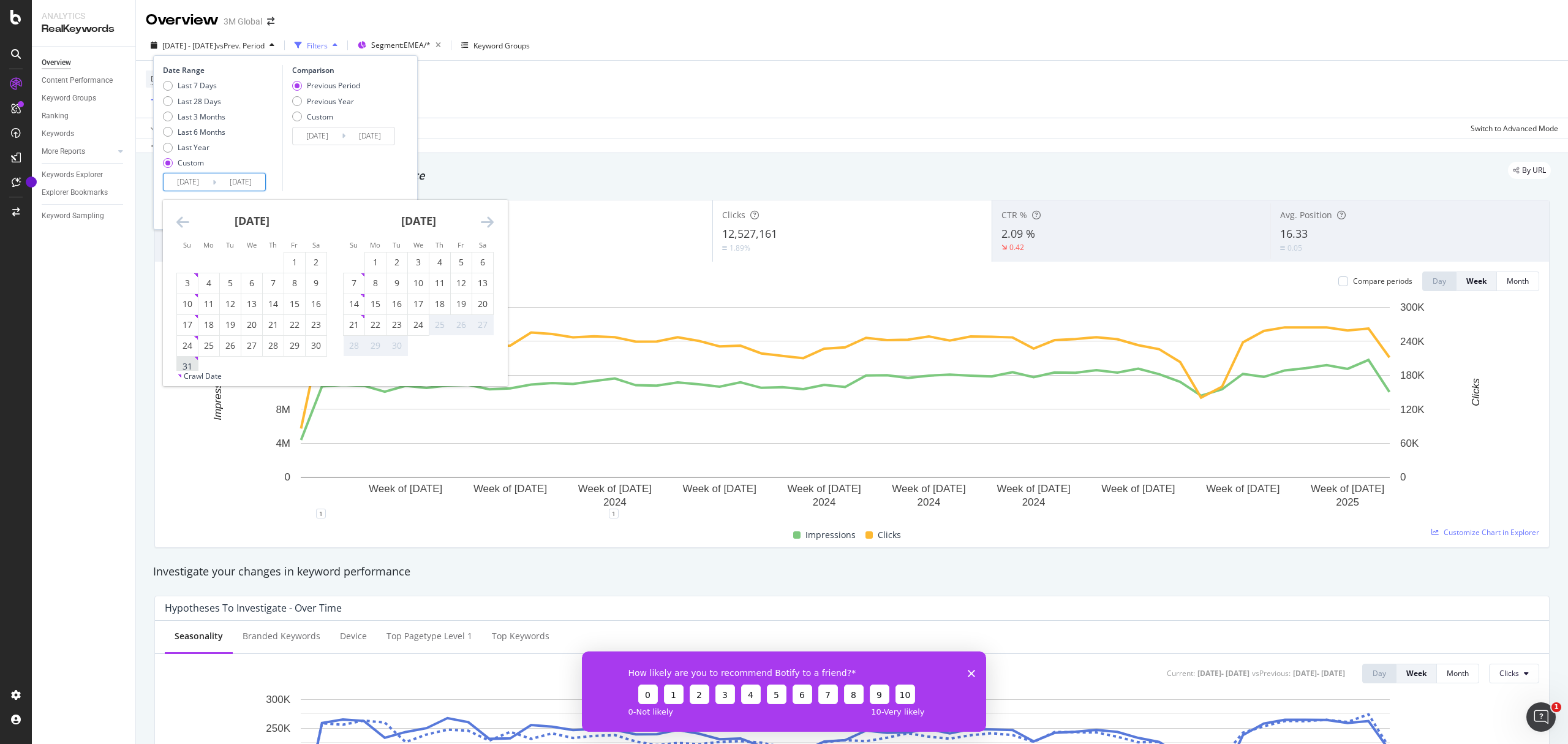
click at [187, 362] on div "31" at bounding box center [187, 367] width 21 height 12
type input "2025/08/31"
type input "2023/09/02"
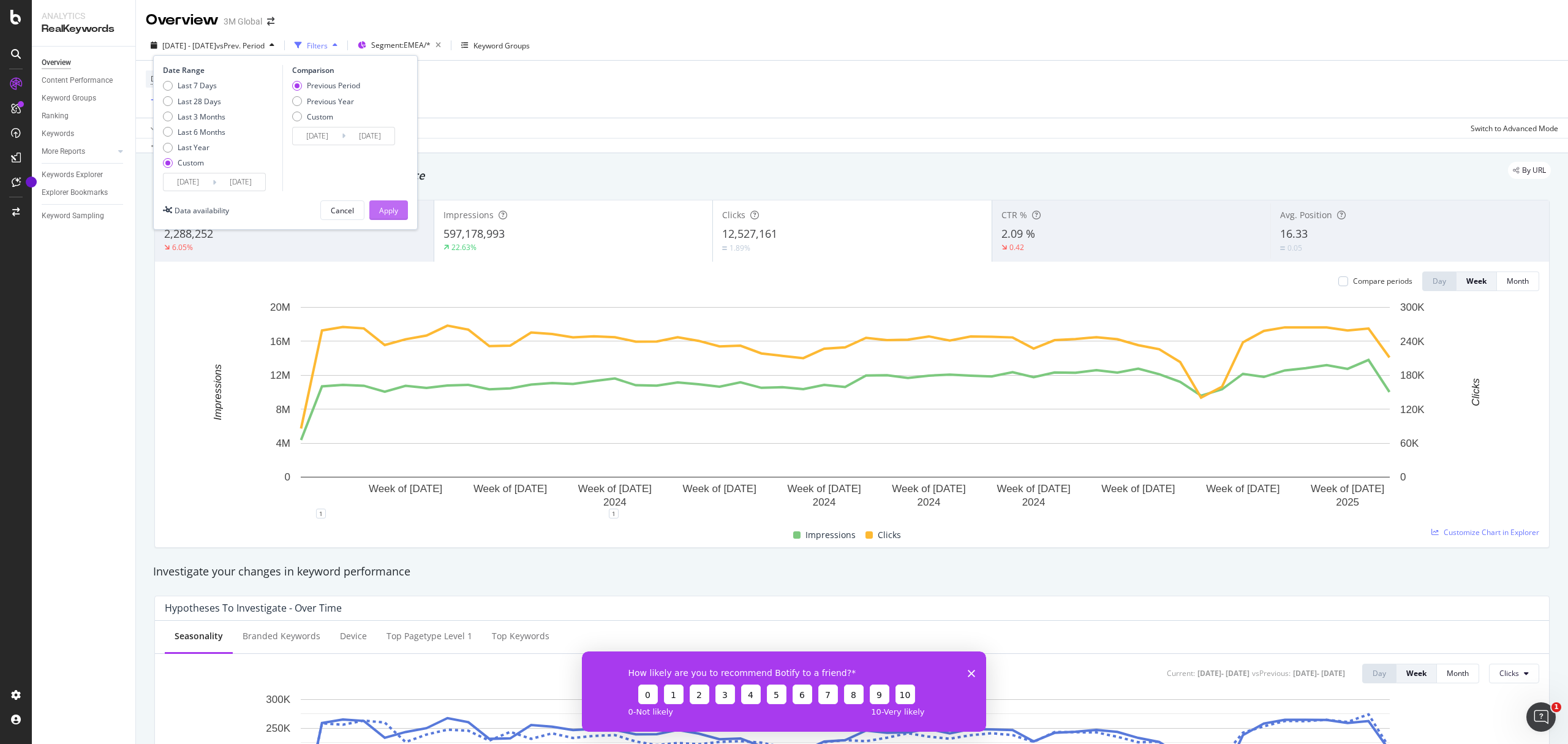
click at [379, 213] on div "Apply" at bounding box center [389, 210] width 19 height 11
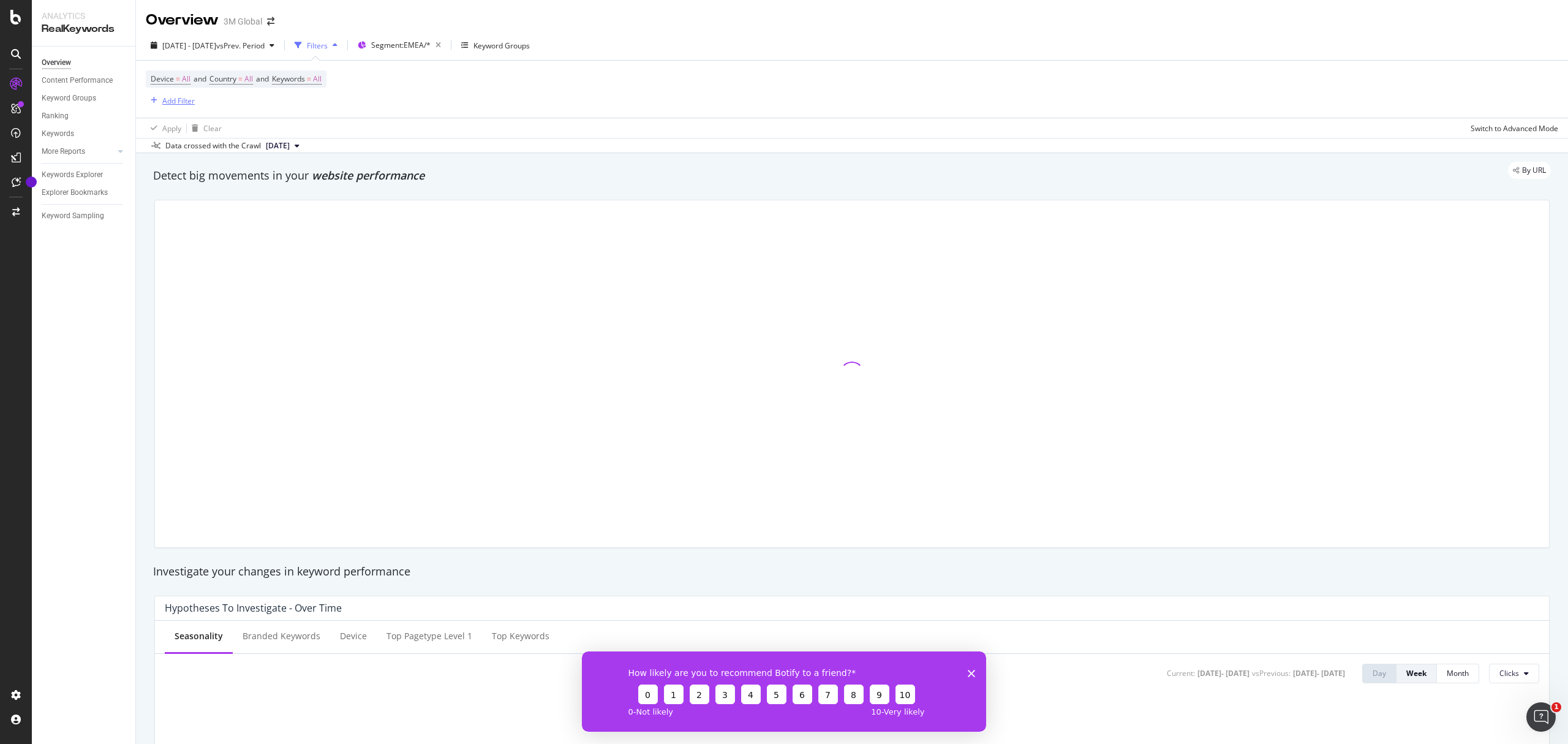
click at [171, 106] on div "Add Filter" at bounding box center [179, 101] width 33 height 11
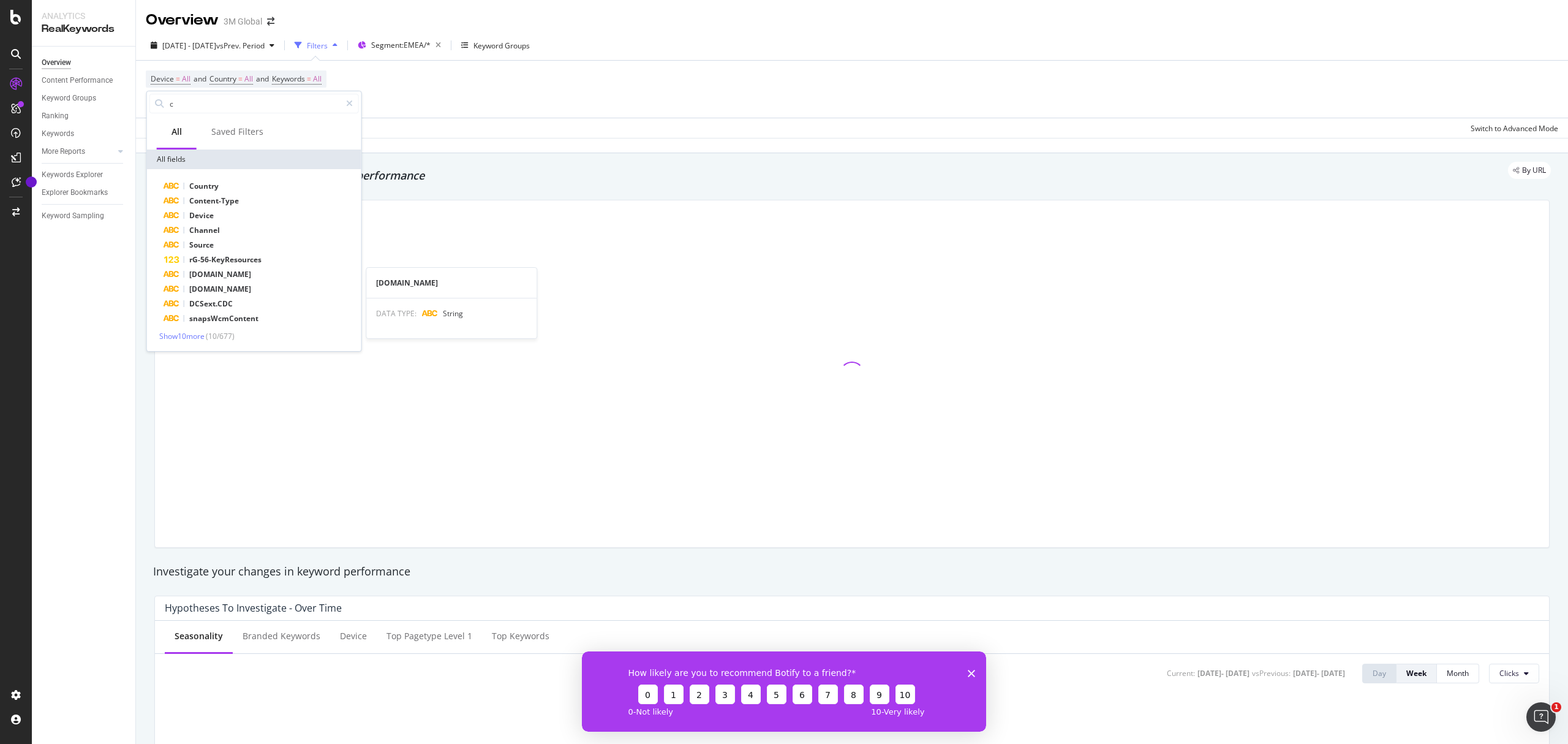
type input "c"
click at [218, 274] on span "DCSext.site" at bounding box center [220, 274] width 62 height 11
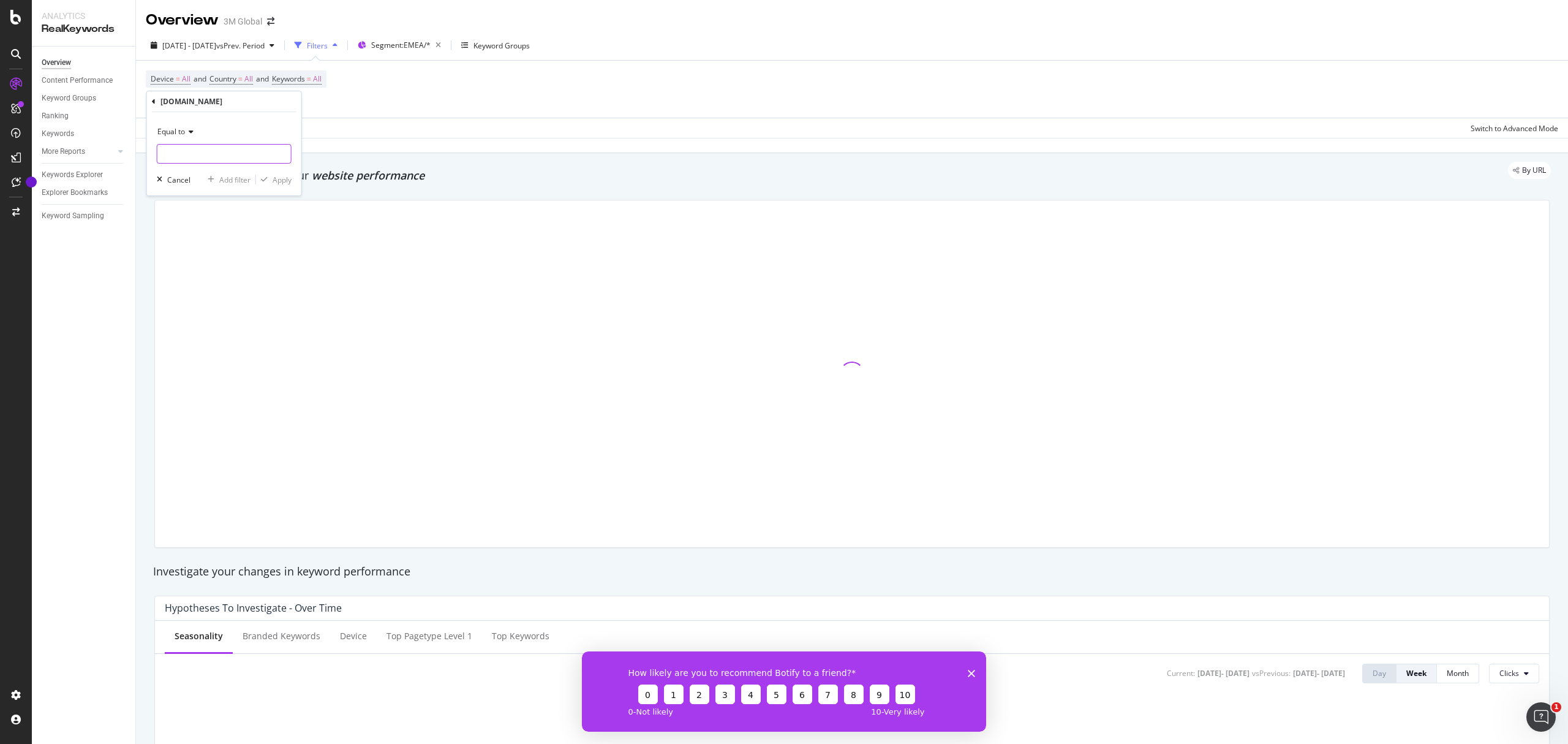
click at [197, 150] on input "text" at bounding box center [224, 154] width 134 height 19
paste input "CBG_FUTUROv2_EU"
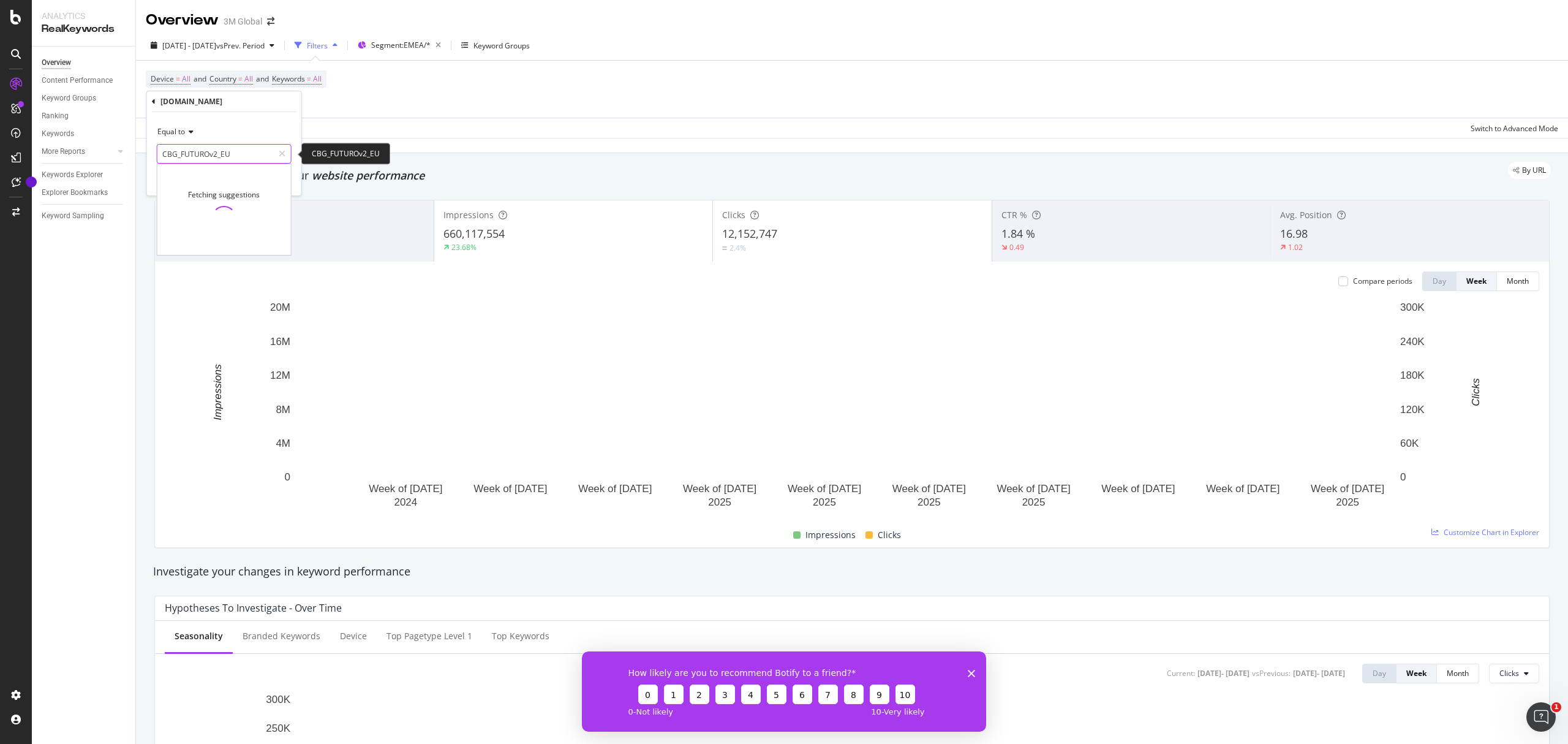
click at [241, 153] on input "CBG_FUTUROv2_EU" at bounding box center [215, 154] width 116 height 19
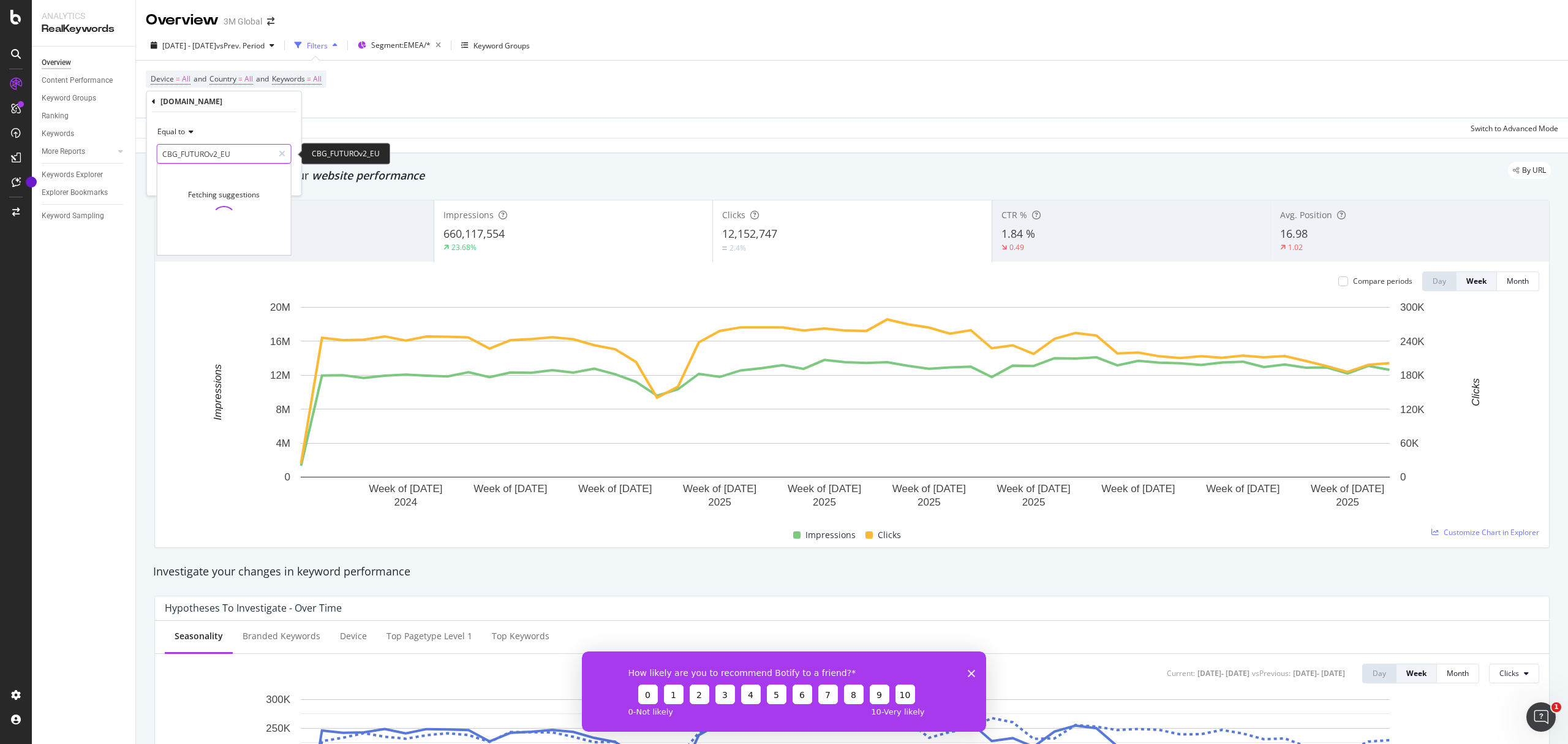
type input "CBG_FUTUROv2_EU"
click at [238, 171] on span "CBG_FUTUROv2_EU" at bounding box center [208, 170] width 96 height 11
click at [273, 179] on div "Apply" at bounding box center [282, 180] width 19 height 11
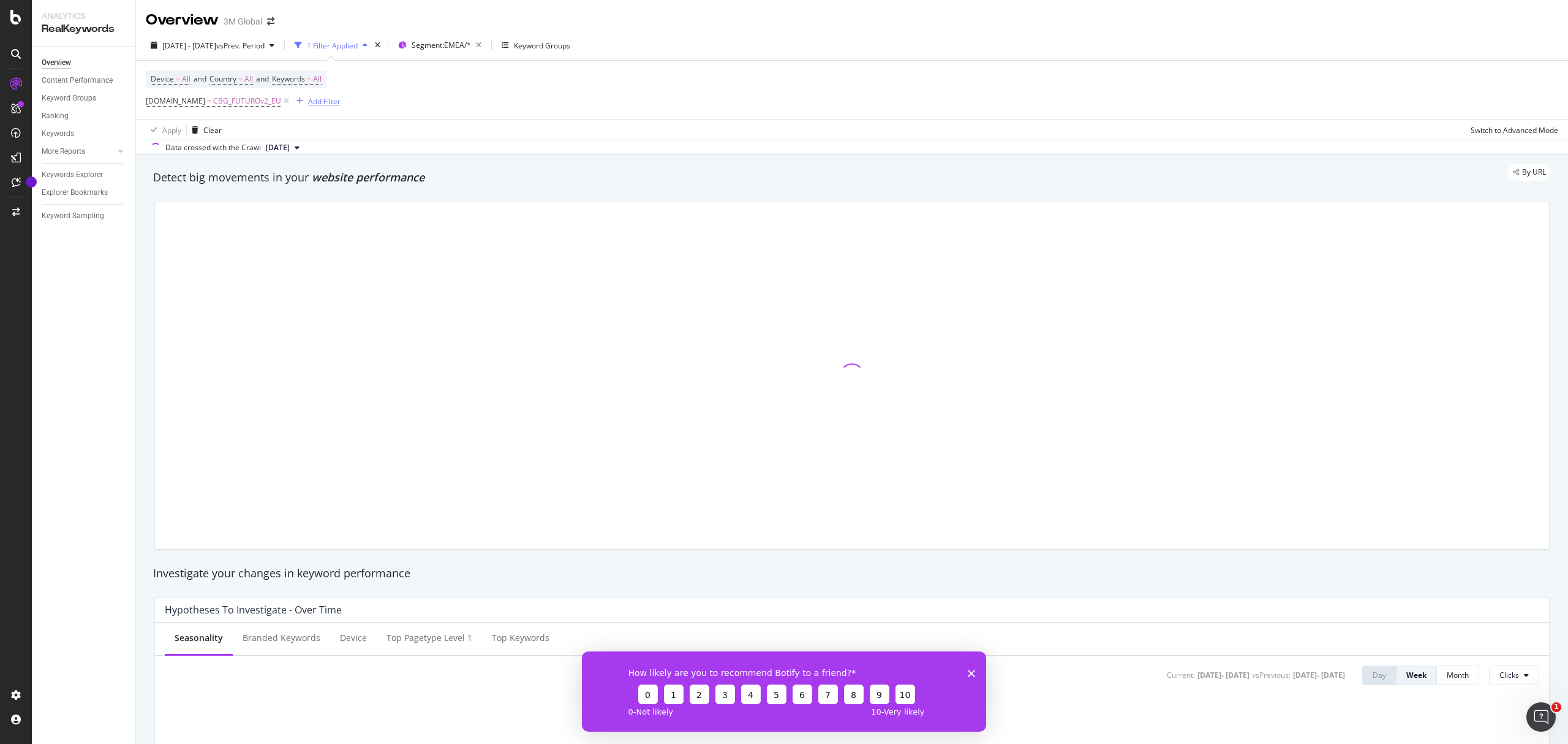
click at [308, 104] on div "Add Filter" at bounding box center [324, 101] width 33 height 11
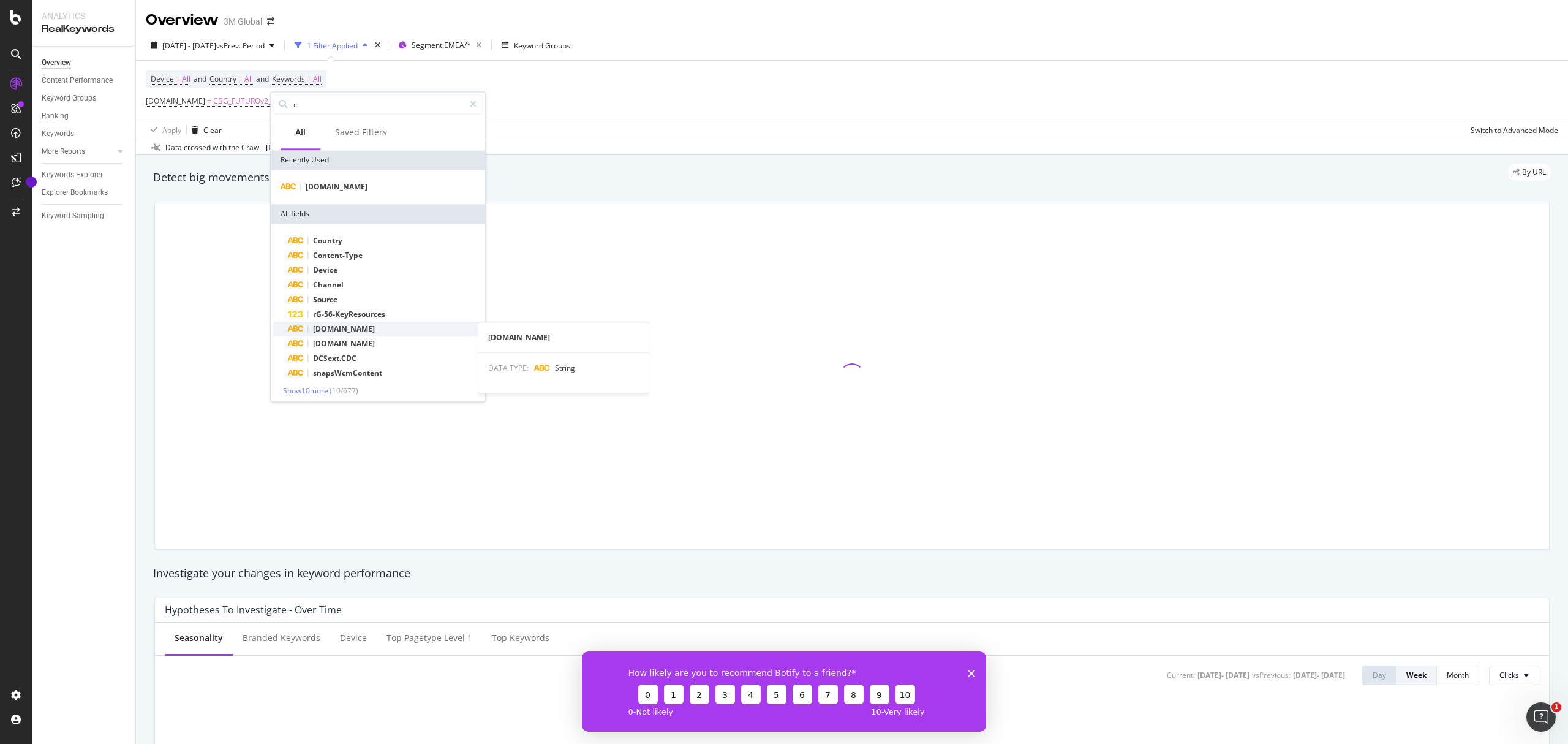
click at [361, 328] on div "DCSext.site" at bounding box center [385, 329] width 195 height 15
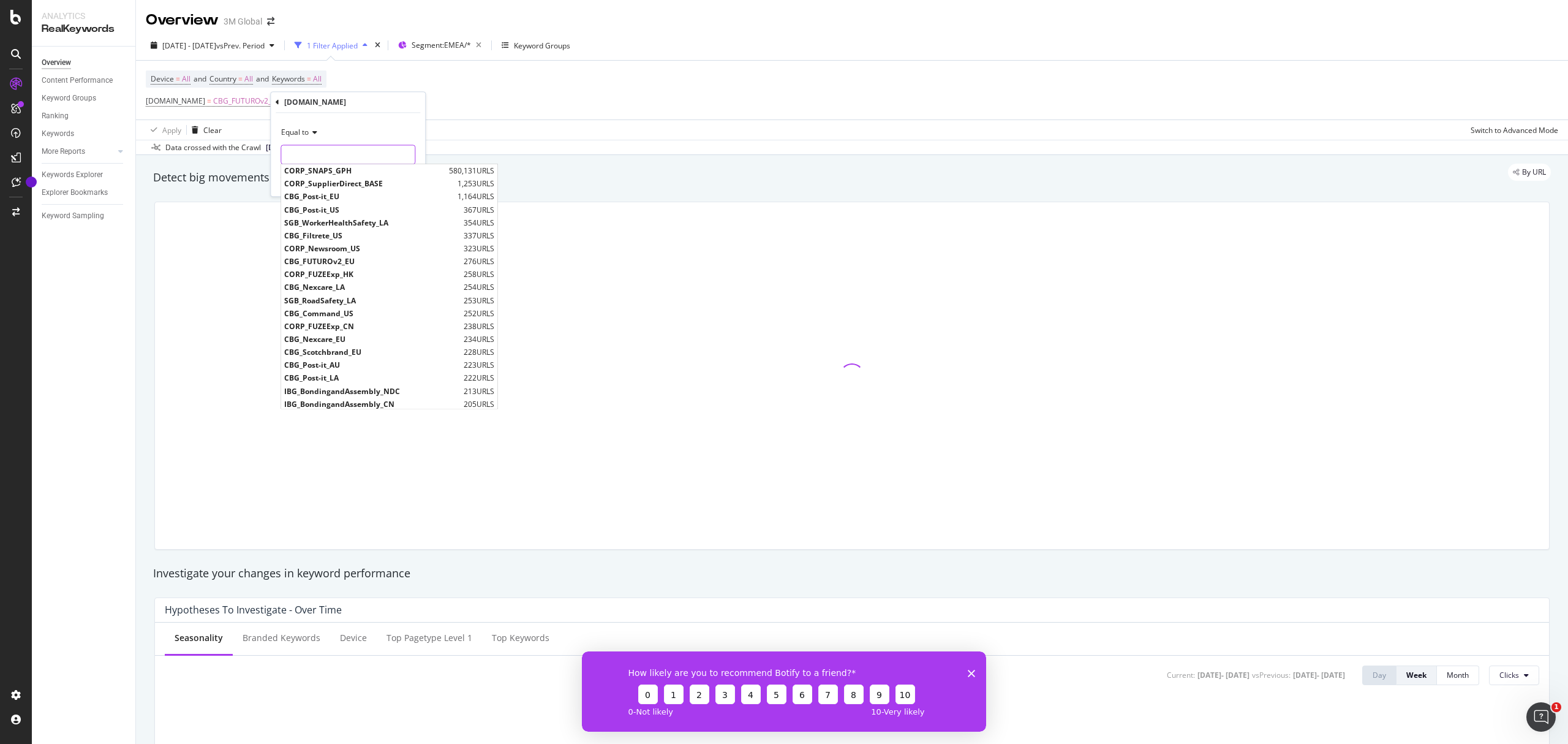
click at [364, 147] on input "text" at bounding box center [348, 154] width 134 height 19
paste input "CBG_FUTUROv2_CEEMEA"
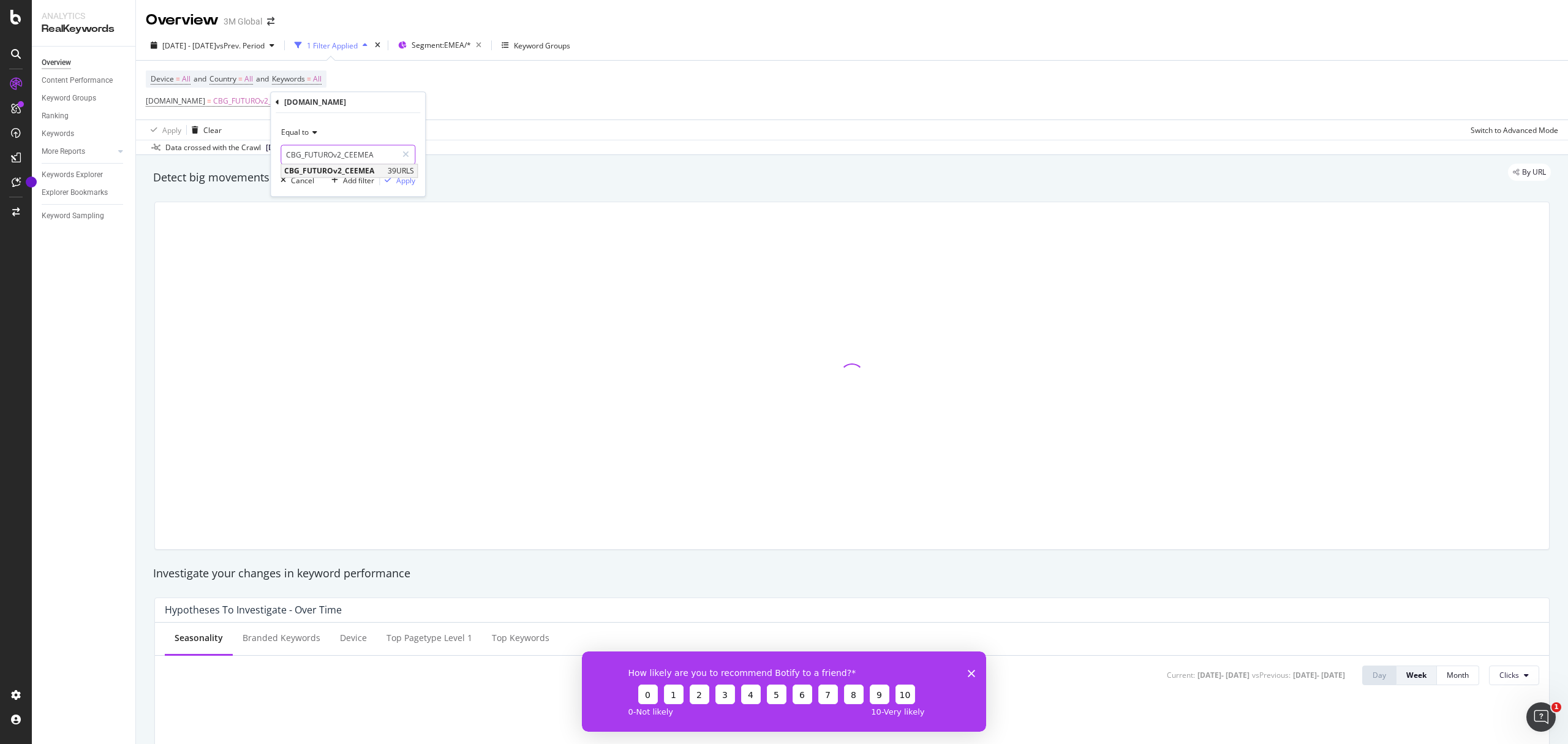
type input "CBG_FUTUROv2_CEEMEA"
click at [378, 172] on span "CBG_FUTUROv2_CEEMEA" at bounding box center [334, 171] width 100 height 11
click at [405, 184] on div "Apply" at bounding box center [406, 180] width 19 height 11
click at [294, 98] on div "and" at bounding box center [300, 101] width 13 height 11
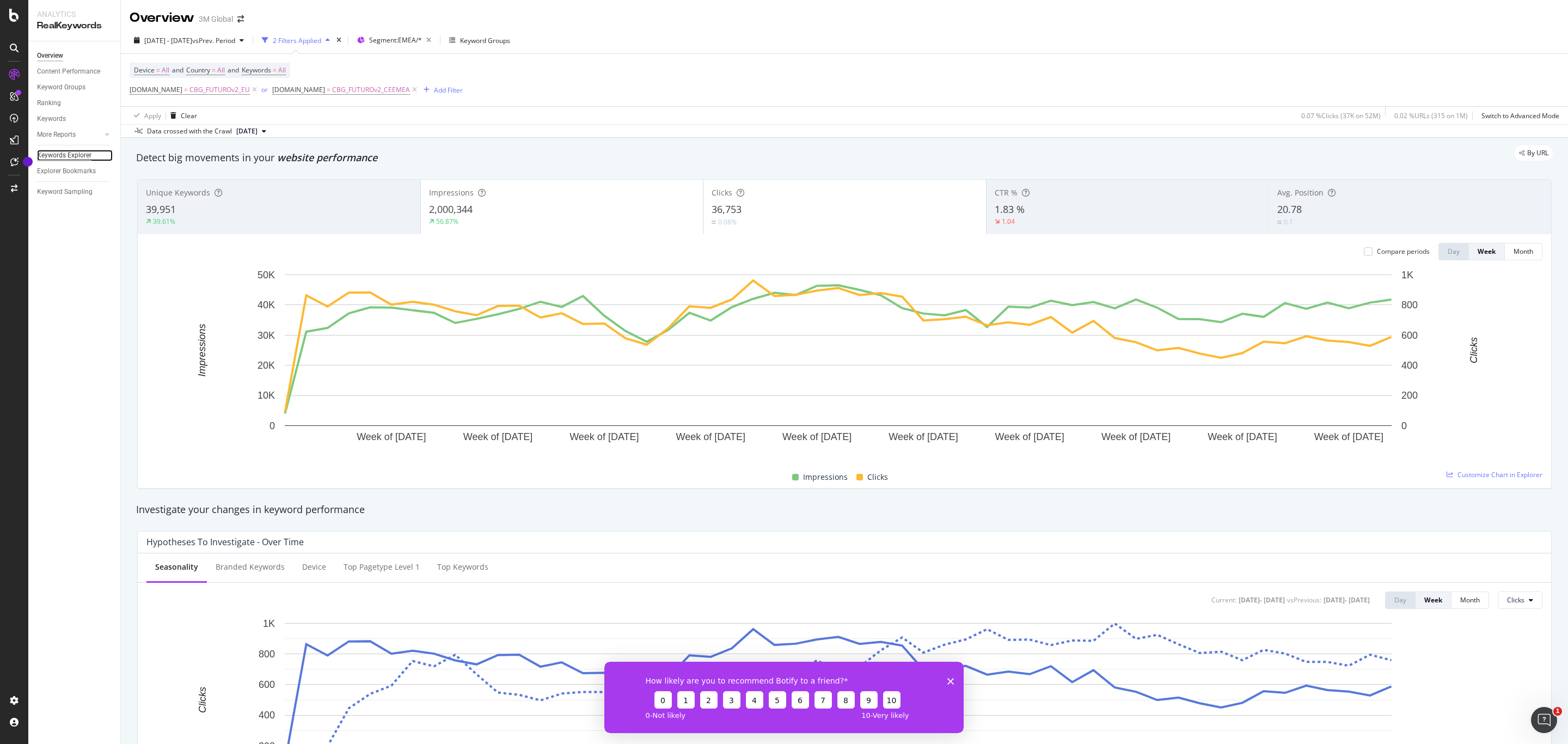
click at [81, 154] on div "Keywords Explorer" at bounding box center [64, 156] width 55 height 12
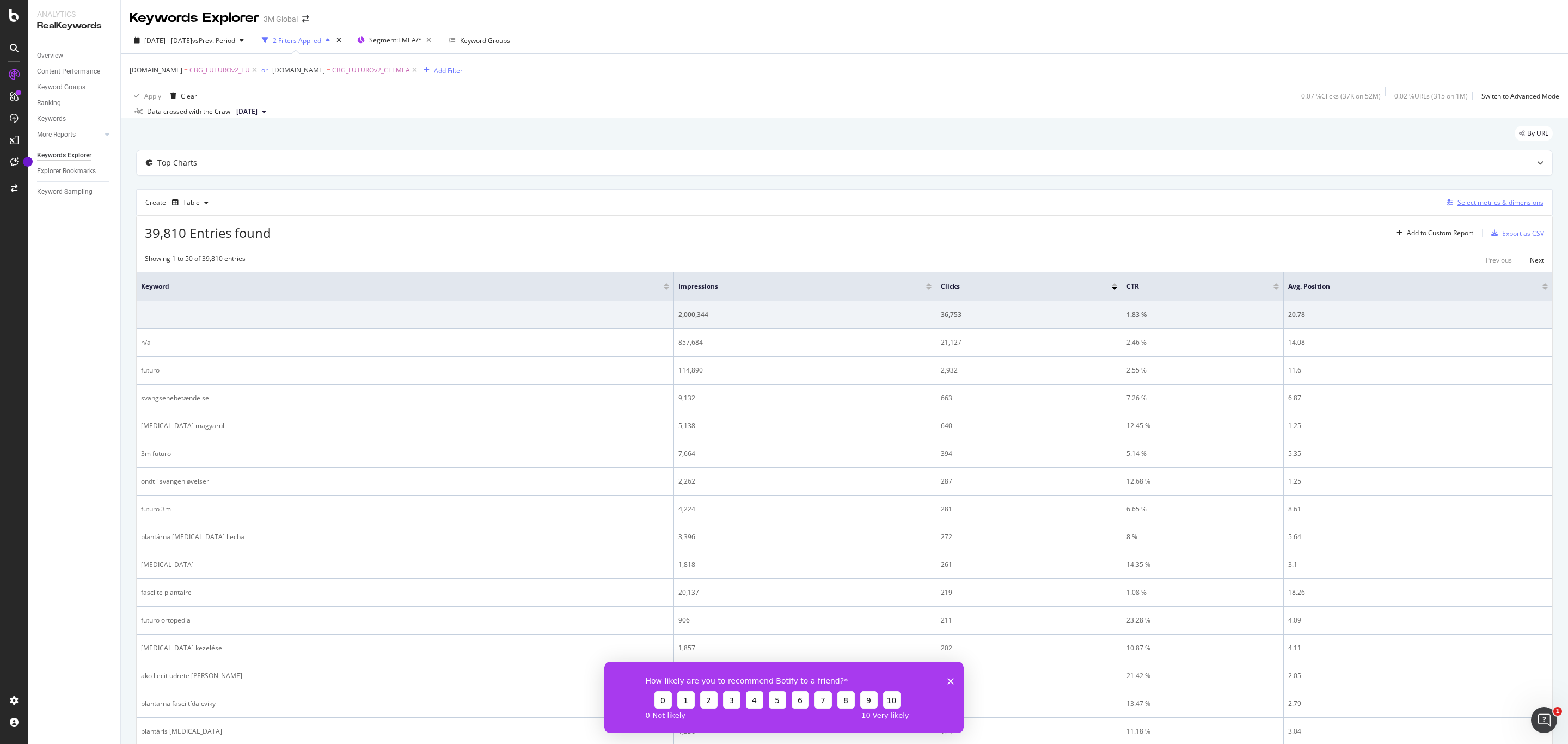
click at [1477, 206] on div "Select metrics & dimensions" at bounding box center [1501, 202] width 86 height 9
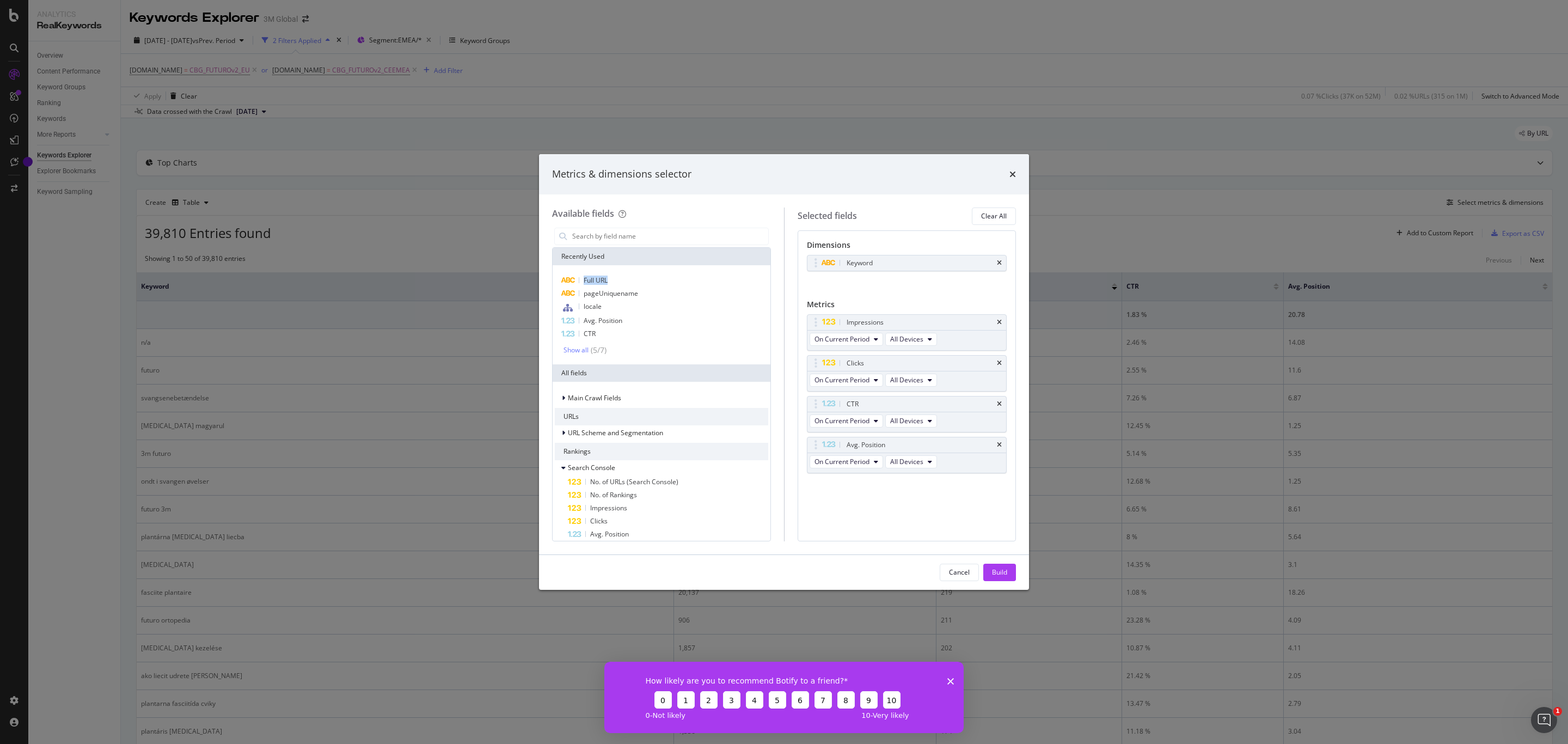
drag, startPoint x: 607, startPoint y: 278, endPoint x: 730, endPoint y: 263, distance: 123.9
click at [629, 277] on div "Full URL" at bounding box center [661, 280] width 213 height 13
click at [624, 296] on span "pageUniquename" at bounding box center [611, 293] width 55 height 9
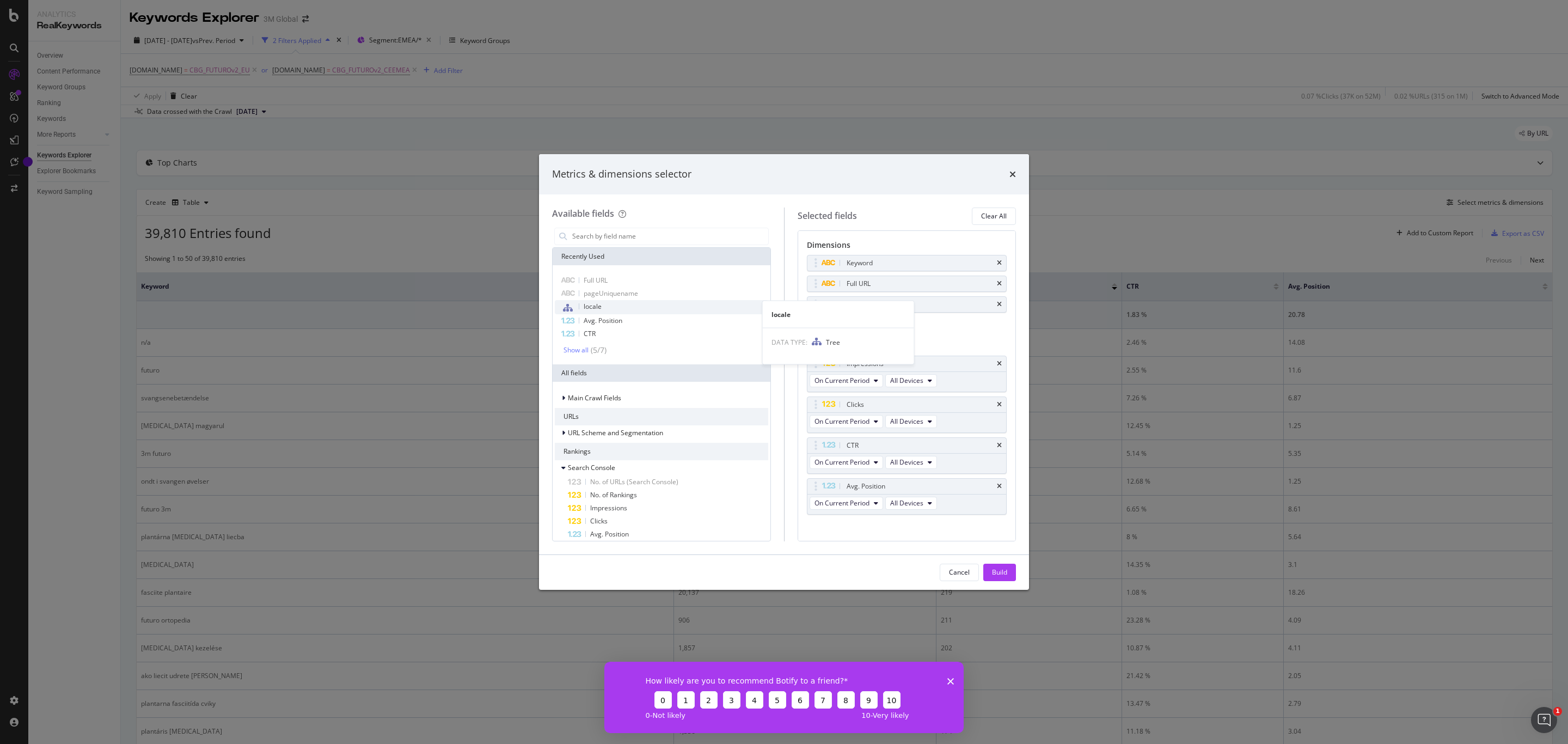
click at [613, 300] on div "locale" at bounding box center [661, 307] width 213 height 14
drag, startPoint x: 884, startPoint y: 325, endPoint x: 881, endPoint y: 262, distance: 63.1
click at [881, 262] on body "Analytics RealKeywords Overview Content Performance Keyword Groups Ranking Keyw…" at bounding box center [784, 372] width 1568 height 744
drag, startPoint x: 872, startPoint y: 328, endPoint x: 873, endPoint y: 286, distance: 42.0
click at [873, 286] on body "Analytics RealKeywords Overview Content Performance Keyword Groups Ranking Keyw…" at bounding box center [784, 372] width 1568 height 744
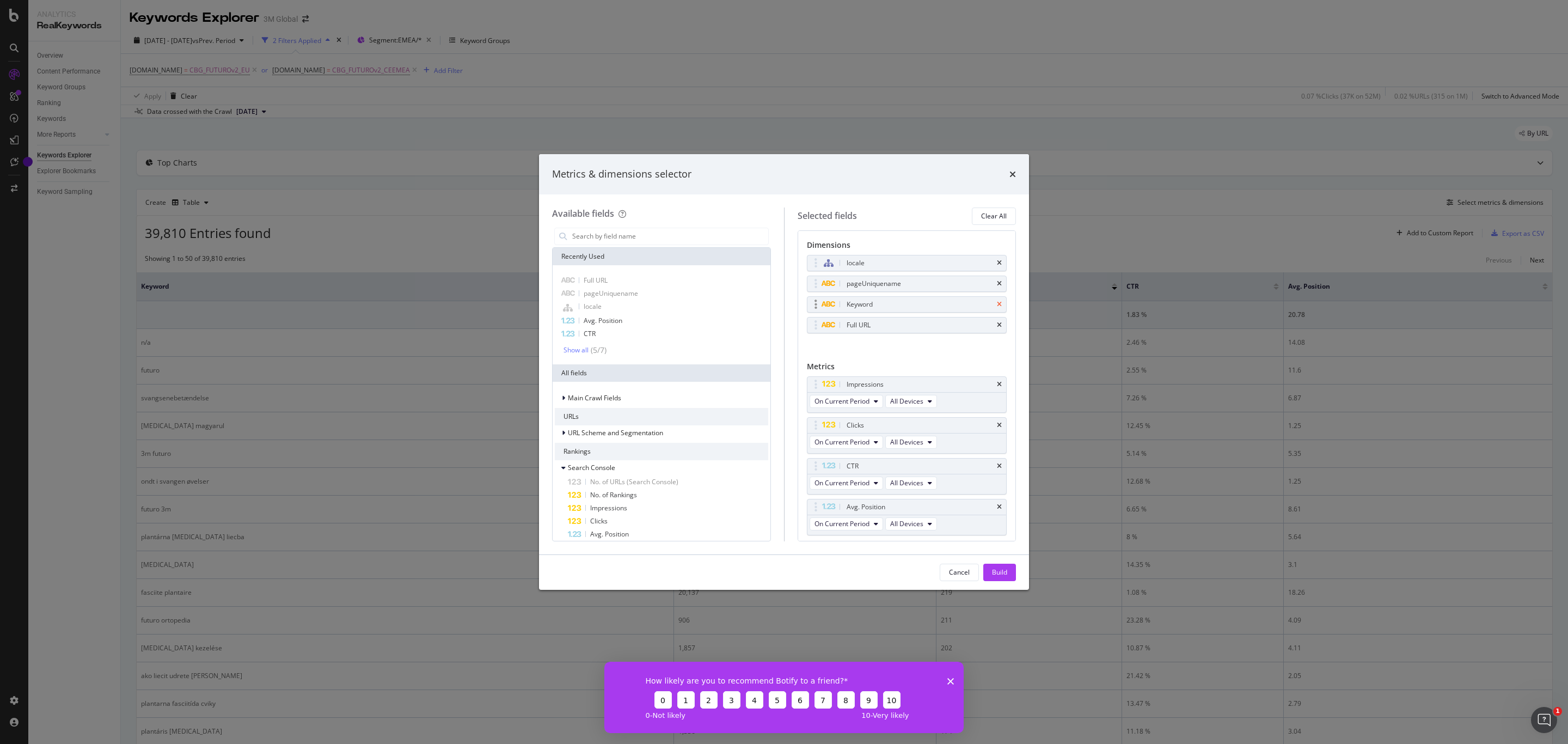
click at [997, 306] on icon "times" at bounding box center [1000, 304] width 5 height 6
click at [1004, 570] on div "Build" at bounding box center [1000, 572] width 16 height 9
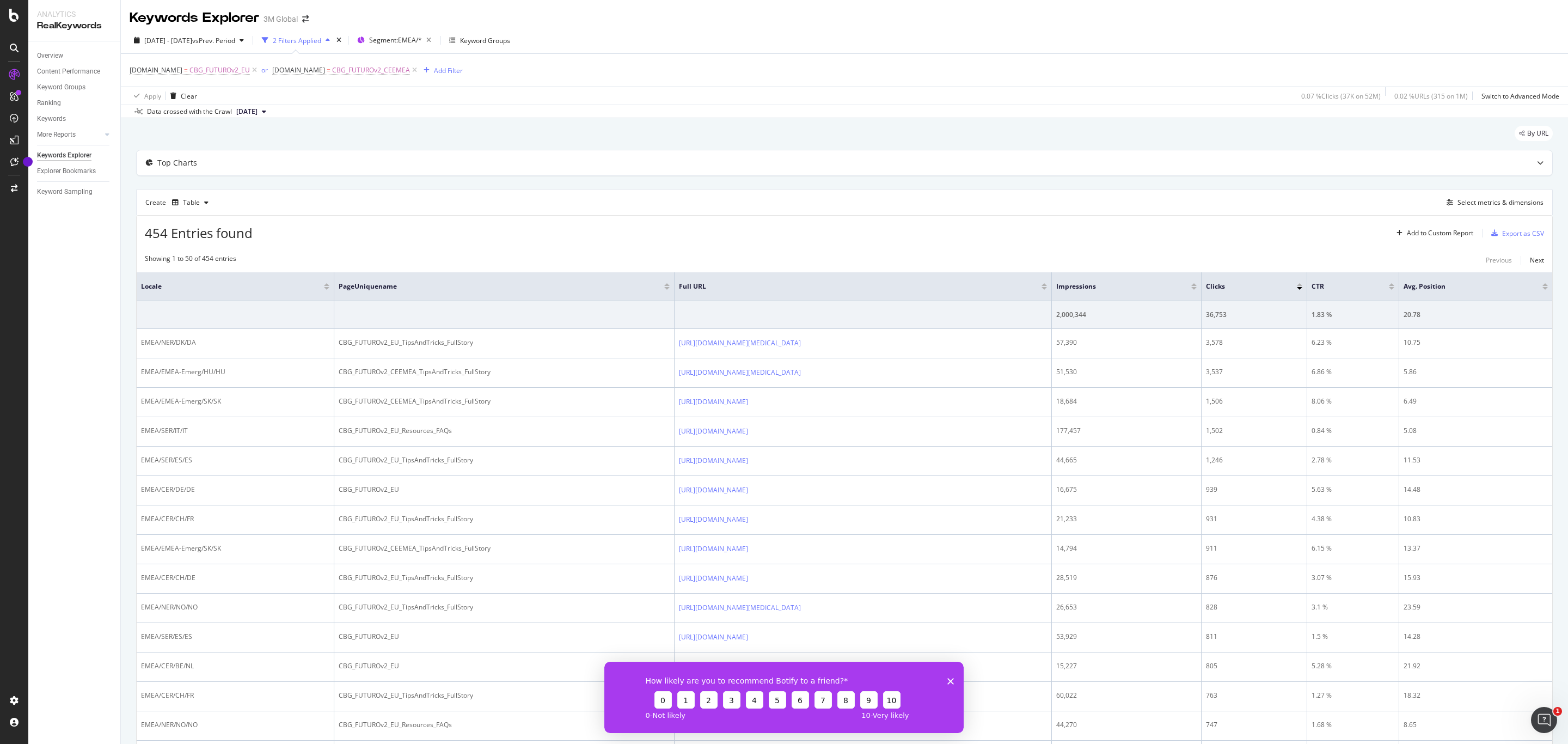
click at [682, 146] on div "By URL" at bounding box center [844, 138] width 1417 height 24
click at [829, 231] on div "454 Entries found Add to Custom Report Export as CSV" at bounding box center [844, 229] width 1416 height 27
click at [1516, 235] on div "Export as CSV" at bounding box center [1523, 234] width 42 height 9
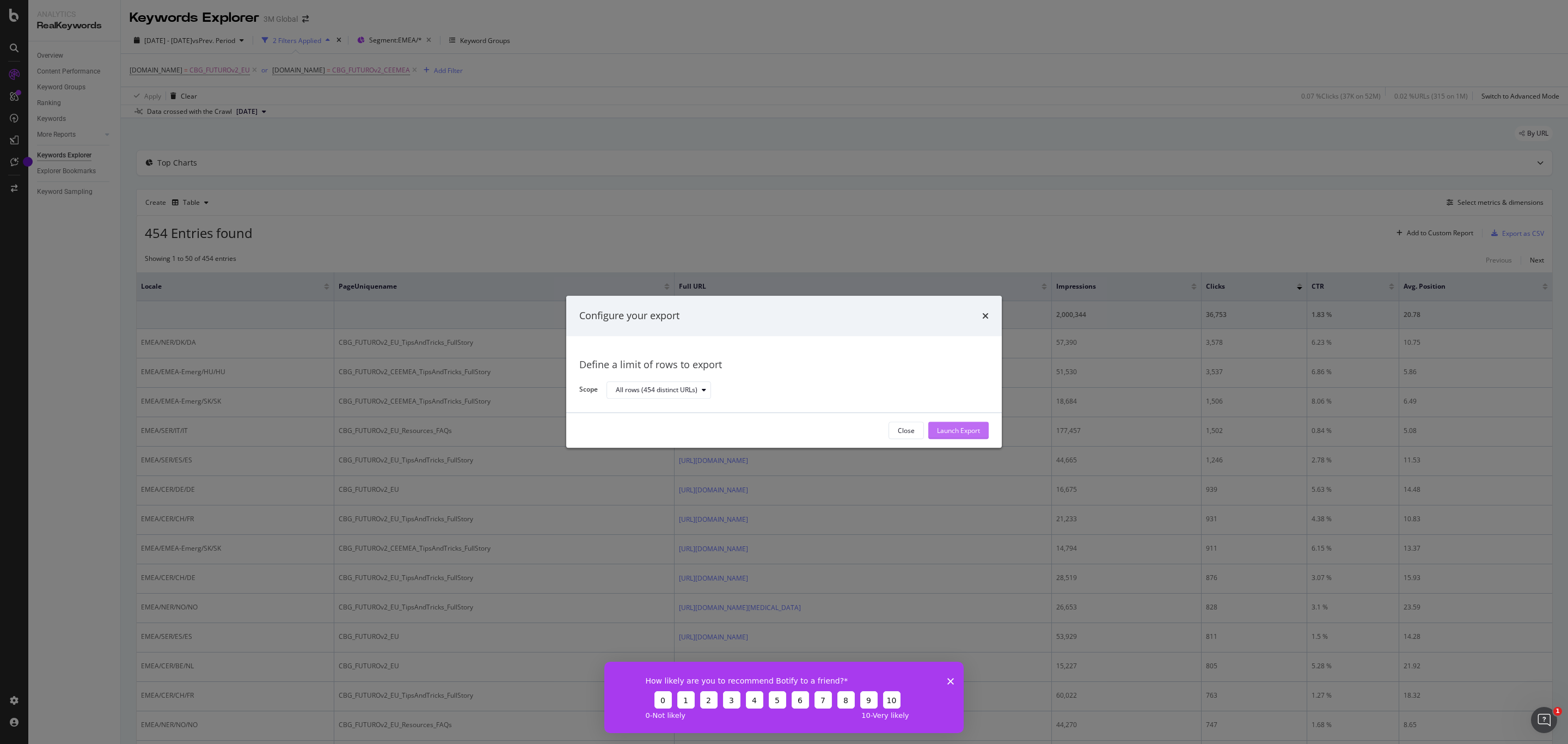
click at [948, 430] on div "Launch Export" at bounding box center [958, 431] width 43 height 9
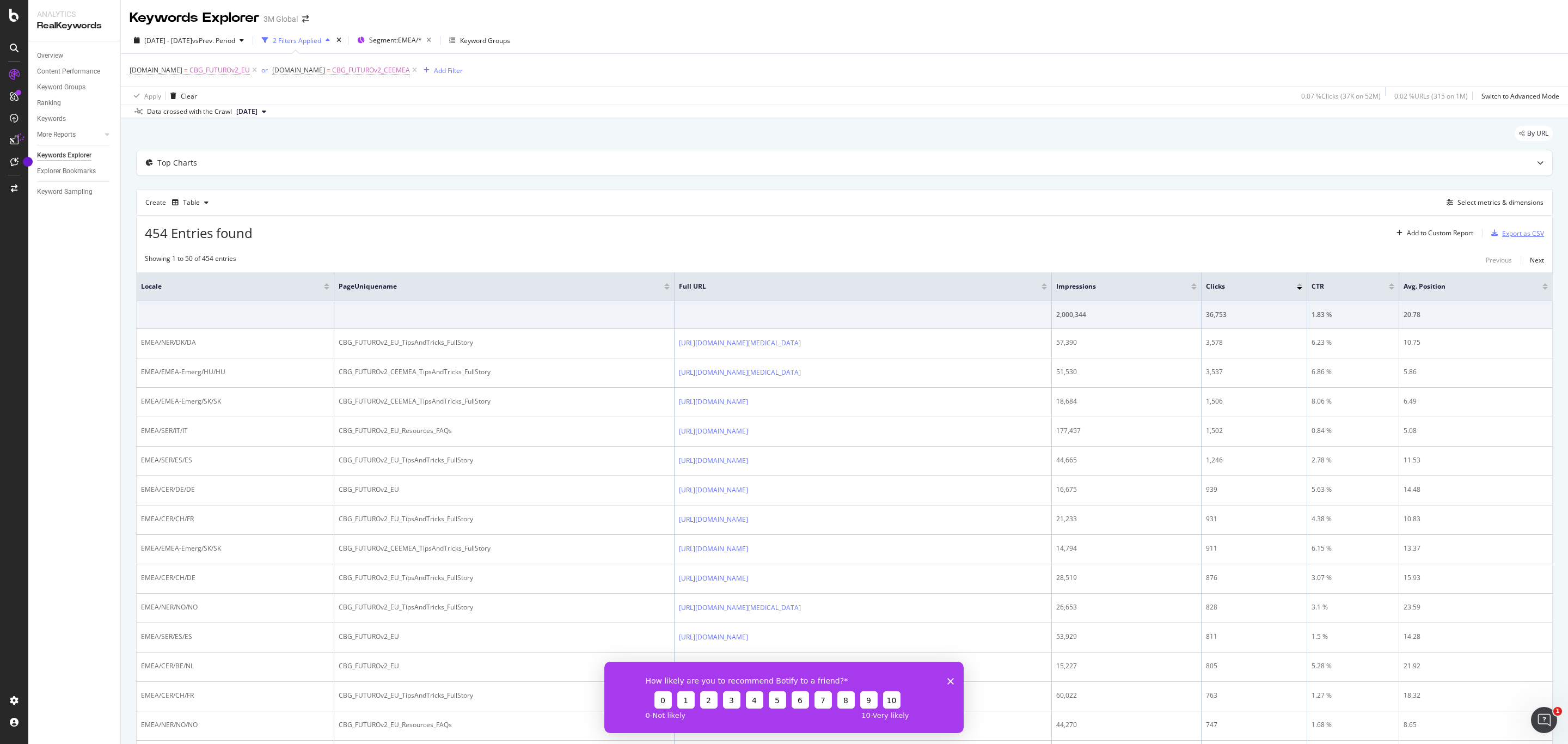
click at [1509, 235] on div "Export as CSV" at bounding box center [1523, 234] width 42 height 9
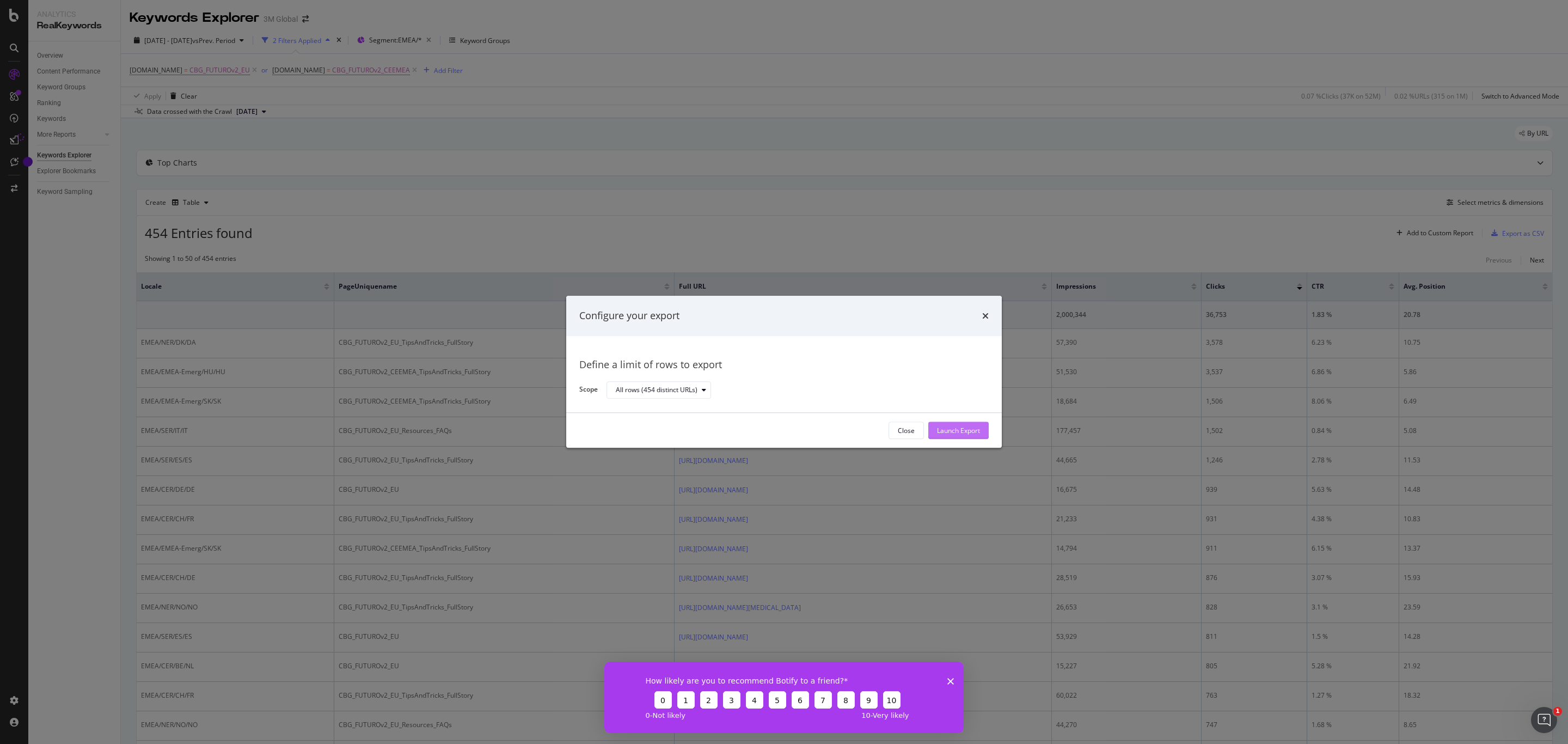
click at [963, 423] on div "Launch Export" at bounding box center [958, 431] width 43 height 16
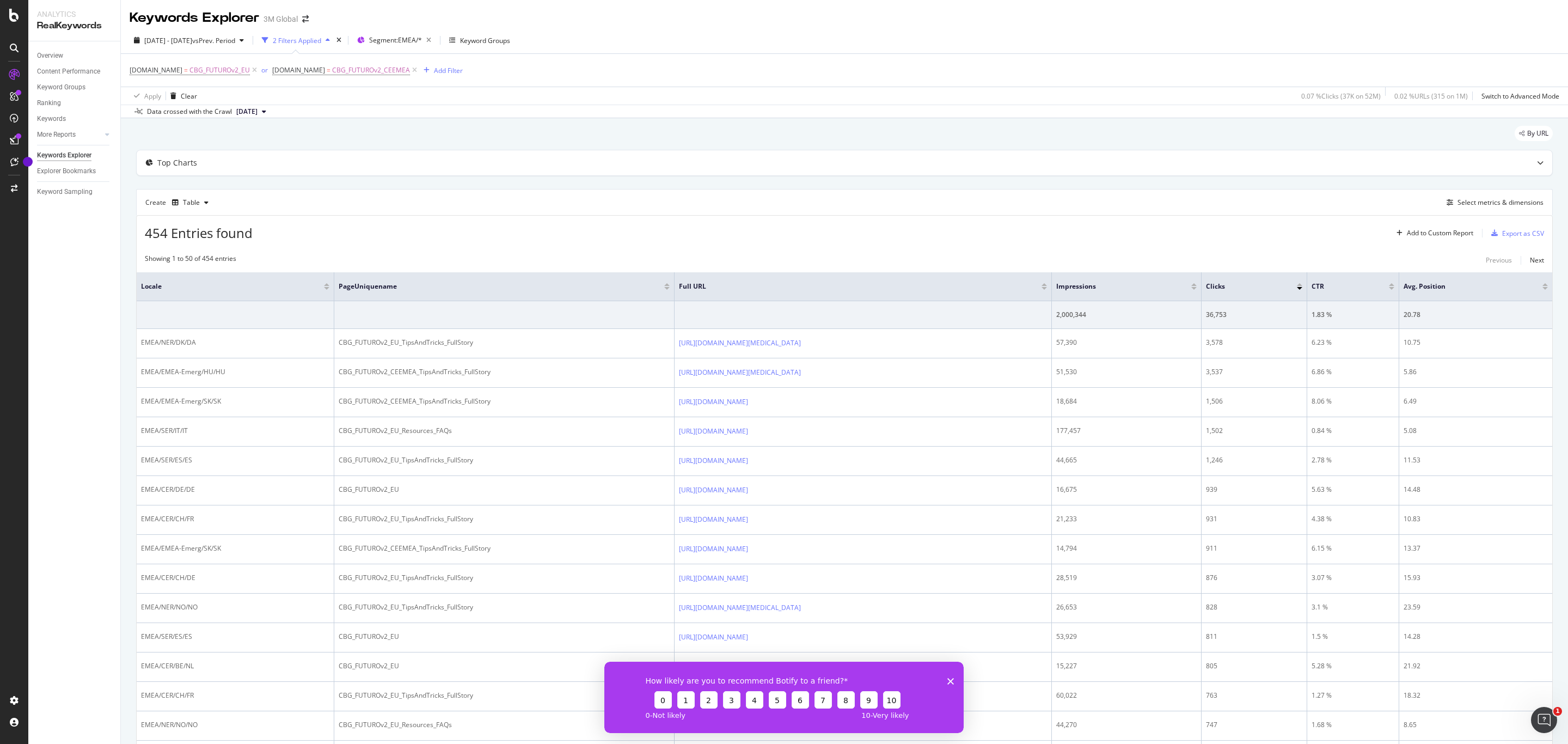
click at [1543, 286] on div at bounding box center [1545, 284] width 5 height 2
click at [422, 44] on span "Segment: EMEA/*" at bounding box center [396, 40] width 53 height 9
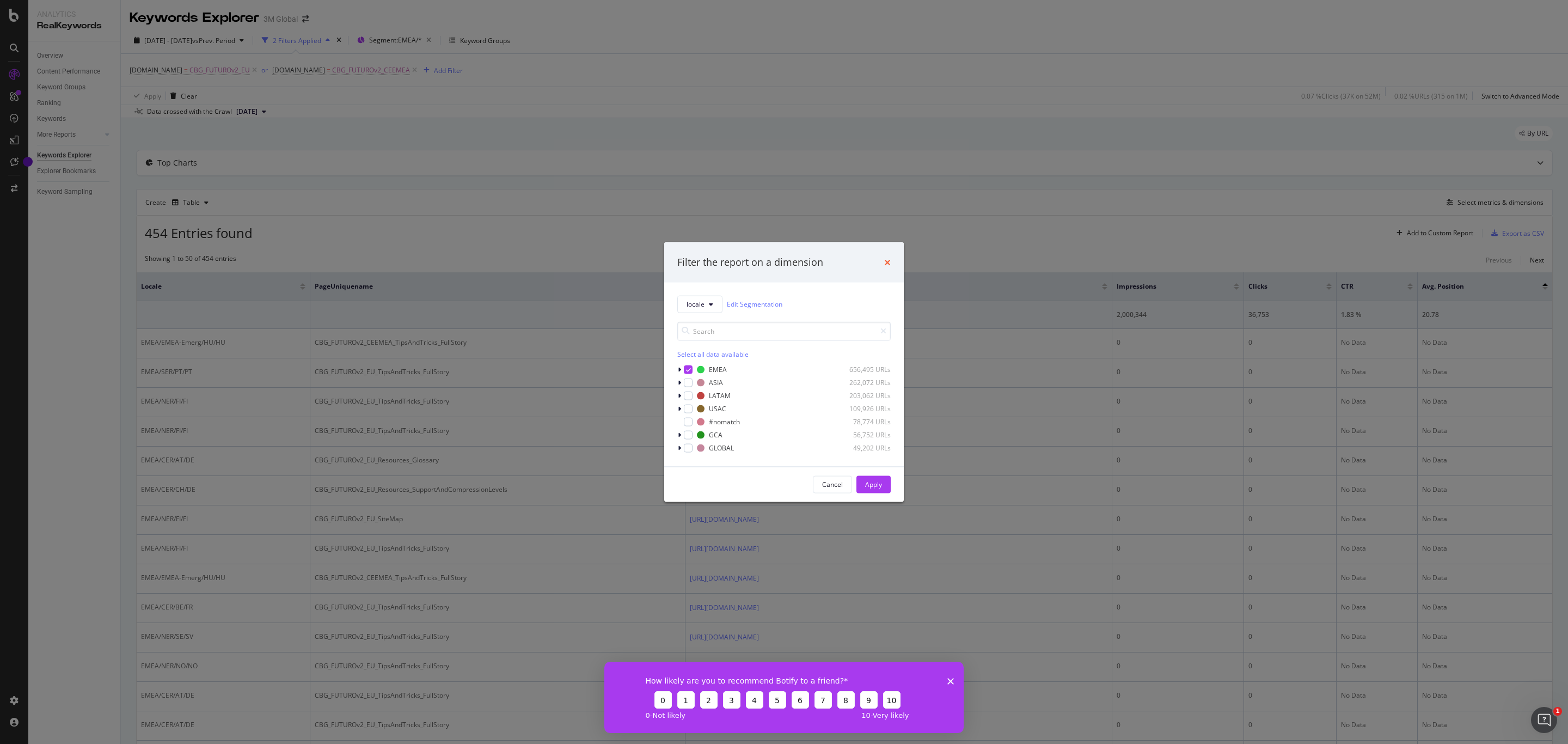
click at [884, 260] on icon "times" at bounding box center [887, 262] width 6 height 9
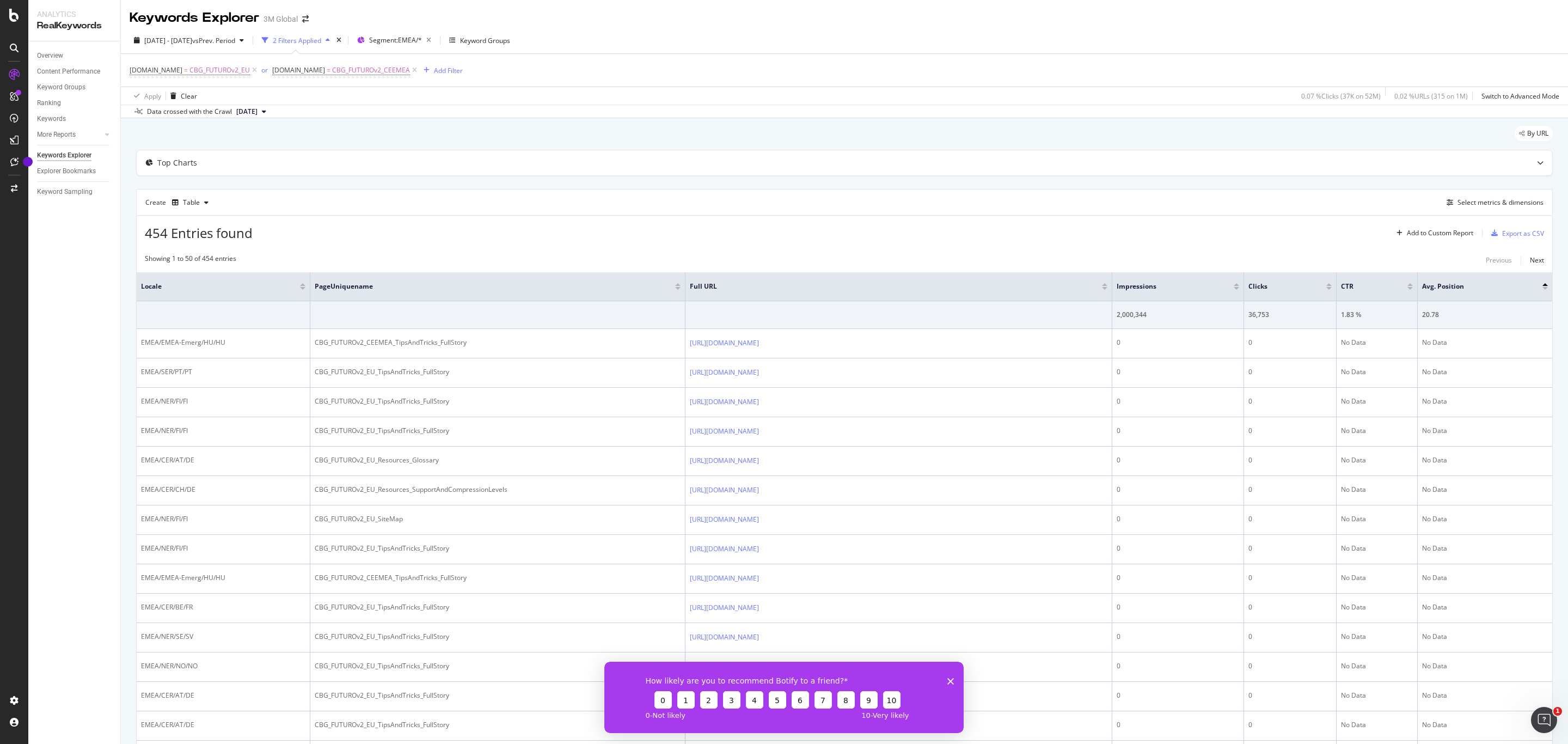
click at [536, 115] on div "Data crossed with the Crawl 2025 Aug. 31st" at bounding box center [845, 111] width 1448 height 13
click at [422, 41] on span "Segment: EMEA/*" at bounding box center [396, 40] width 53 height 9
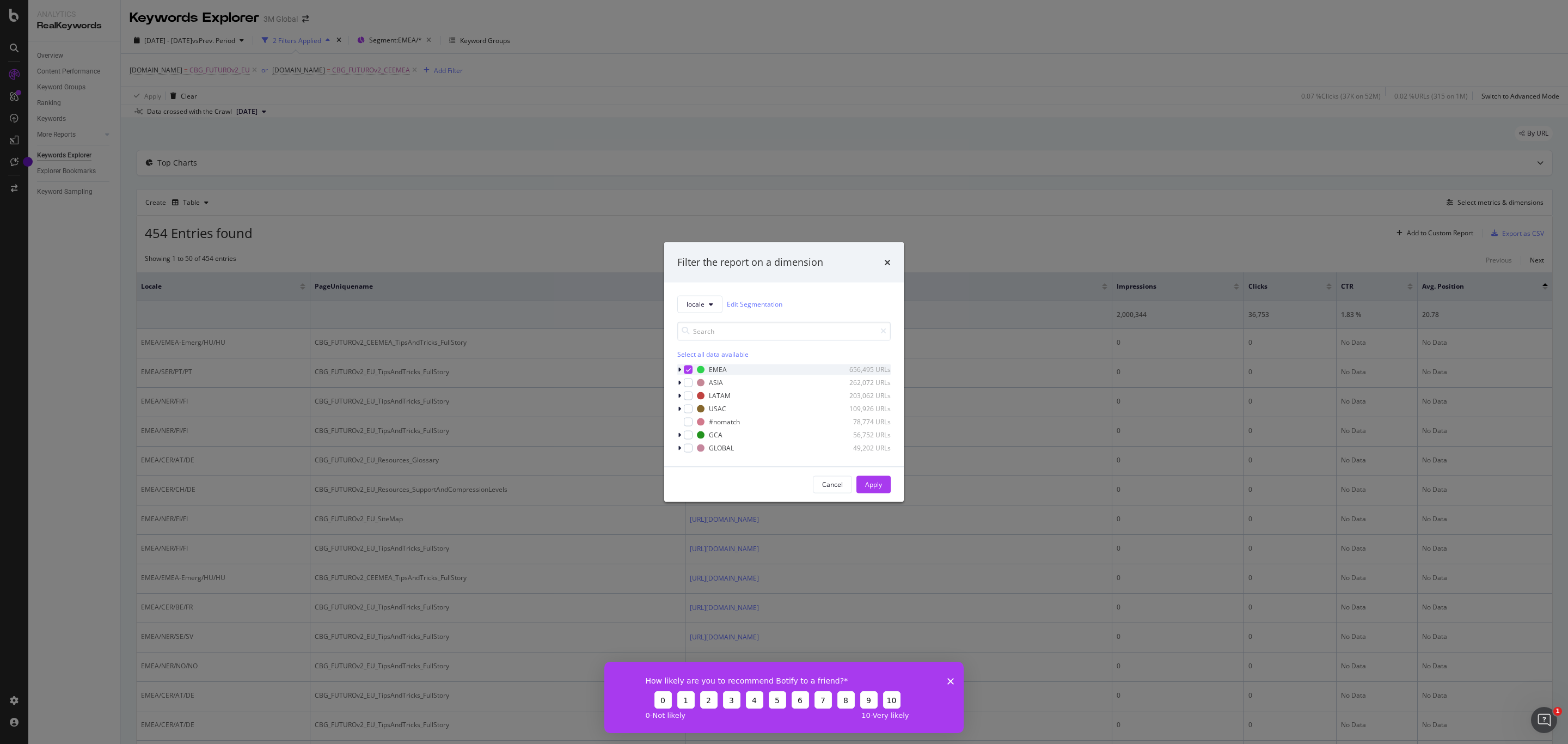
click at [686, 369] on icon "modal" at bounding box center [689, 369] width 5 height 5
click at [872, 484] on div "Apply" at bounding box center [874, 485] width 17 height 9
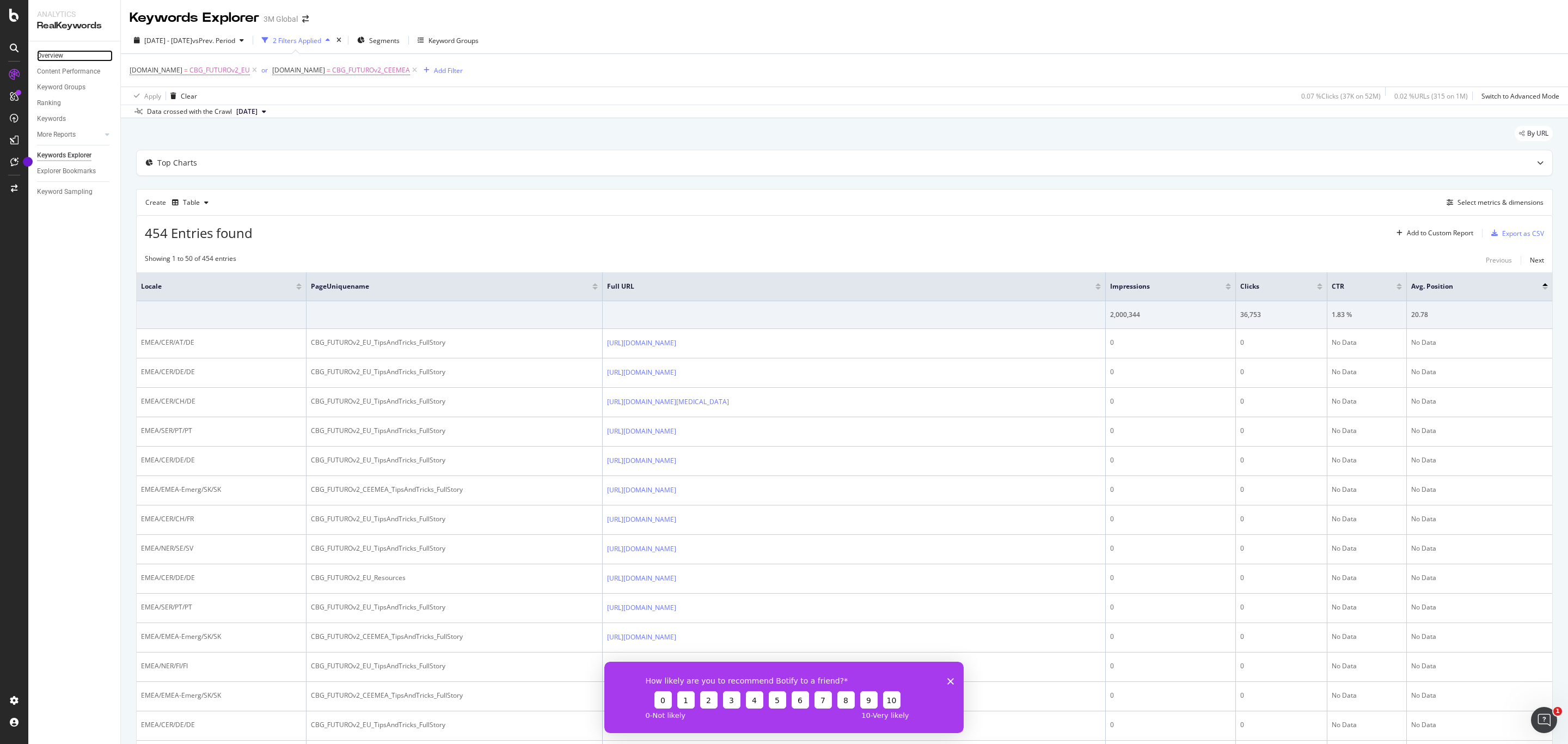
click at [69, 55] on link "Overview" at bounding box center [74, 55] width 76 height 12
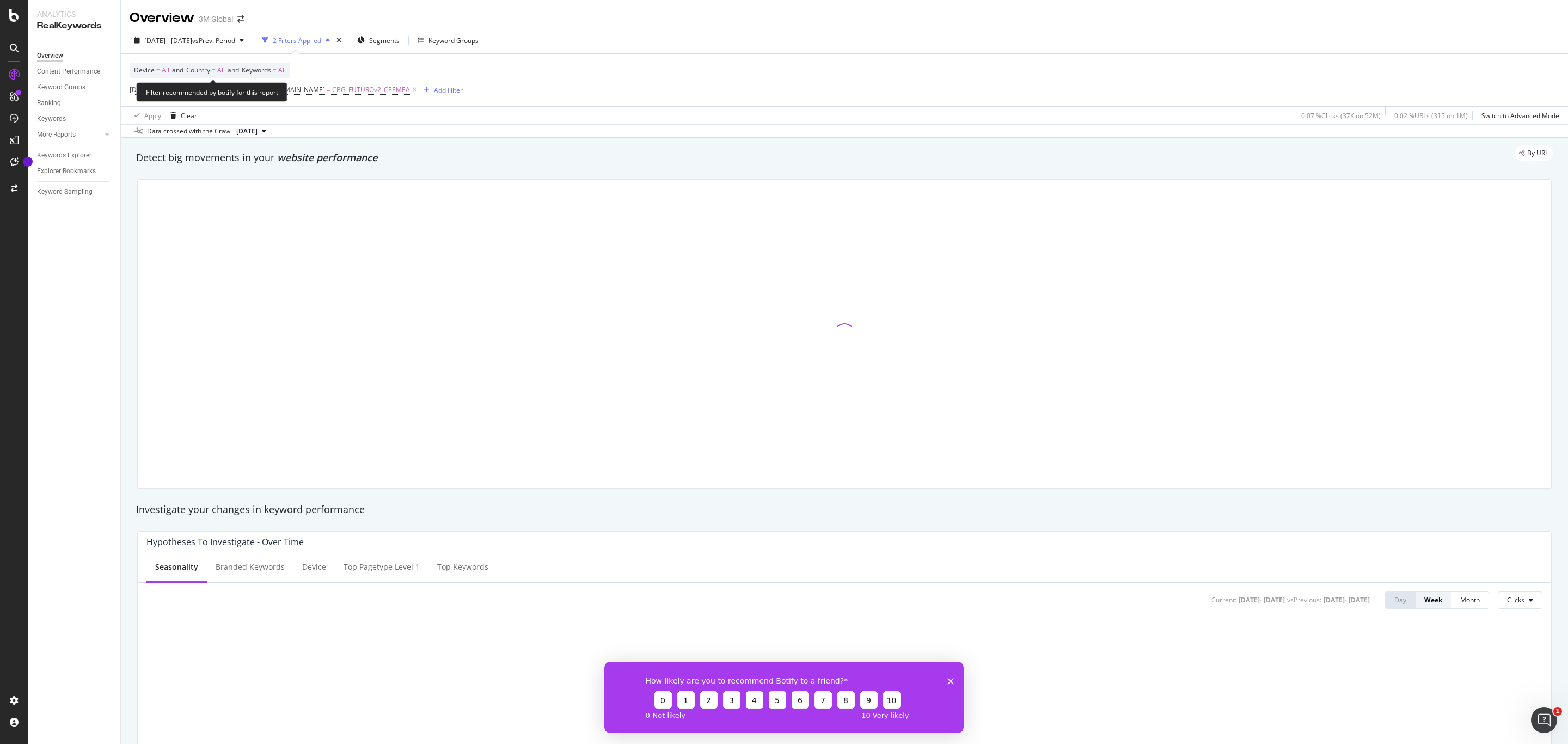
click at [271, 70] on span "Keywords" at bounding box center [256, 70] width 30 height 9
click at [526, 69] on div "Device = All and Country = All and Keywords = All DCSext.site = CBG_FUTUROv2_EU…" at bounding box center [844, 80] width 1430 height 52
click at [73, 156] on div "Keywords Explorer" at bounding box center [64, 156] width 55 height 12
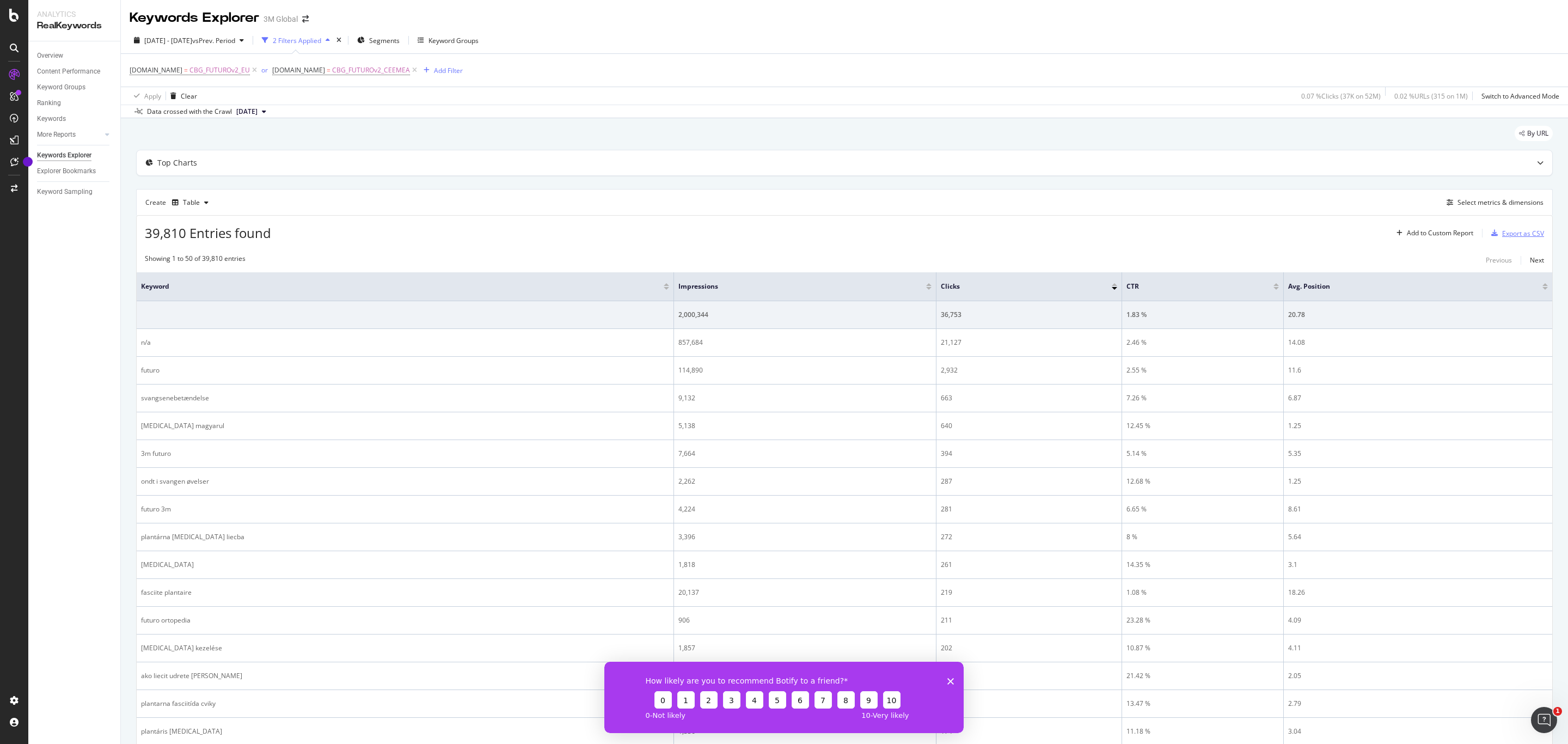
click at [1511, 235] on div "Export as CSV" at bounding box center [1523, 234] width 42 height 9
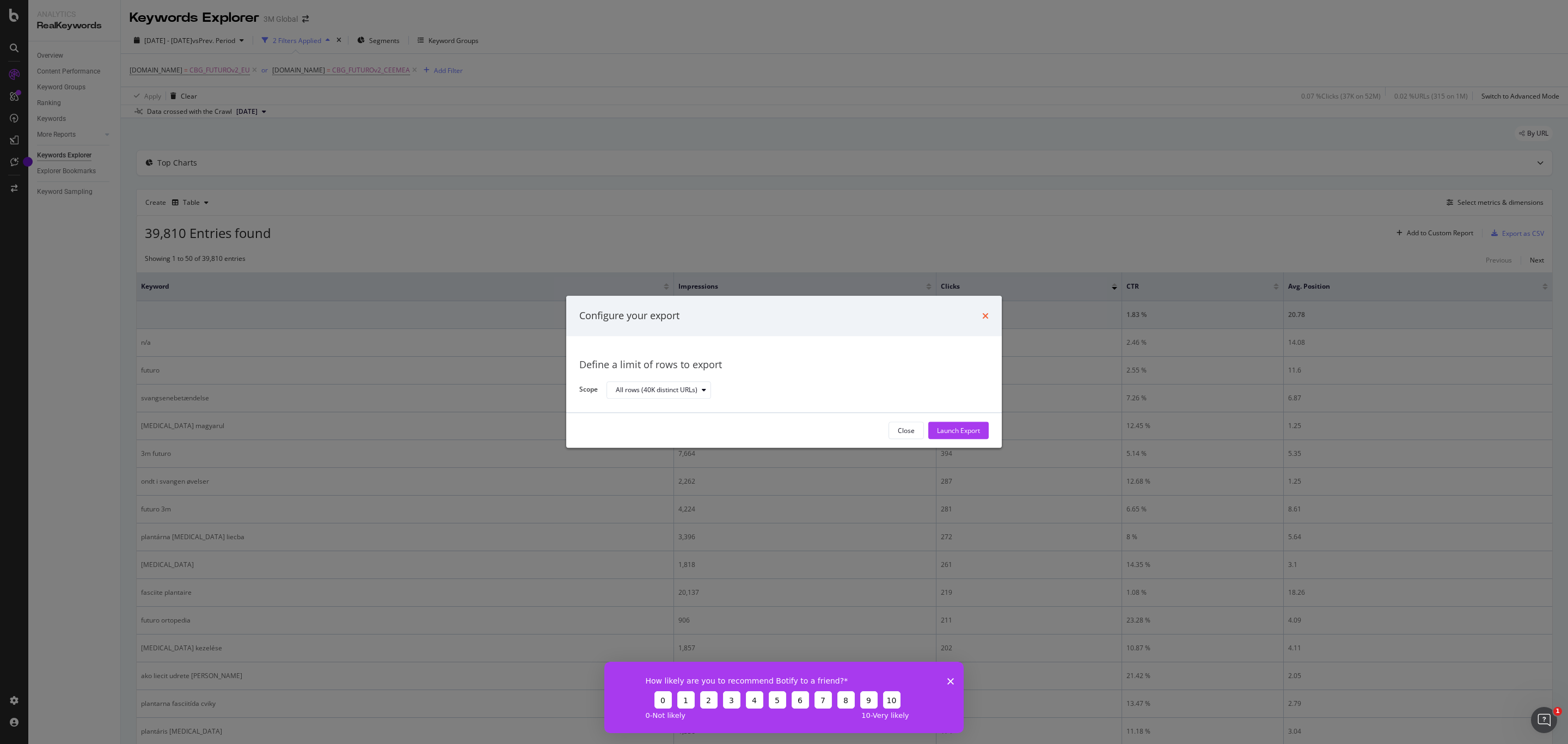
click at [983, 317] on icon "times" at bounding box center [986, 315] width 6 height 9
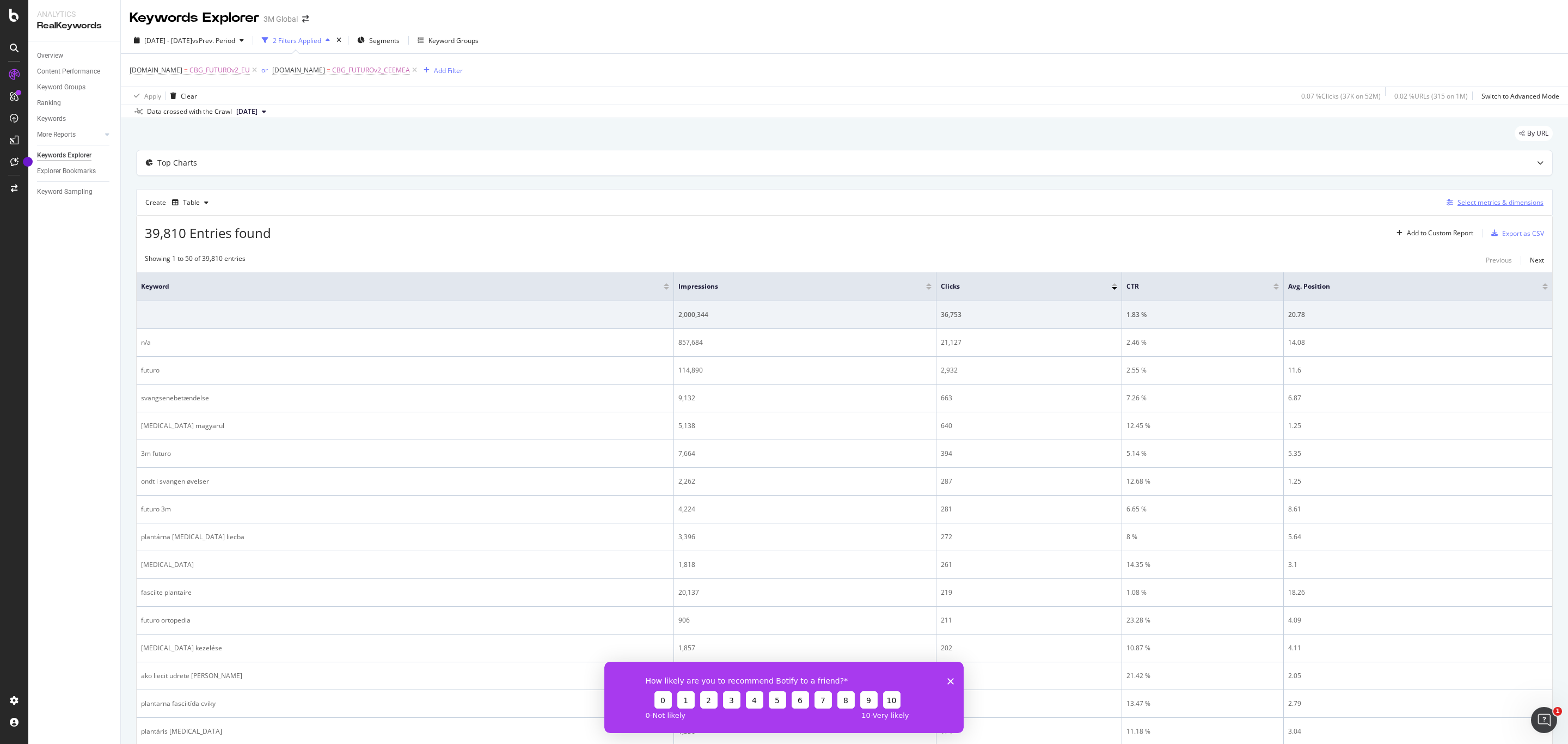
click at [1493, 206] on div "Select metrics & dimensions" at bounding box center [1501, 202] width 86 height 9
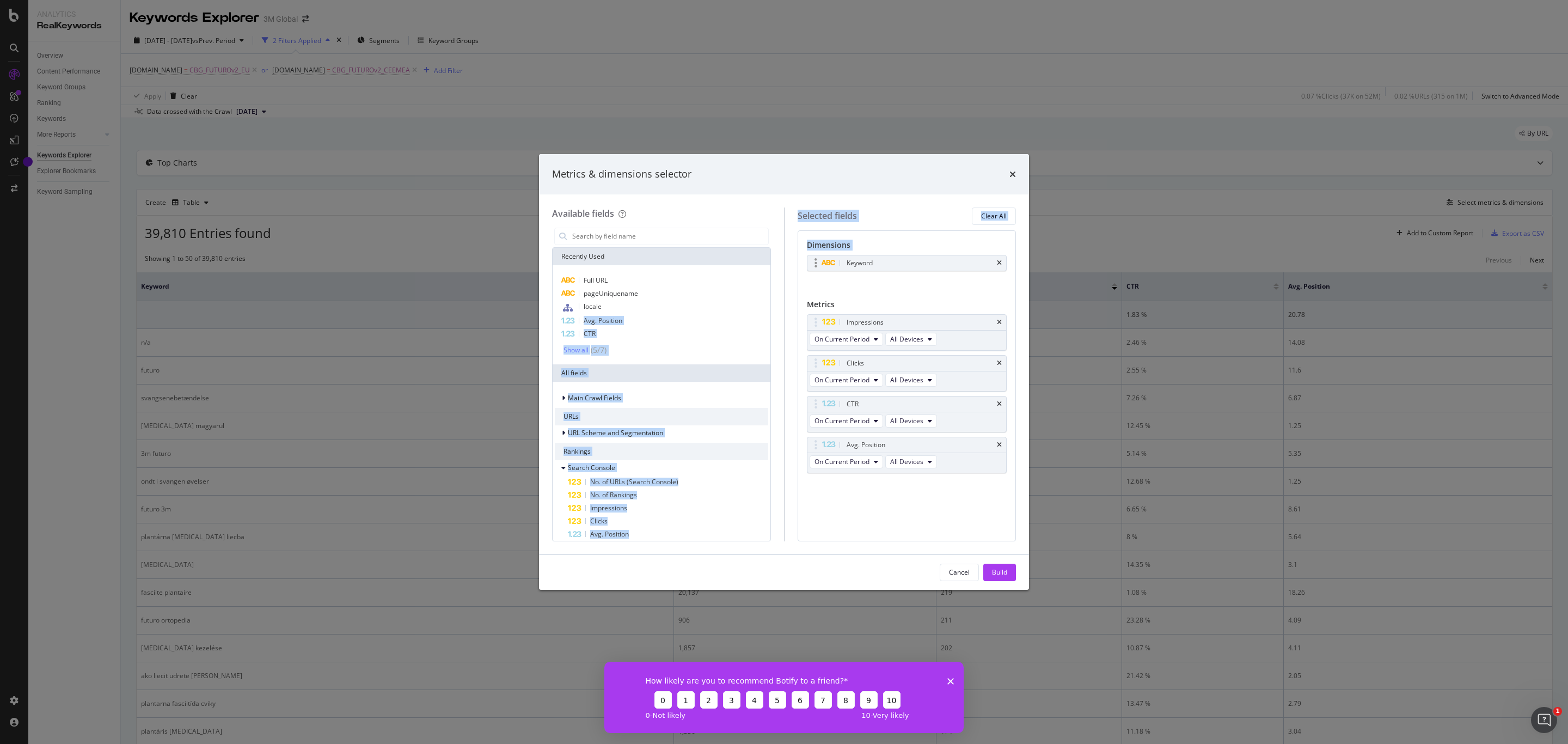
drag, startPoint x: 626, startPoint y: 309, endPoint x: 854, endPoint y: 257, distance: 233.9
click at [854, 257] on div "Available fields Recently Used Full URL pageUniquename locale Avg. Position CTR…" at bounding box center [784, 374] width 464 height 334
click at [631, 310] on div "locale" at bounding box center [661, 307] width 213 height 14
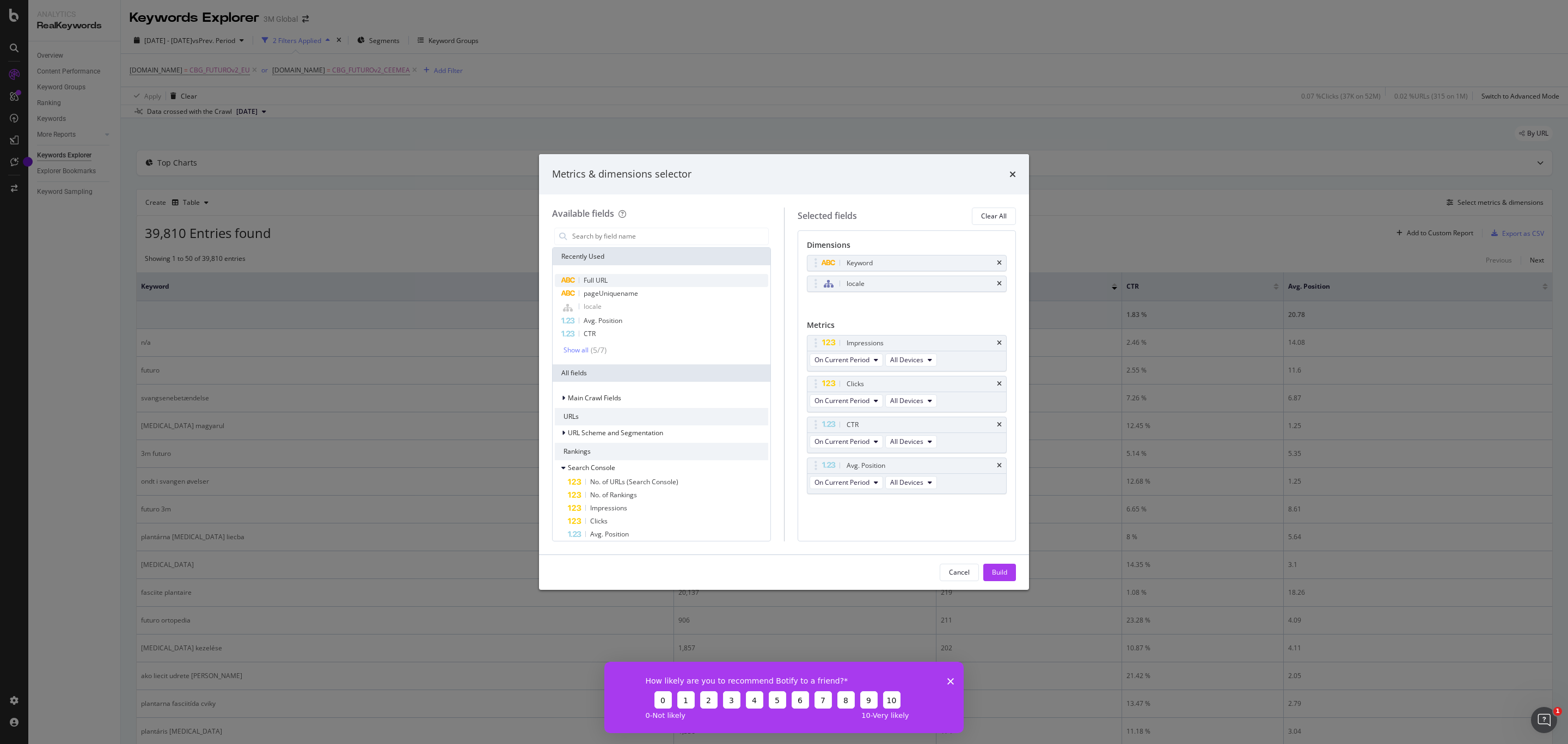
click at [610, 283] on div "Full URL" at bounding box center [661, 280] width 213 height 13
click at [620, 295] on span "pageUniquename" at bounding box center [611, 293] width 55 height 9
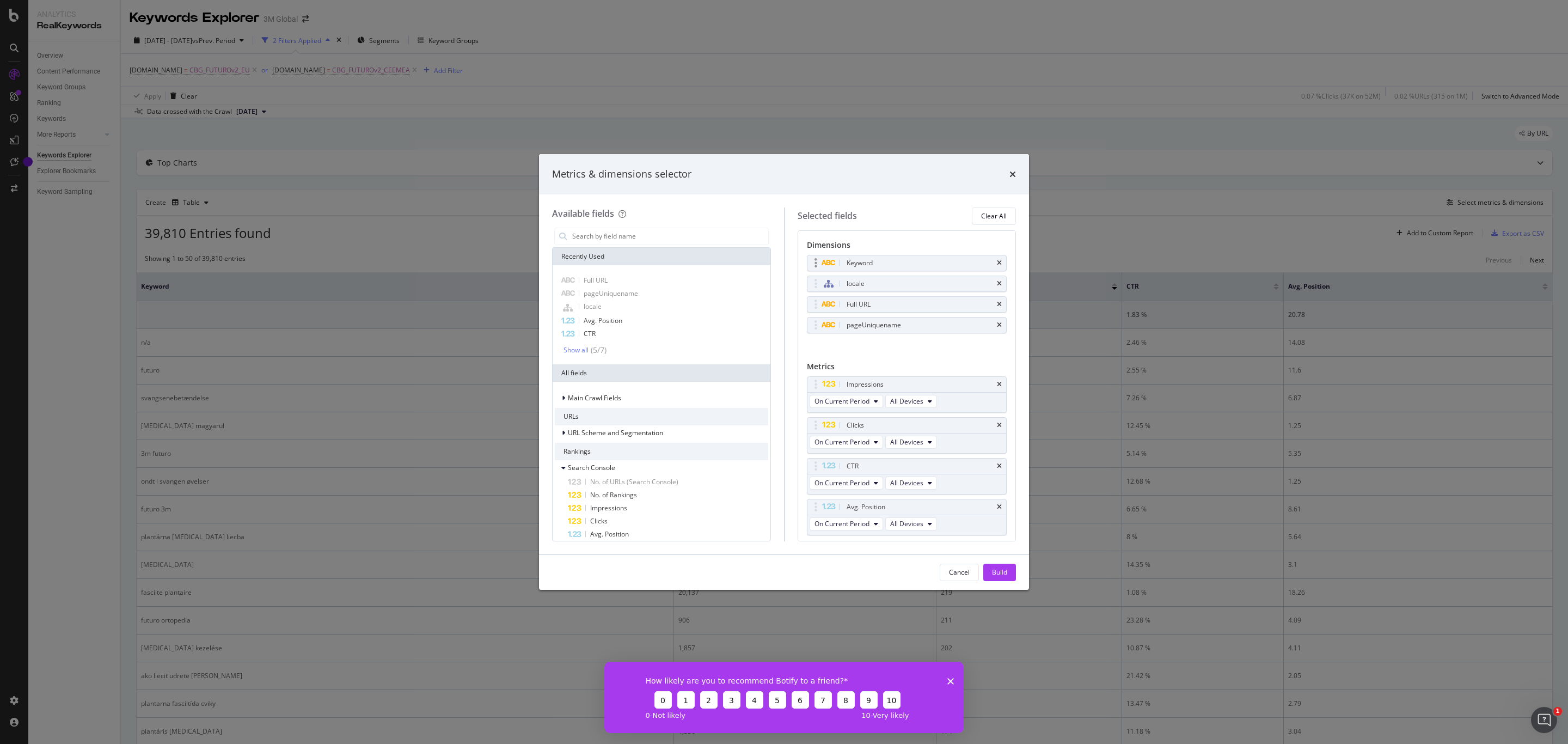
click at [983, 259] on div "Keyword" at bounding box center [907, 263] width 199 height 16
click at [997, 261] on icon "times" at bounding box center [1000, 263] width 5 height 6
drag, startPoint x: 910, startPoint y: 311, endPoint x: 902, endPoint y: 289, distance: 23.4
click at [902, 289] on body "Analytics RealKeywords Overview Content Performance Keyword Groups Ranking Keyw…" at bounding box center [784, 372] width 1568 height 744
click at [1004, 575] on div "Build" at bounding box center [1000, 572] width 16 height 9
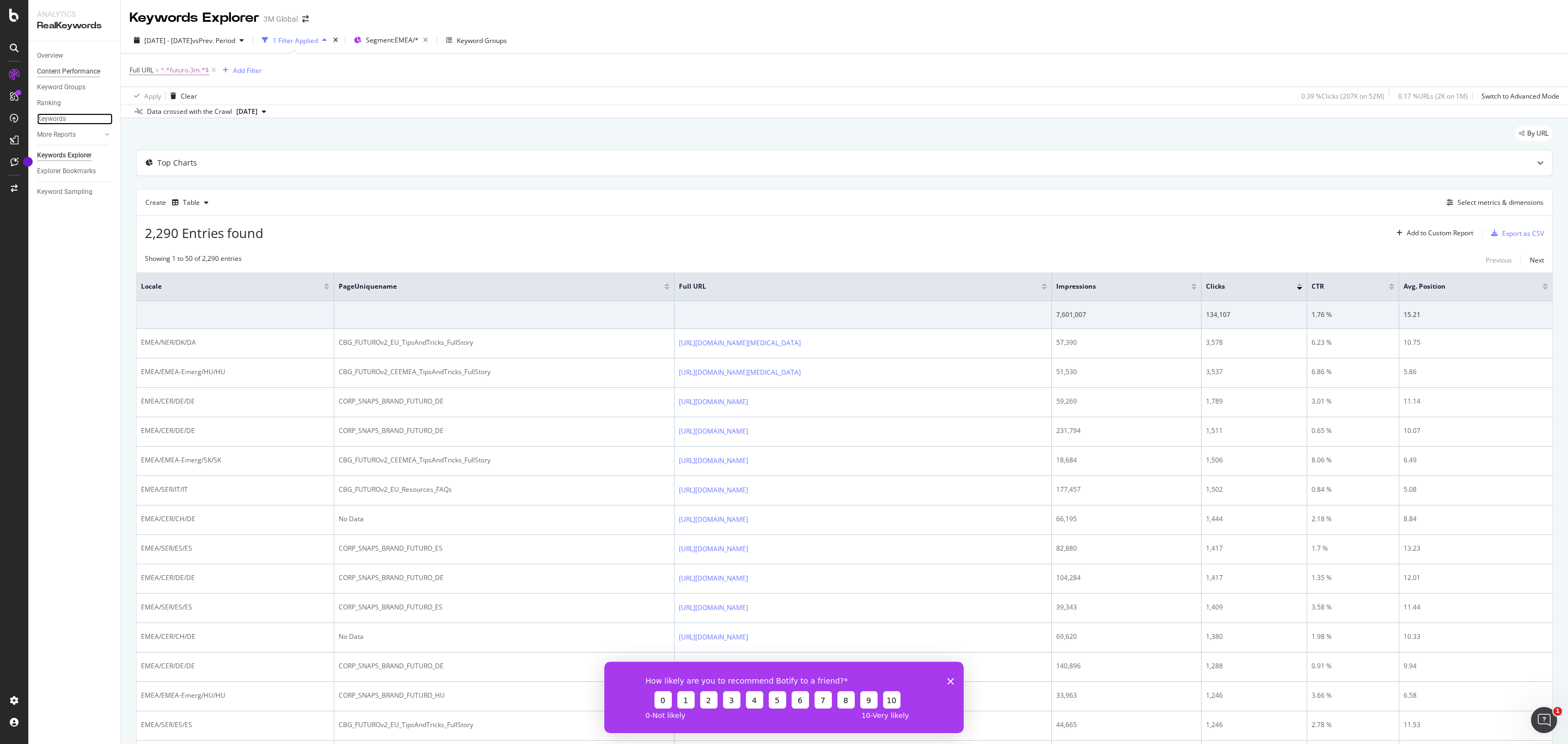
drag, startPoint x: 62, startPoint y: 123, endPoint x: 69, endPoint y: 69, distance: 54.5
click at [62, 123] on div "Keywords" at bounding box center [51, 119] width 29 height 12
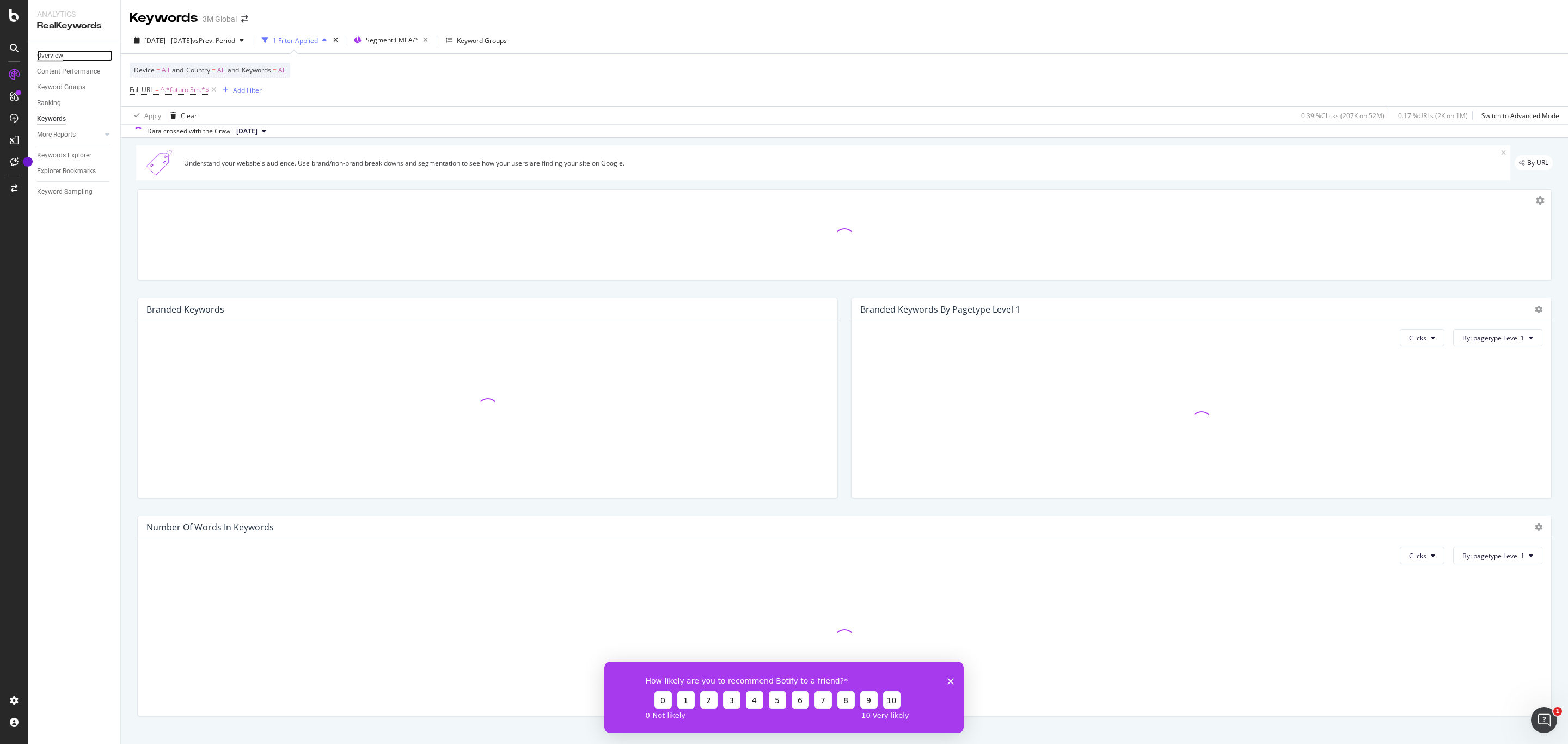
click at [63, 55] on div "Overview" at bounding box center [49, 55] width 26 height 12
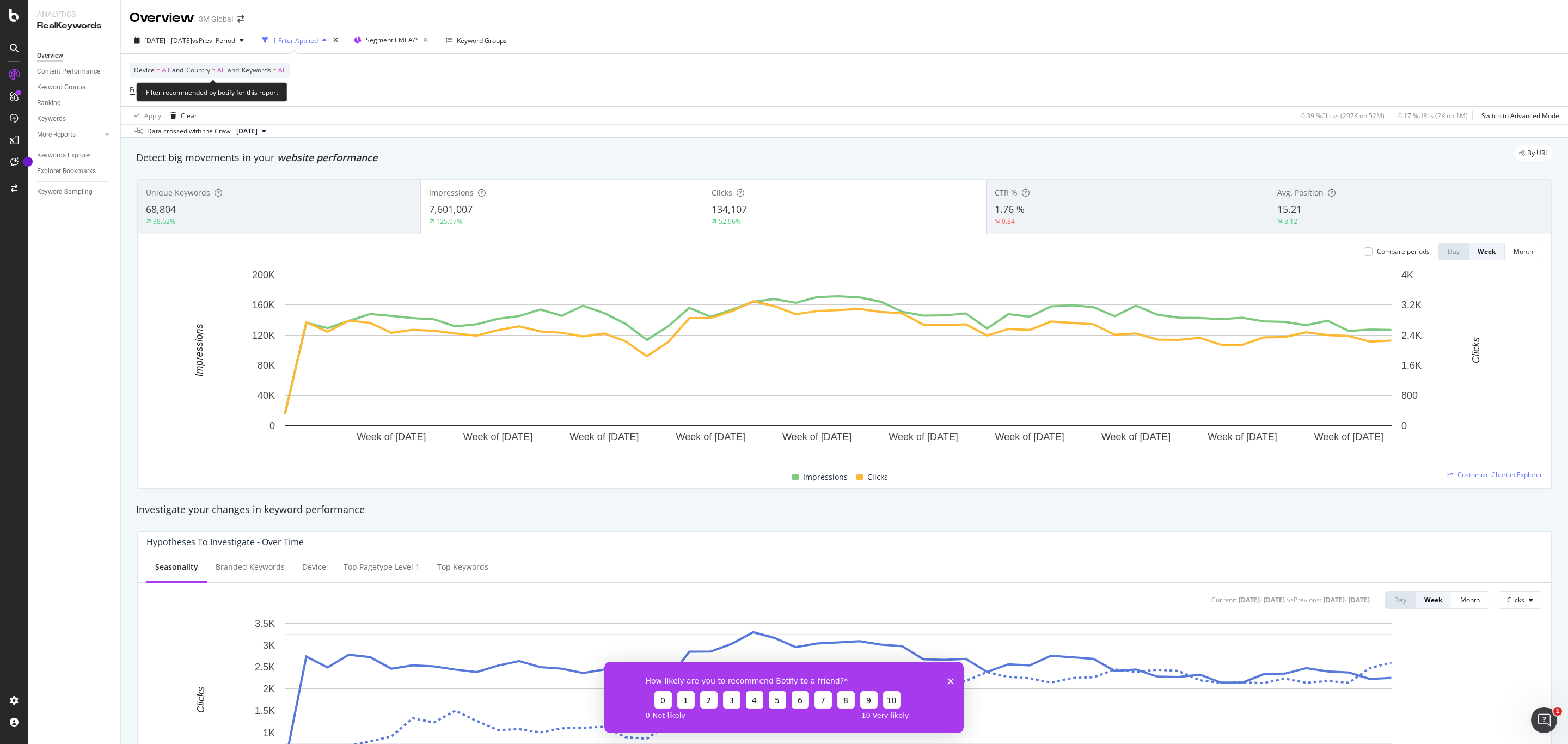
click at [219, 73] on span "Country = All" at bounding box center [205, 70] width 38 height 10
click at [225, 96] on div "All" at bounding box center [258, 96] width 120 height 17
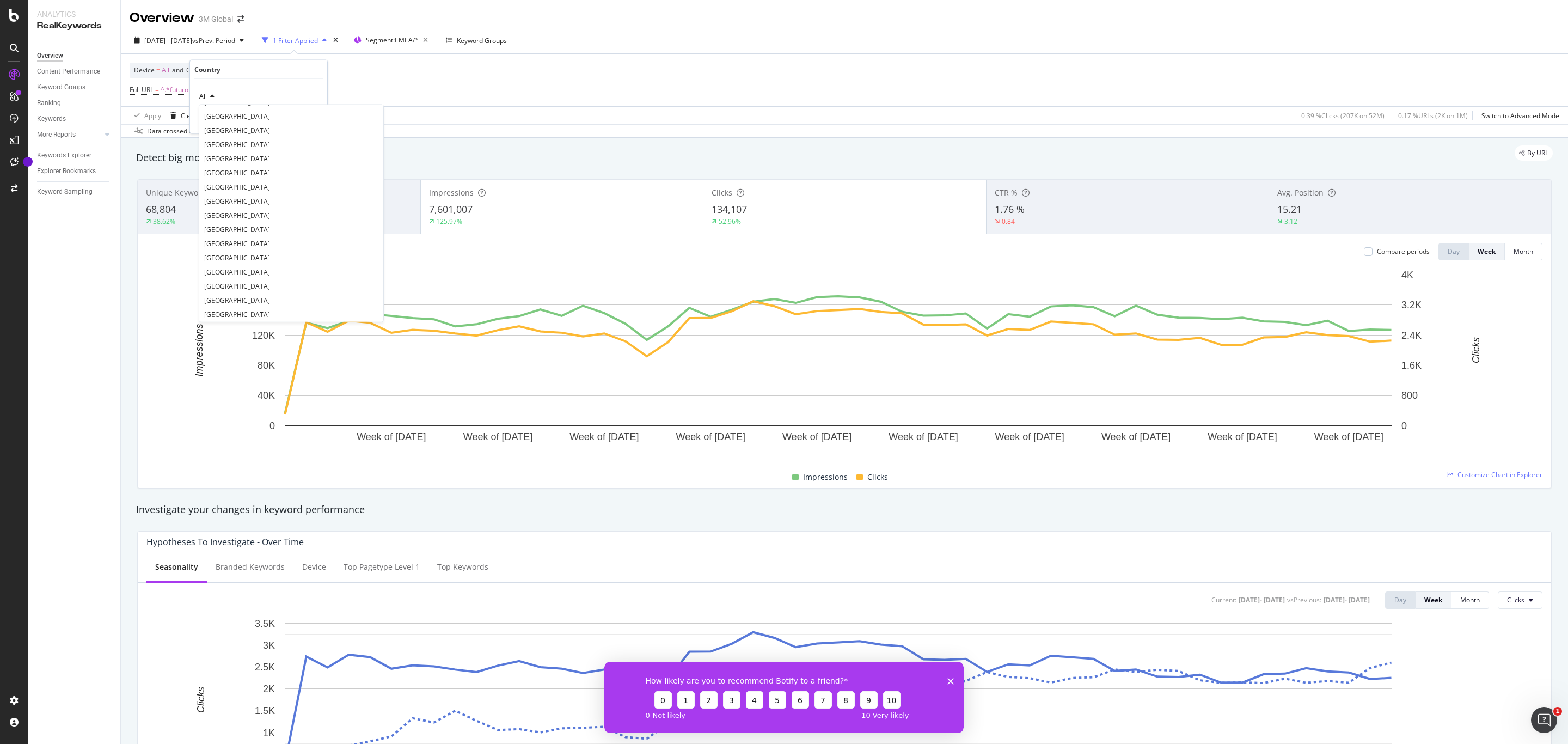
scroll to position [490, 0]
click at [564, 80] on div "Device = All and Country = All and Keywords = All Full URL = ^.*futuro.3m.*$ Ad…" at bounding box center [844, 80] width 1430 height 52
